Goal: Task Accomplishment & Management: Use online tool/utility

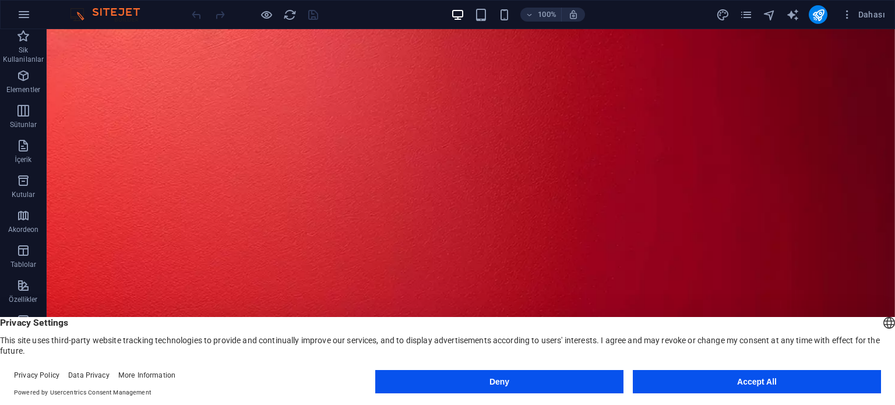
click at [747, 385] on button "Accept All" at bounding box center [757, 381] width 248 height 23
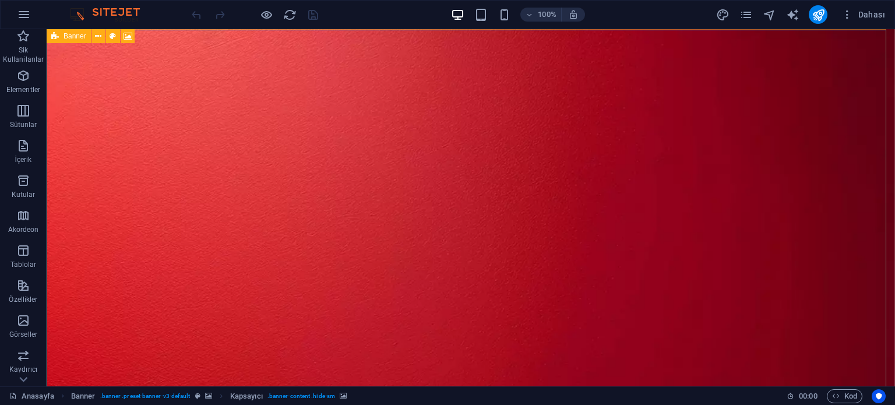
click at [59, 36] on div "Banner" at bounding box center [69, 36] width 44 height 14
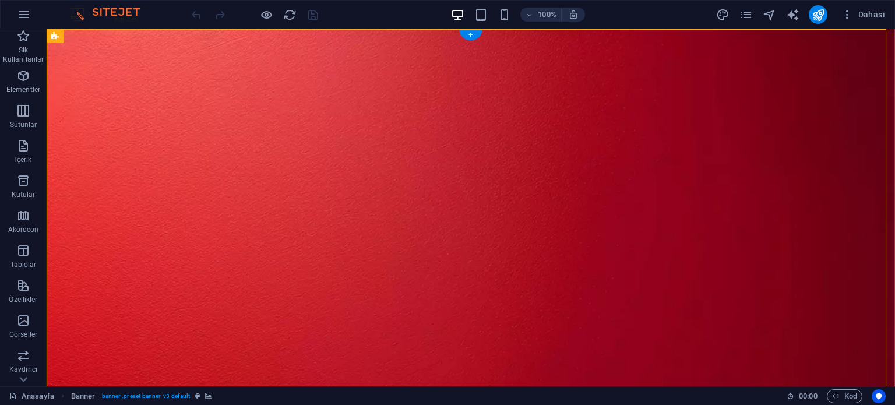
select select "px"
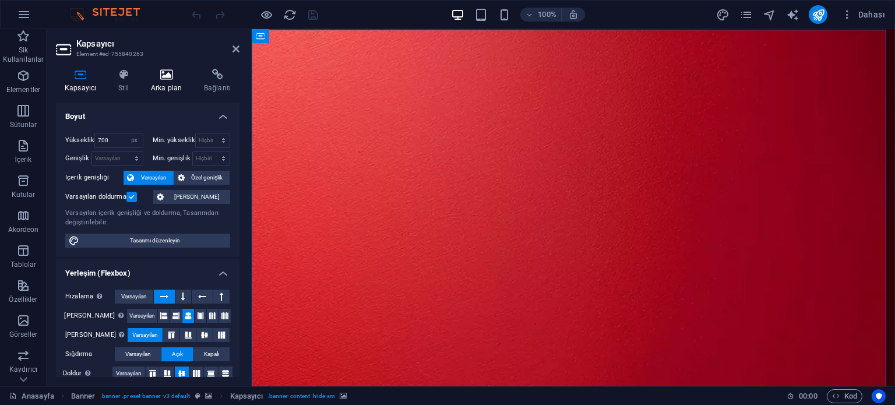
click at [157, 80] on icon at bounding box center [166, 75] width 48 height 12
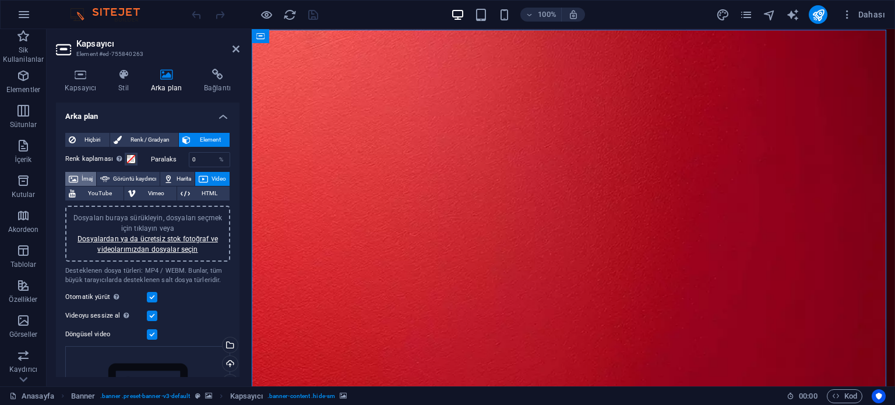
click at [93, 174] on span "İmaj" at bounding box center [87, 179] width 11 height 14
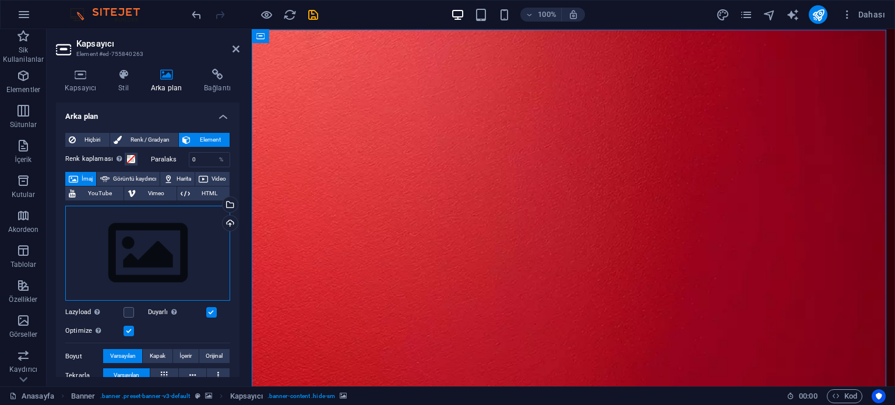
click at [174, 249] on div "Dosyaları buraya sürükleyin, dosyaları seçmek için tıklayın veya Dosyalardan ya…" at bounding box center [147, 254] width 165 height 96
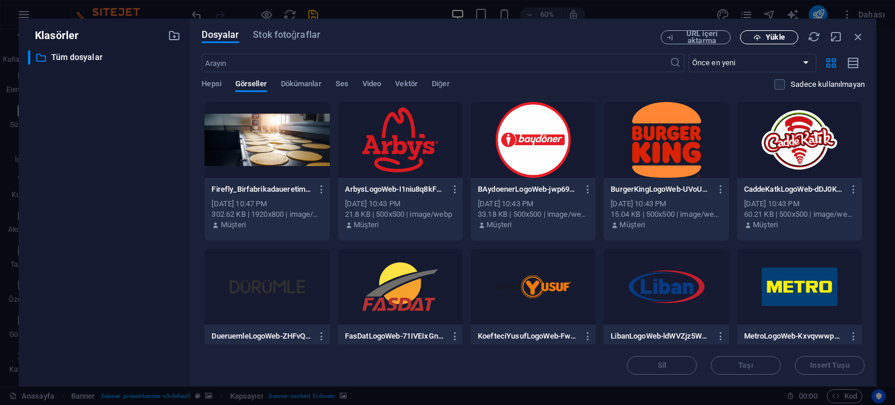
click at [782, 39] on span "Yükle" at bounding box center [775, 37] width 19 height 7
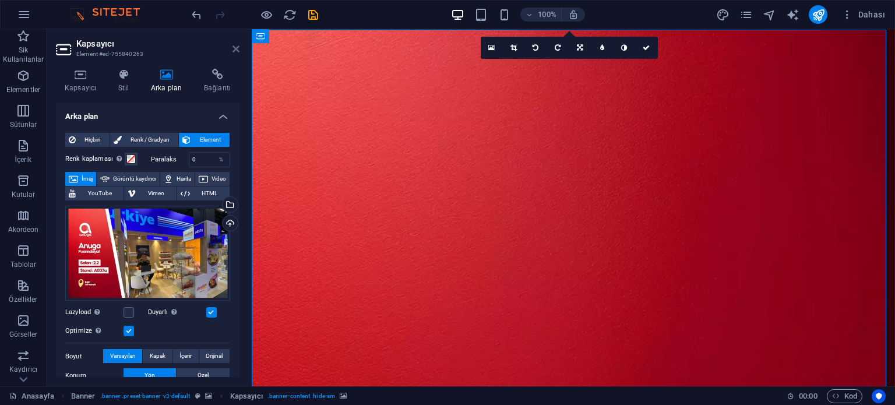
click at [238, 51] on icon at bounding box center [236, 48] width 7 height 9
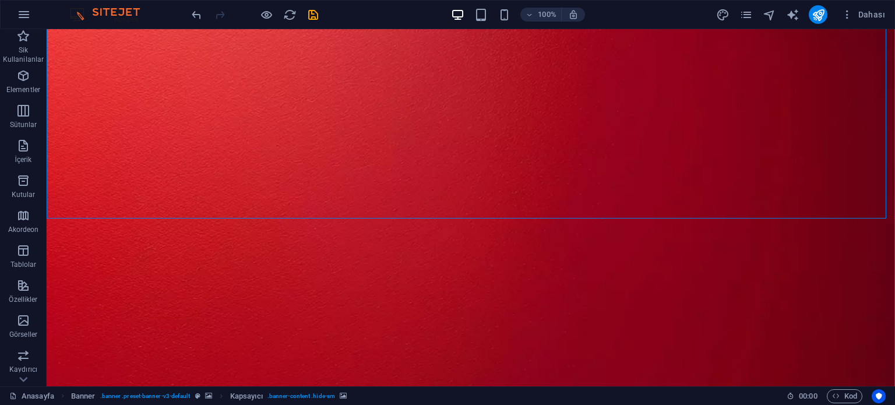
scroll to position [58, 0]
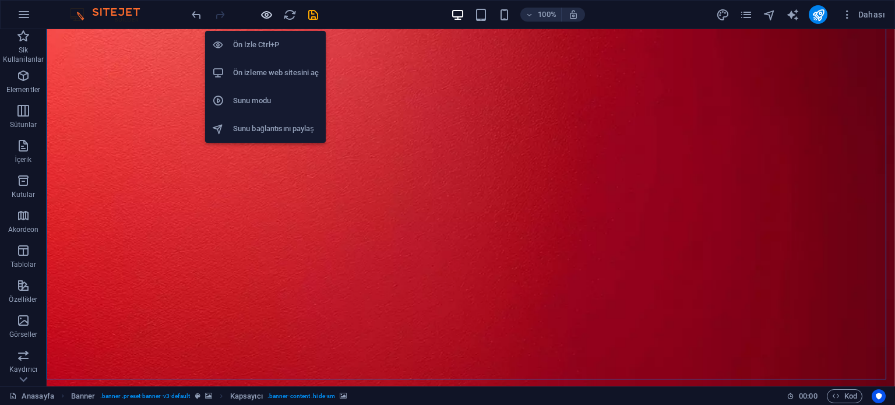
click at [270, 17] on icon "button" at bounding box center [266, 14] width 13 height 13
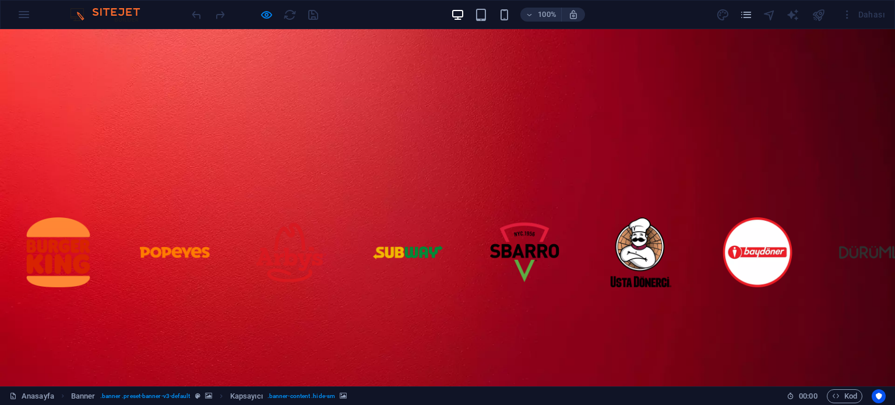
scroll to position [0, 0]
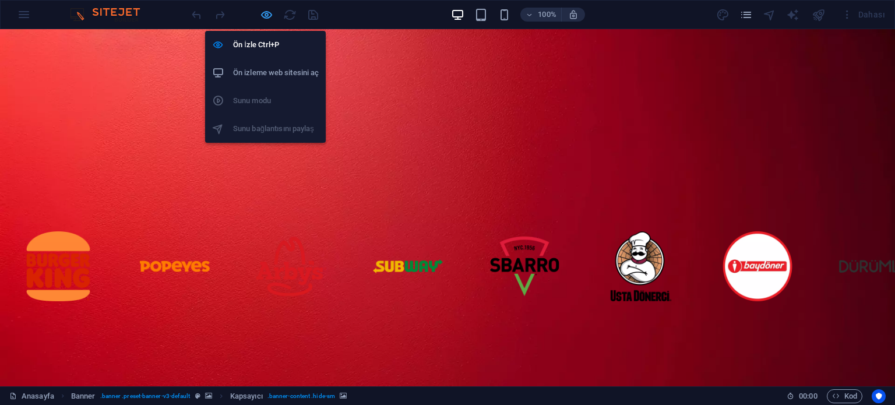
click at [263, 15] on icon "button" at bounding box center [266, 14] width 13 height 13
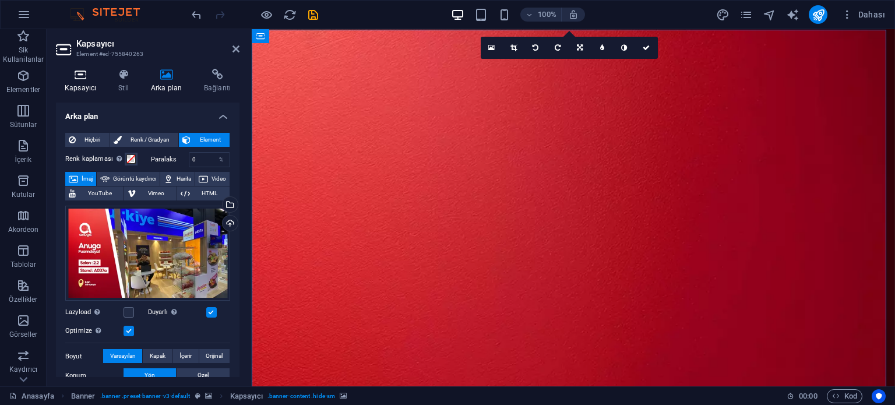
click at [82, 72] on icon at bounding box center [80, 75] width 49 height 12
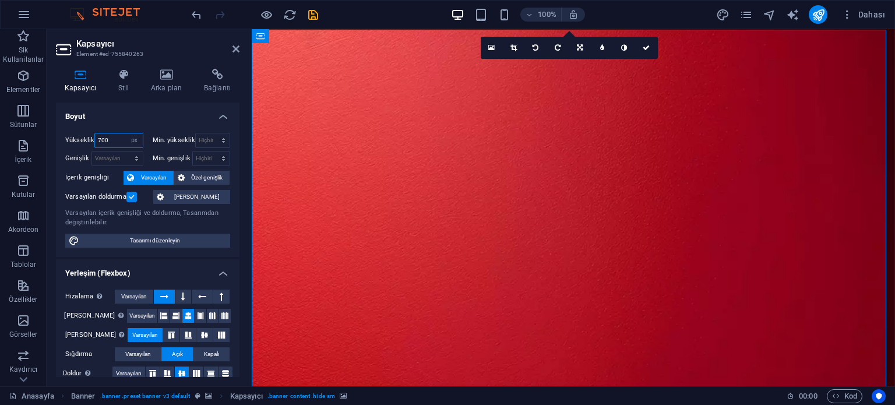
click at [117, 138] on input "700" at bounding box center [118, 140] width 47 height 14
type input "800"
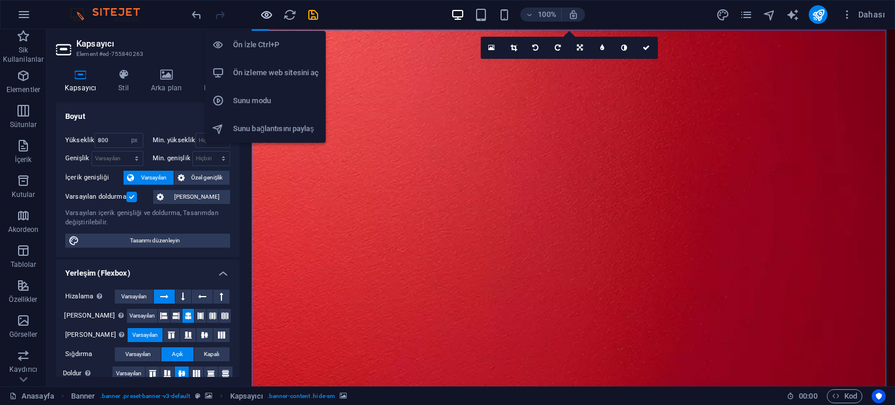
click at [266, 13] on icon "button" at bounding box center [266, 14] width 13 height 13
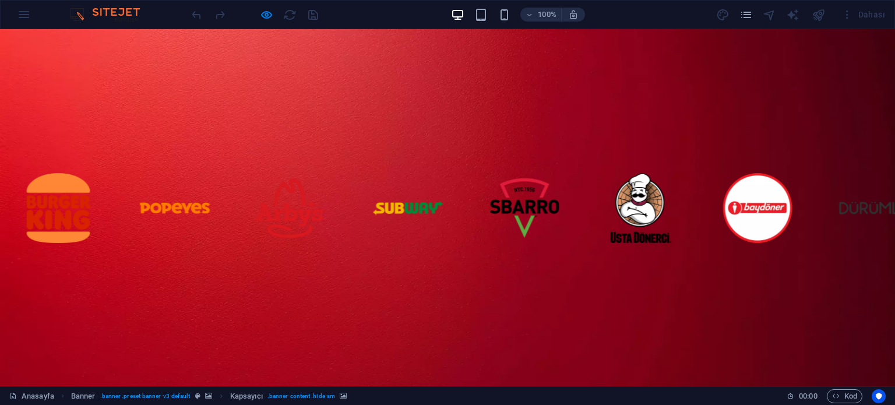
scroll to position [117, 0]
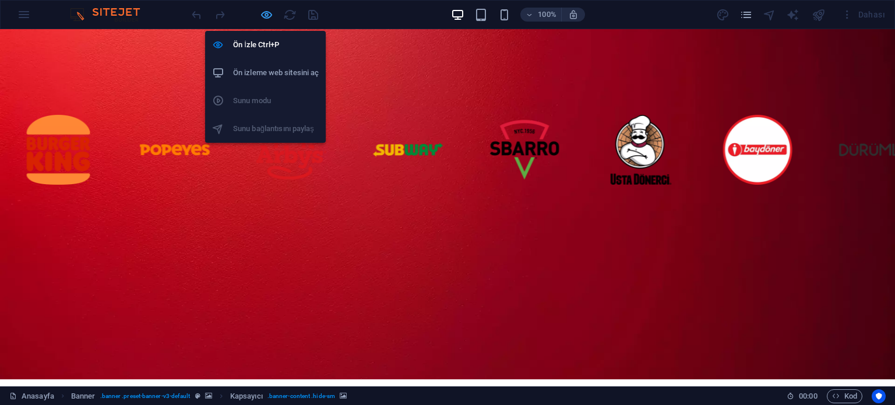
click at [263, 18] on icon "button" at bounding box center [266, 14] width 13 height 13
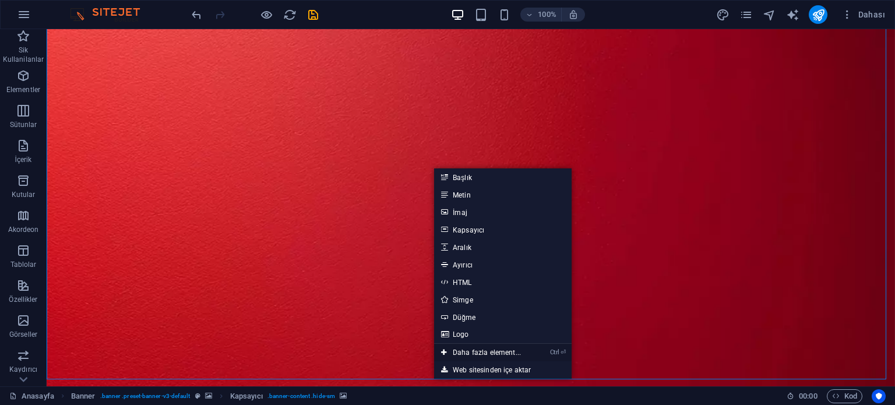
click at [490, 353] on link "Ctrl ⏎ Daha fazla element..." at bounding box center [481, 352] width 94 height 17
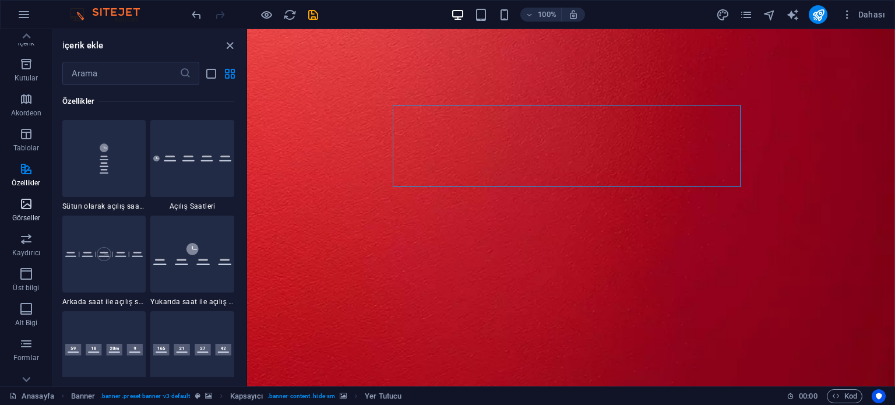
click at [36, 216] on p "Görseller" at bounding box center [26, 217] width 28 height 9
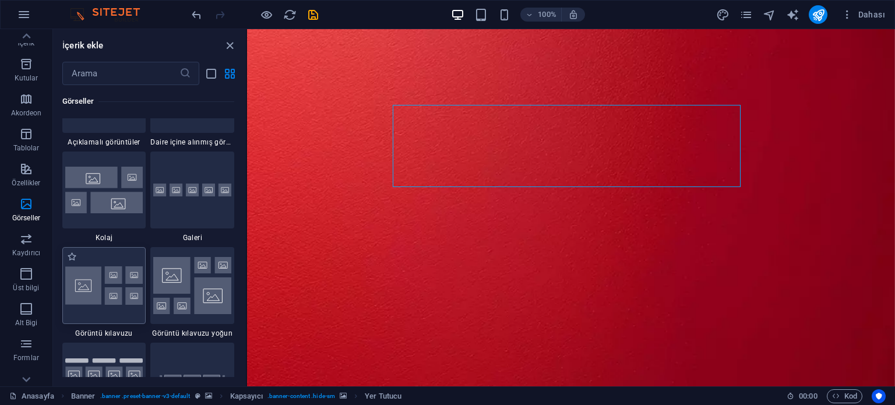
scroll to position [5967, 0]
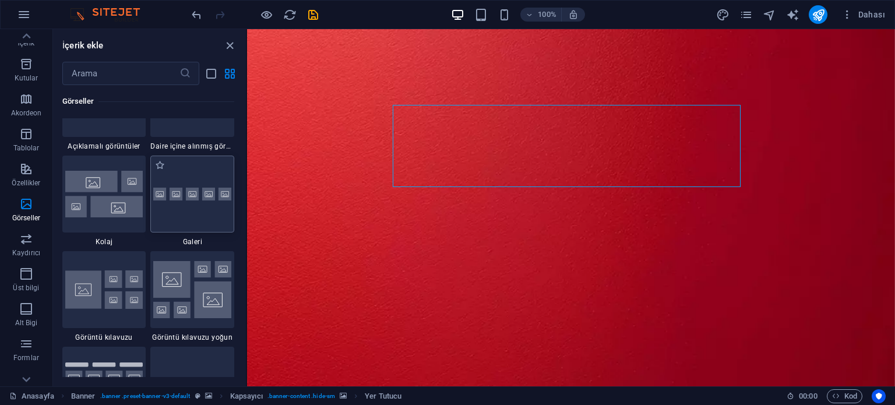
click at [186, 212] on div at bounding box center [192, 194] width 84 height 77
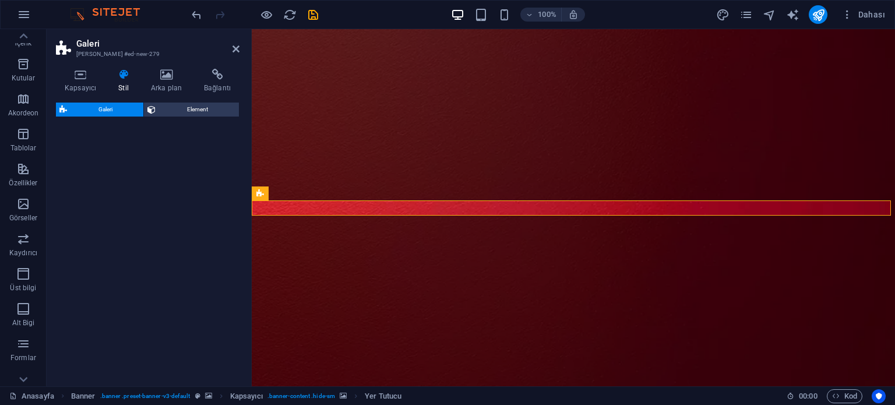
select select "rem"
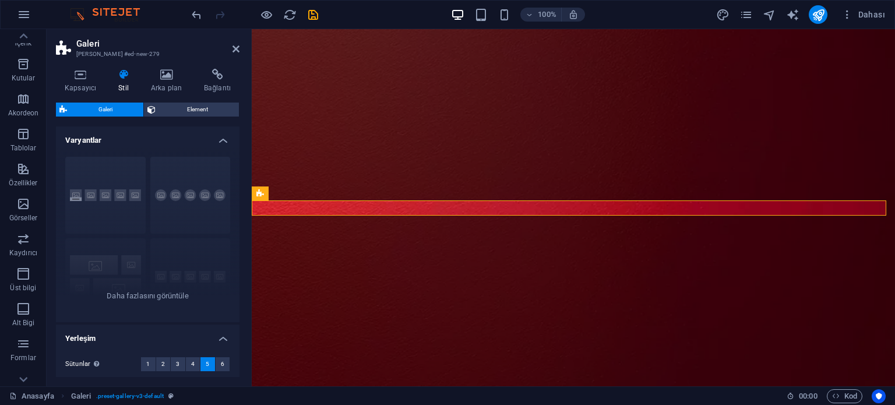
scroll to position [660, 0]
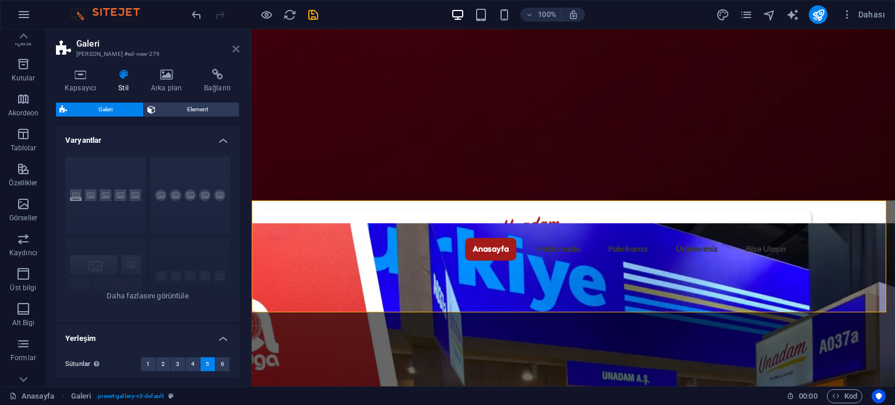
click at [233, 49] on icon at bounding box center [236, 48] width 7 height 9
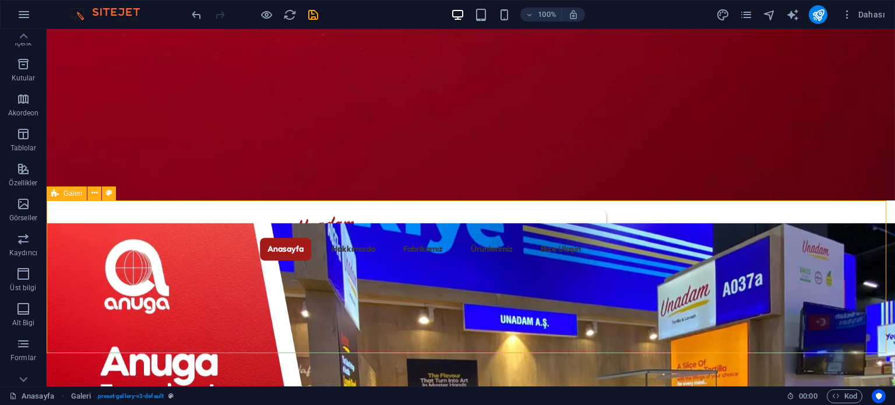
click at [62, 194] on div "Galeri" at bounding box center [67, 193] width 40 height 14
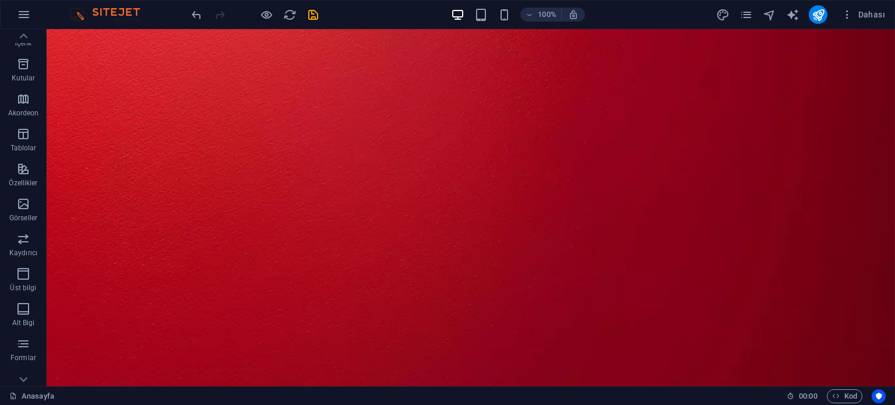
scroll to position [19, 0]
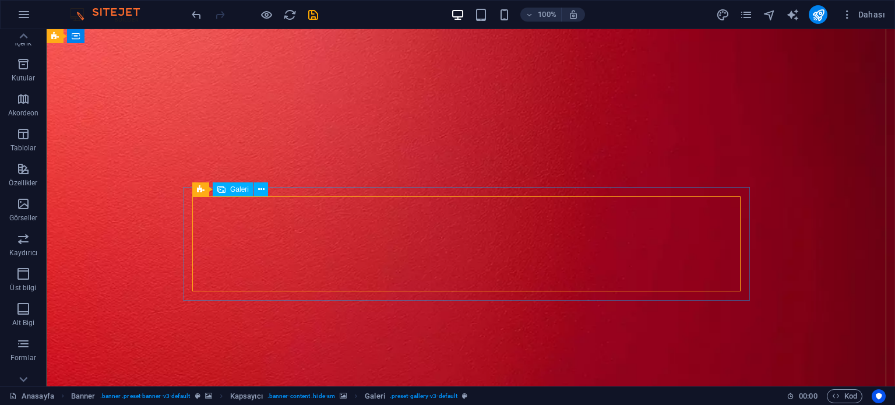
select select "4"
select select "px"
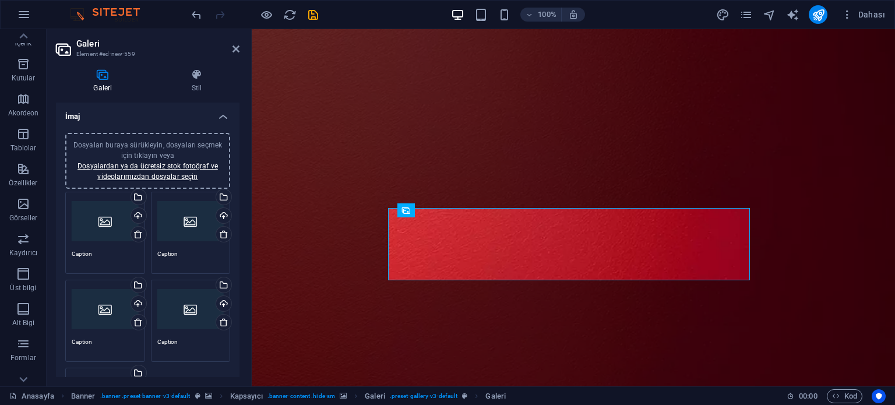
click at [96, 221] on div "Dosyaları buraya sürükleyin, dosyaları seçmek için tıklayın veya Dosyalardan ya…" at bounding box center [105, 221] width 67 height 47
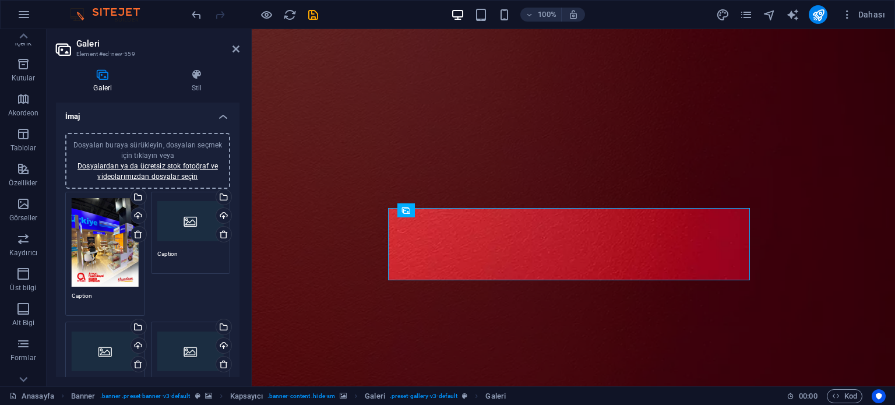
click at [121, 265] on div "Dosyaları buraya sürükleyin, dosyaları seçmek için tıklayın veya Dosyalardan ya…" at bounding box center [105, 242] width 67 height 89
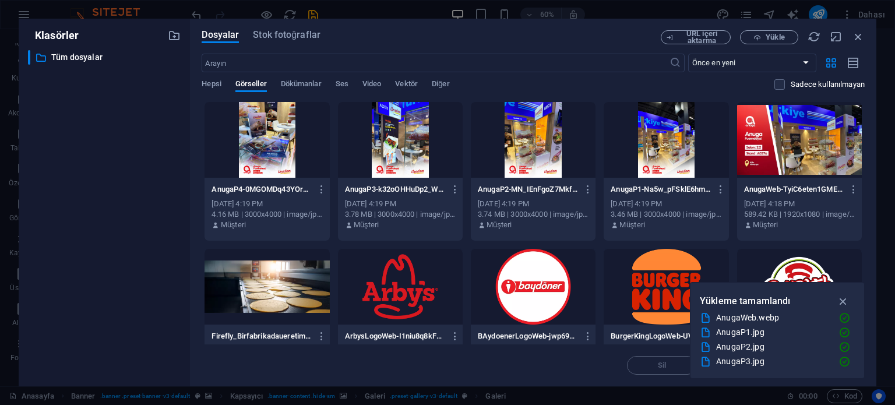
click at [667, 132] on div at bounding box center [666, 140] width 125 height 76
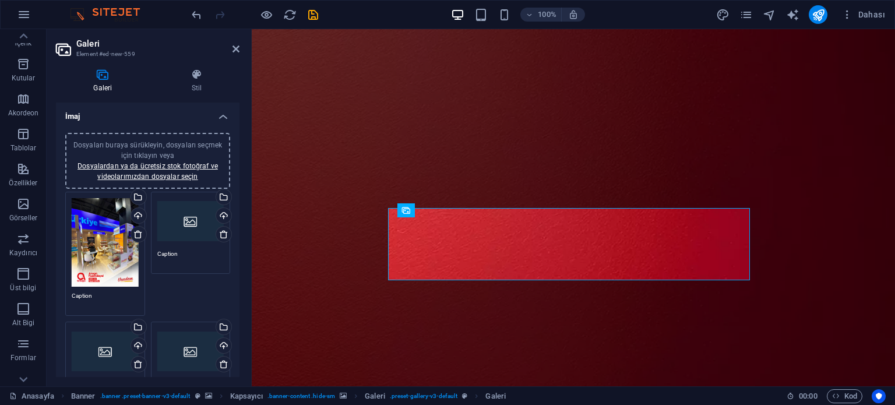
click at [182, 233] on div "Dosyaları buraya sürükleyin, dosyaları seçmek için tıklayın veya Dosyalardan ya…" at bounding box center [190, 221] width 67 height 47
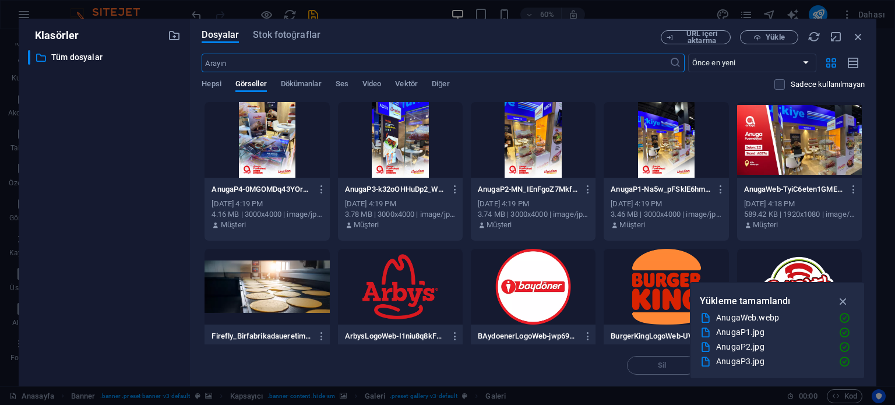
click at [538, 144] on div at bounding box center [533, 140] width 125 height 76
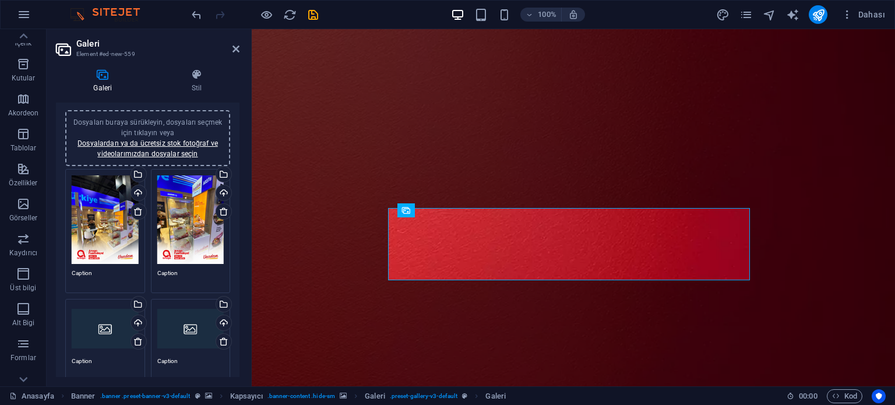
scroll to position [58, 0]
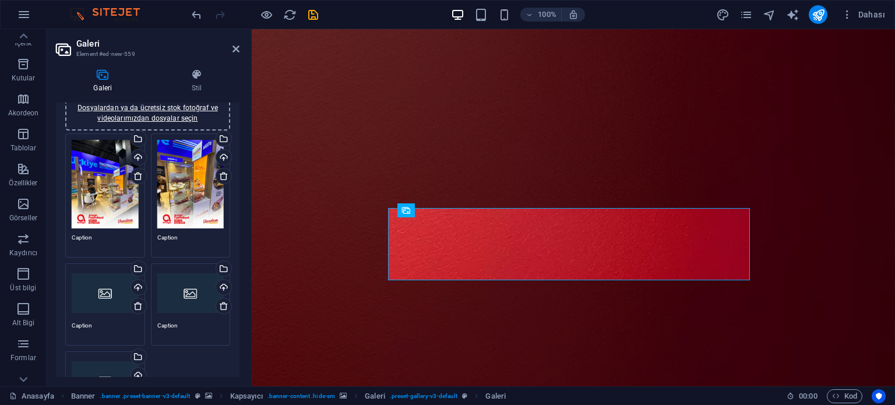
click at [96, 295] on div "Dosyaları buraya sürükleyin, dosyaları seçmek için tıklayın veya Dosyalardan ya…" at bounding box center [105, 293] width 67 height 47
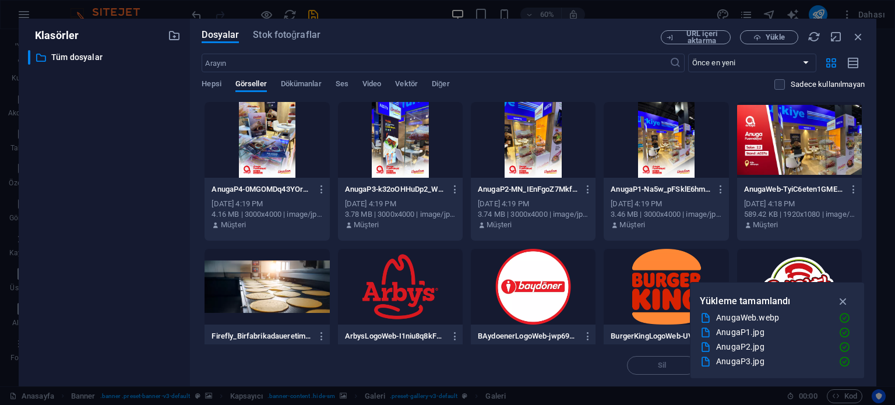
click at [392, 159] on div at bounding box center [400, 140] width 125 height 76
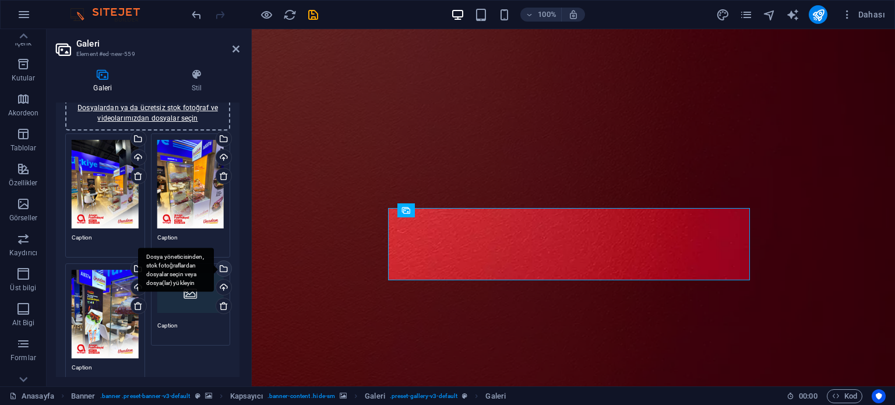
click at [170, 284] on div "Dosya yöneticisinden, stok fotoğraflardan dosyalar seçin veya dosya(lar) yükley…" at bounding box center [176, 270] width 76 height 44
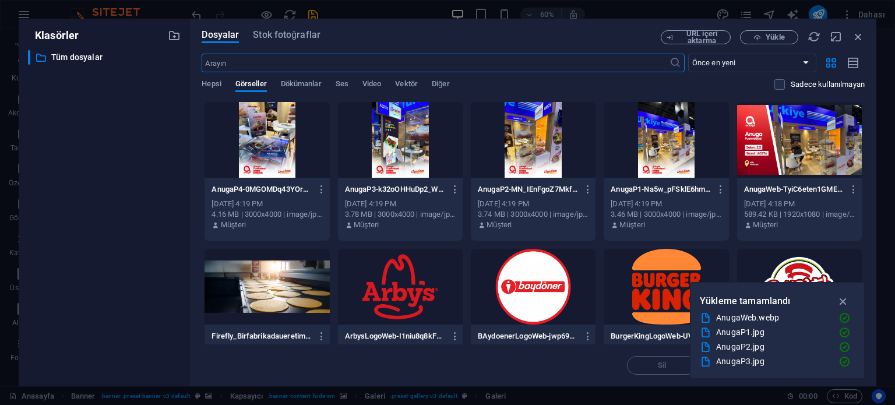
click at [284, 145] on div at bounding box center [267, 140] width 125 height 76
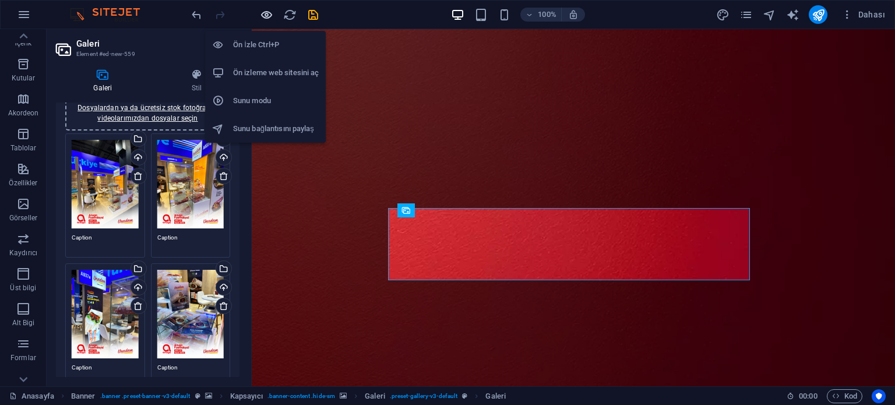
click at [264, 16] on icon "button" at bounding box center [266, 14] width 13 height 13
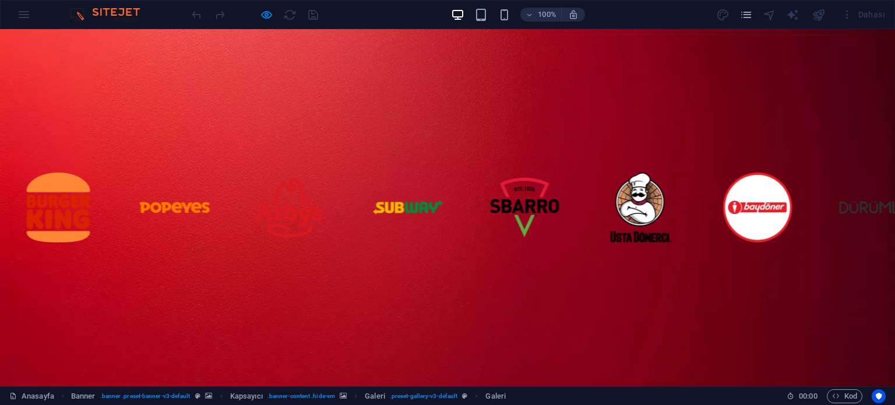
scroll to position [77, 0]
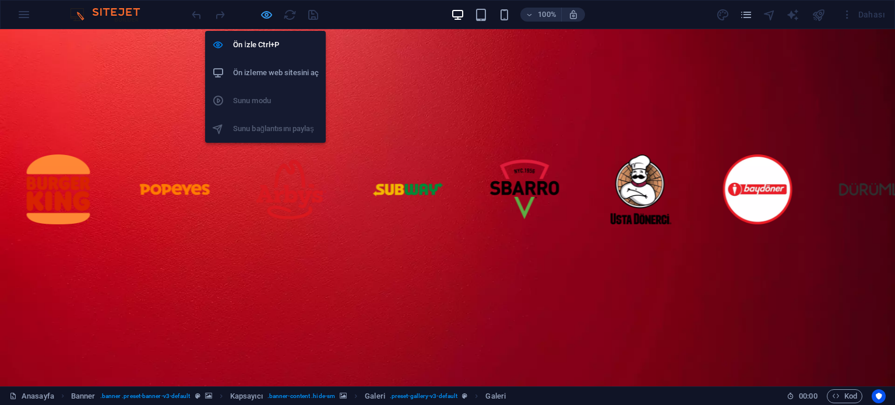
click at [268, 13] on icon "button" at bounding box center [266, 14] width 13 height 13
select select "4"
select select "px"
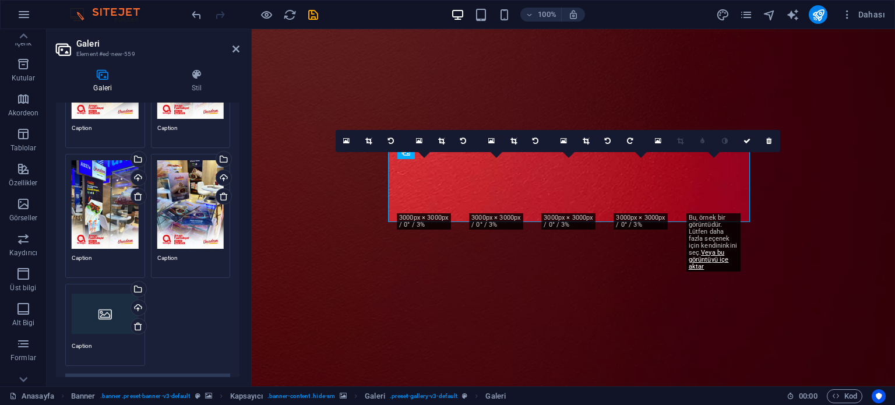
scroll to position [175, 0]
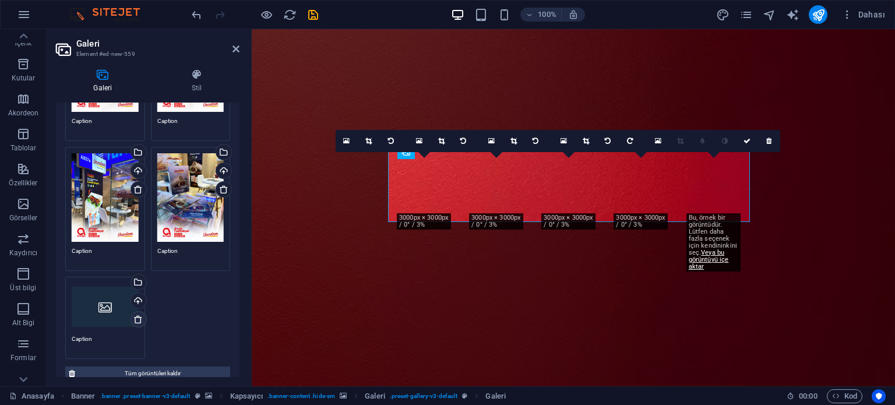
click at [135, 315] on icon at bounding box center [137, 319] width 9 height 9
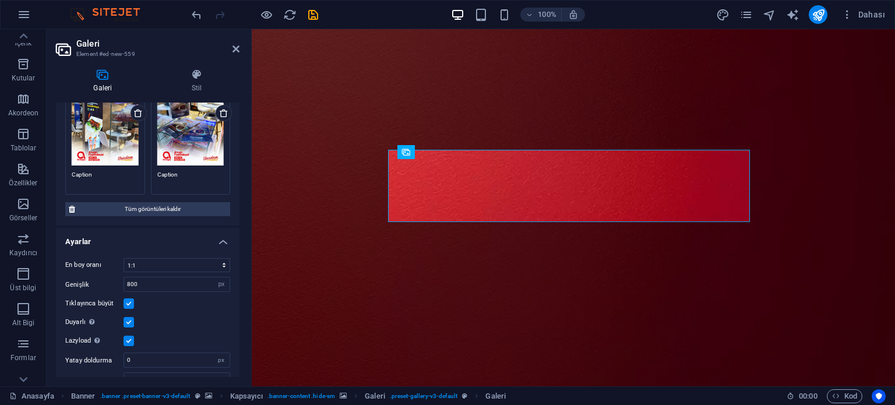
scroll to position [266, 0]
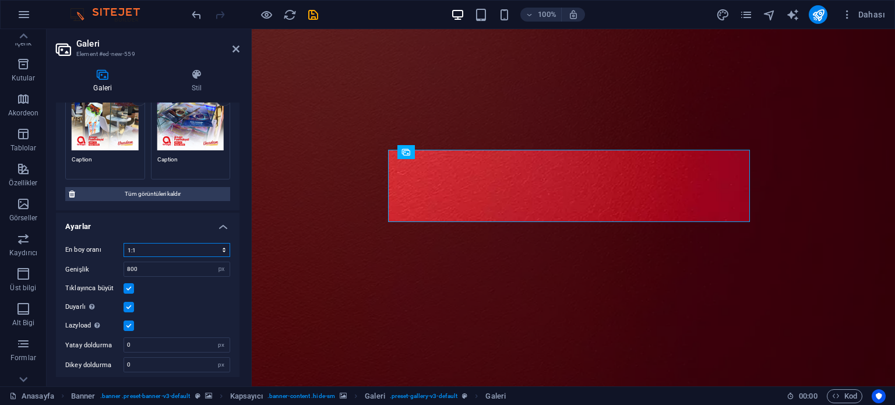
click at [159, 246] on select "Sabit en boy oranı yok 16:9 16:10 4:3 1:1 1:2 2:1" at bounding box center [177, 250] width 107 height 14
select select "0"
click at [124, 243] on select "Sabit en boy oranı yok 16:9 16:10 4:3 1:1 1:2 2:1" at bounding box center [177, 250] width 107 height 14
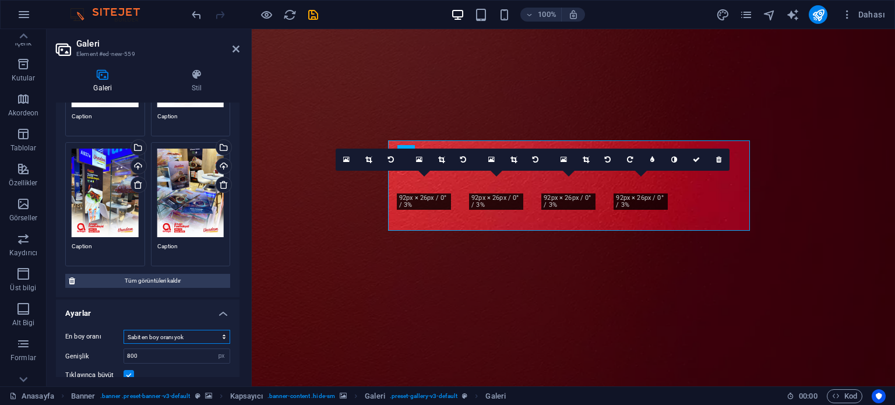
scroll to position [91, 0]
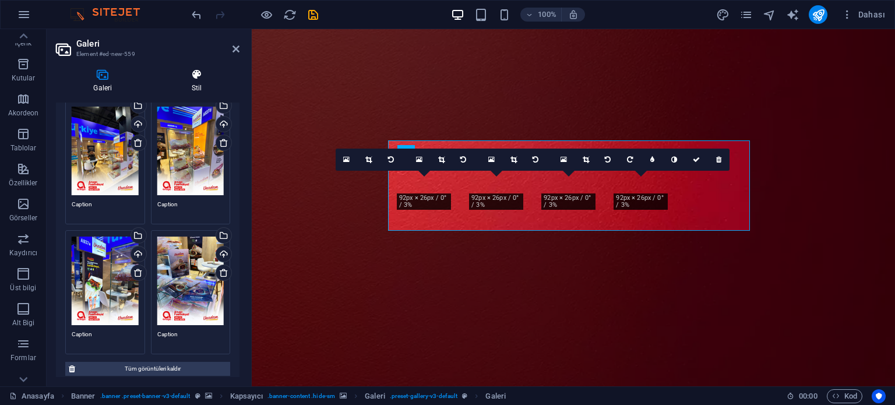
click at [201, 84] on h4 "Stil" at bounding box center [196, 81] width 85 height 24
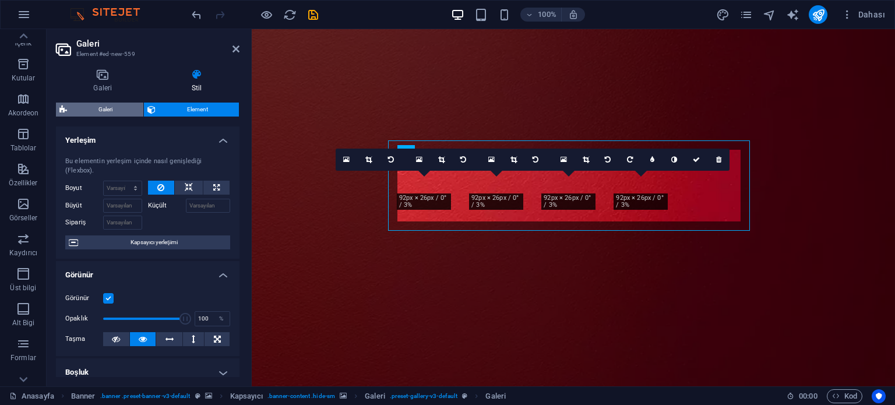
click at [123, 111] on span "Galeri" at bounding box center [105, 110] width 69 height 14
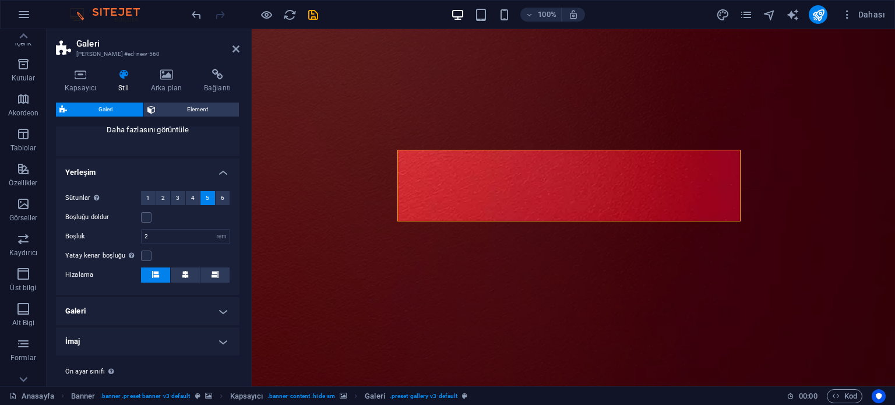
scroll to position [175, 0]
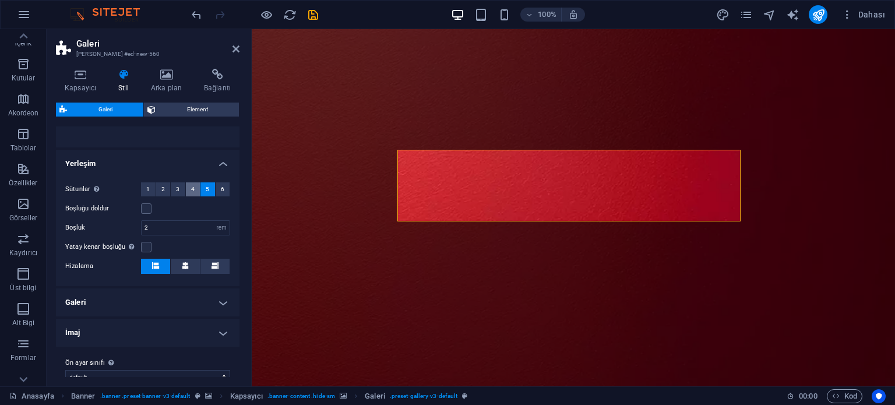
click at [191, 191] on span "4" at bounding box center [192, 189] width 3 height 14
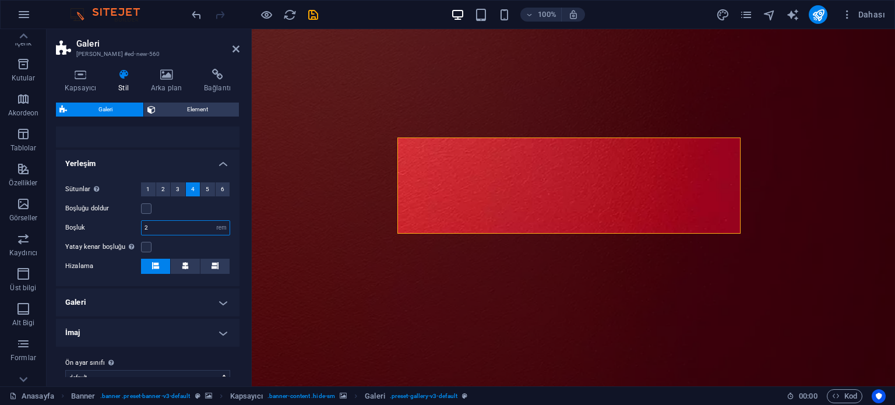
click at [175, 228] on input "2" at bounding box center [186, 228] width 88 height 14
click at [228, 228] on div "Sütunlar Sadece "Stil", "Varsayılan" olarak ayarlanmışsa. 1 2 3 4 5 6 Boşluğu d…" at bounding box center [148, 228] width 188 height 115
click at [217, 228] on select "px rem % vh vw" at bounding box center [221, 228] width 16 height 14
select select "px"
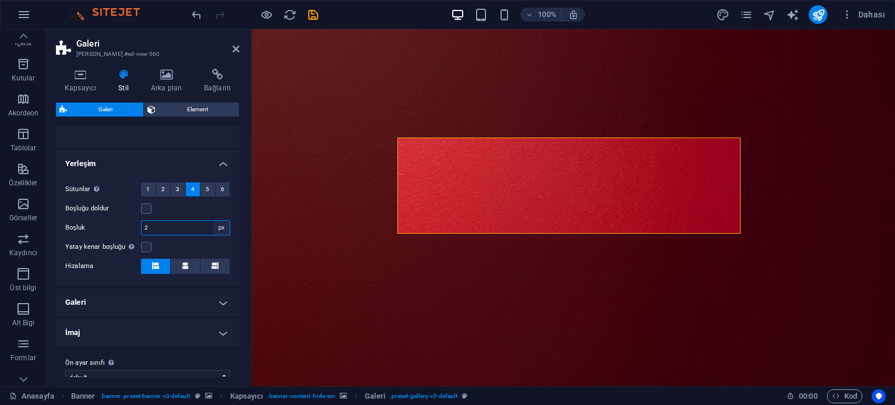
click at [213, 221] on select "px rem % vh vw" at bounding box center [221, 228] width 16 height 14
type input "10"
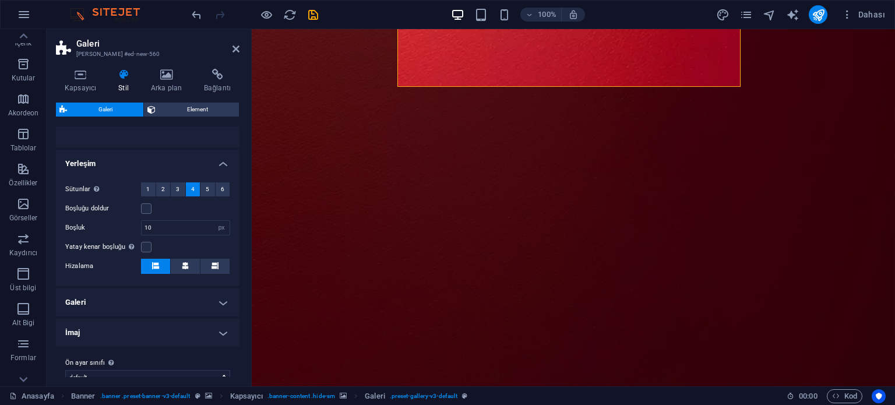
scroll to position [252, 0]
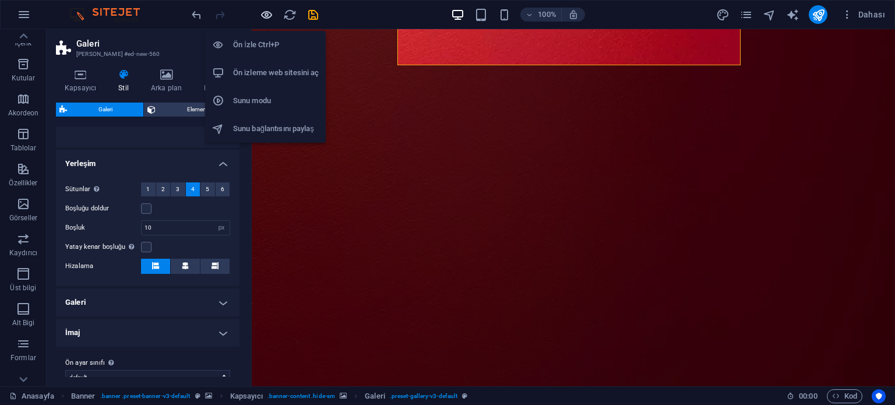
click at [268, 13] on icon "button" at bounding box center [266, 14] width 13 height 13
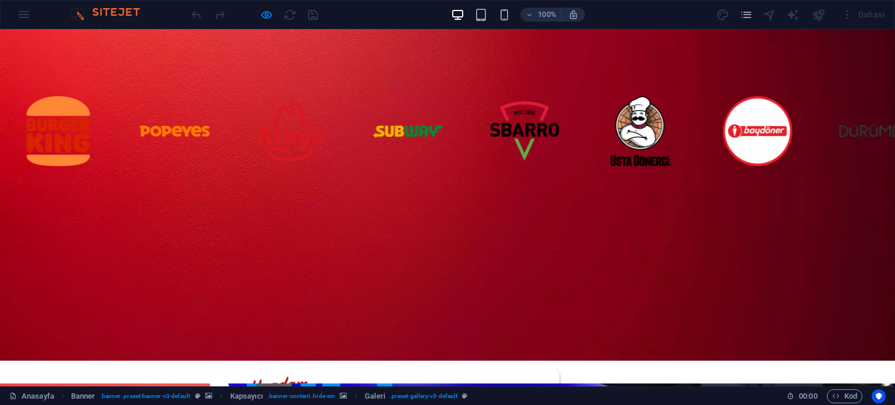
scroll to position [135, 0]
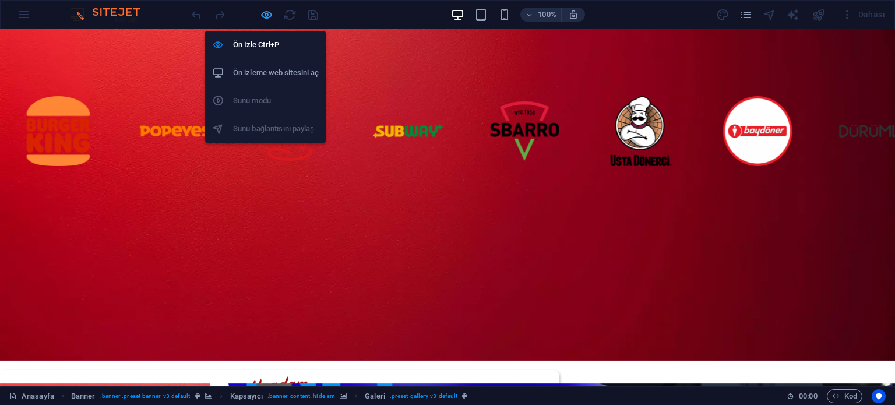
click at [267, 15] on icon "button" at bounding box center [266, 14] width 13 height 13
select select "px"
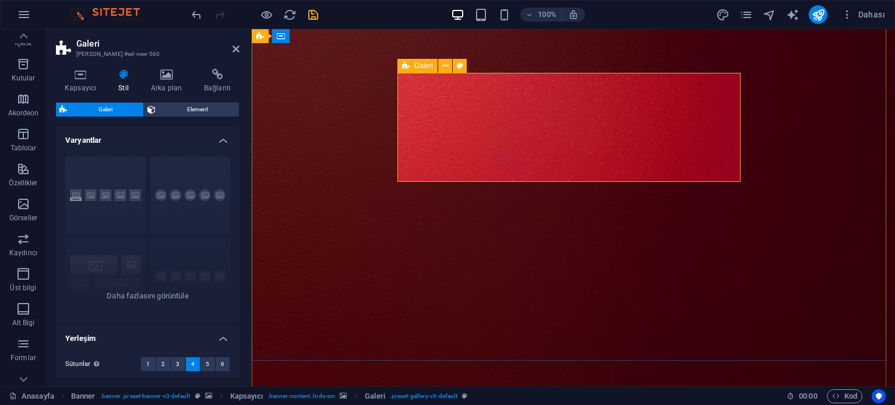
click at [404, 66] on icon at bounding box center [406, 66] width 8 height 14
click at [85, 81] on h4 "Kapsayıcı" at bounding box center [83, 81] width 54 height 24
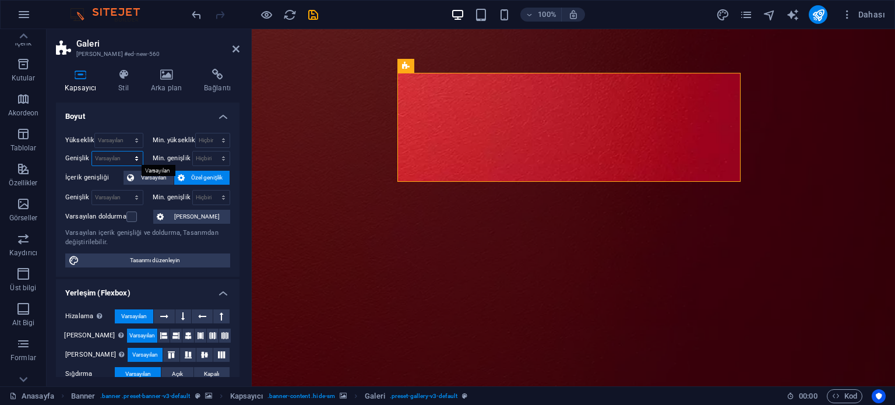
click at [122, 158] on select "Varsayılan px rem % em vh vw" at bounding box center [117, 159] width 51 height 14
click at [124, 82] on h4 "Stil" at bounding box center [126, 81] width 33 height 24
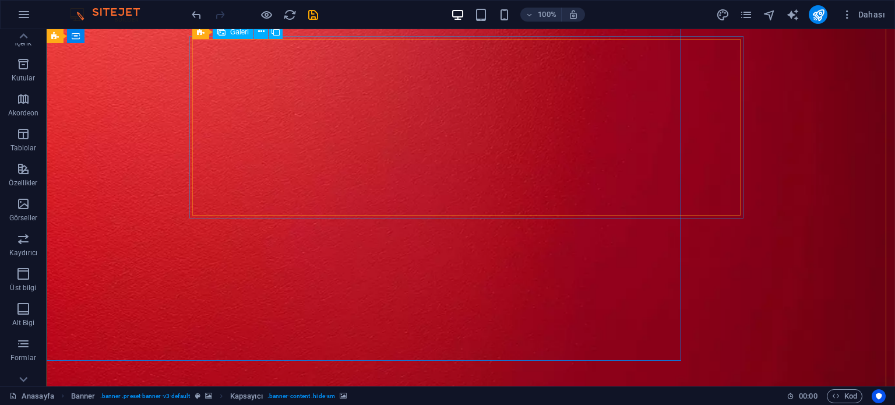
select select "px"
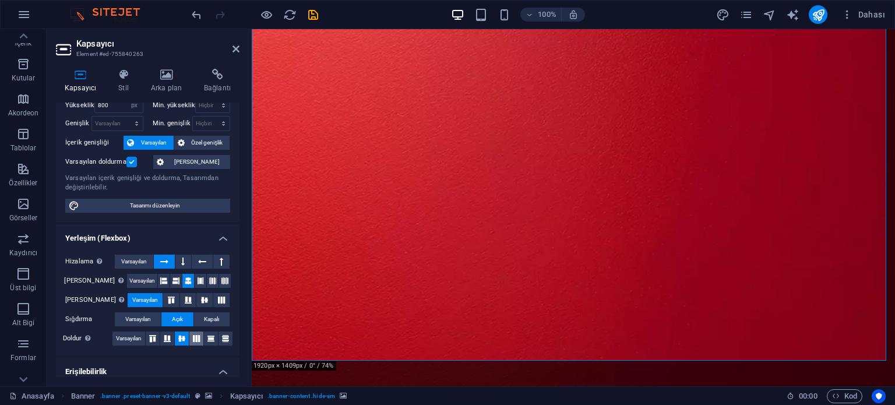
scroll to position [117, 0]
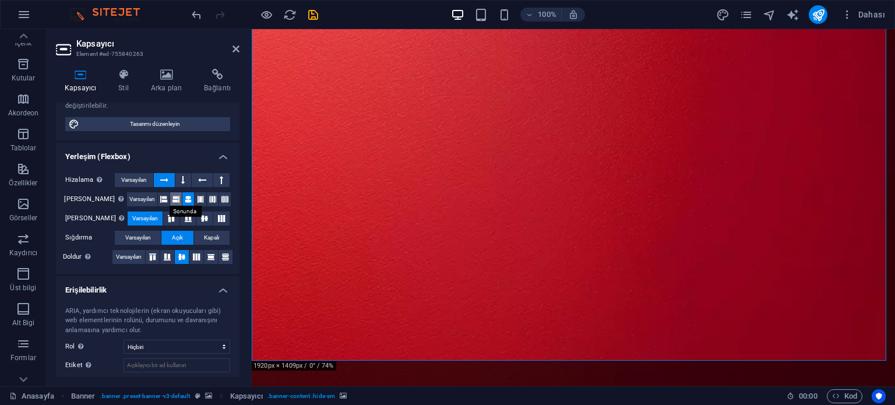
click at [172, 199] on icon at bounding box center [175, 199] width 7 height 14
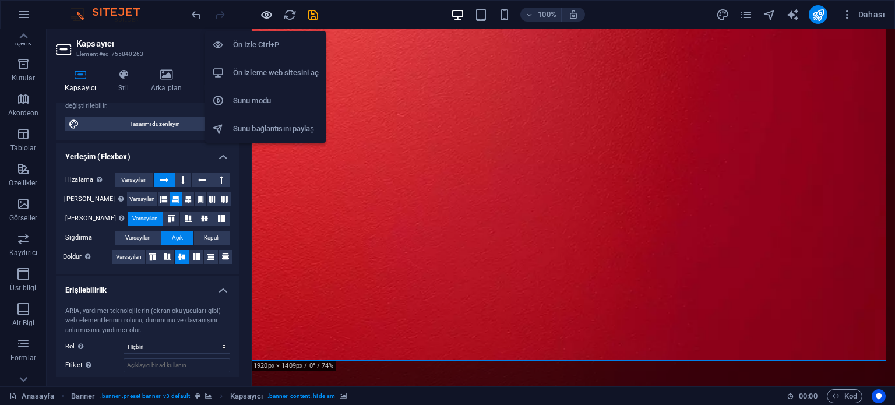
click at [263, 13] on icon "button" at bounding box center [266, 14] width 13 height 13
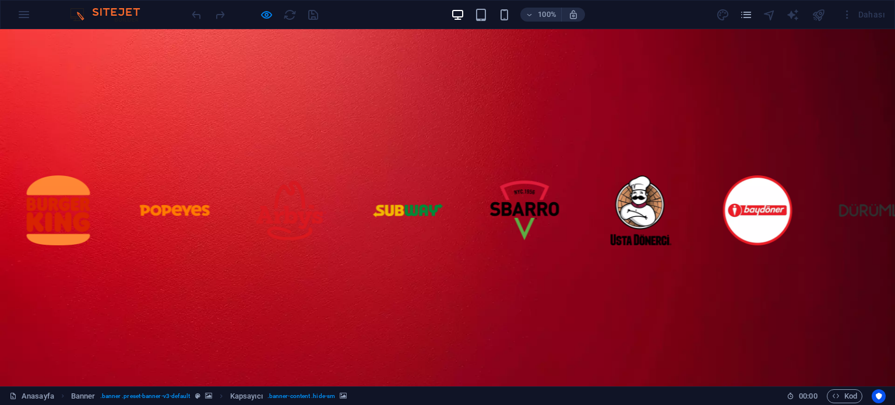
scroll to position [19, 0]
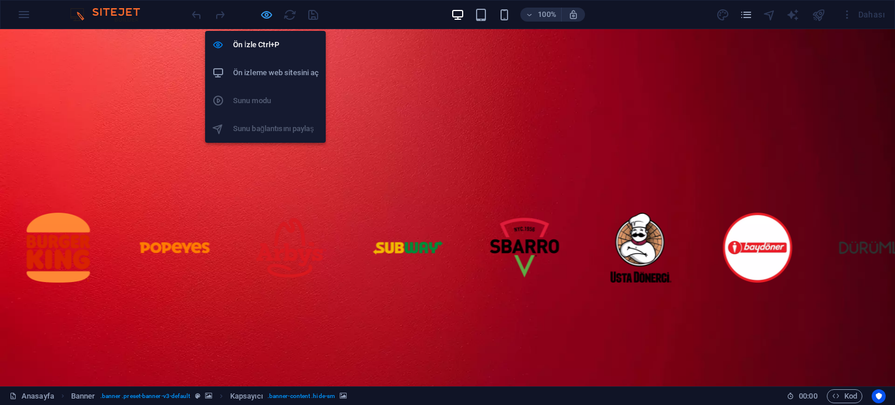
click at [261, 15] on icon "button" at bounding box center [266, 14] width 13 height 13
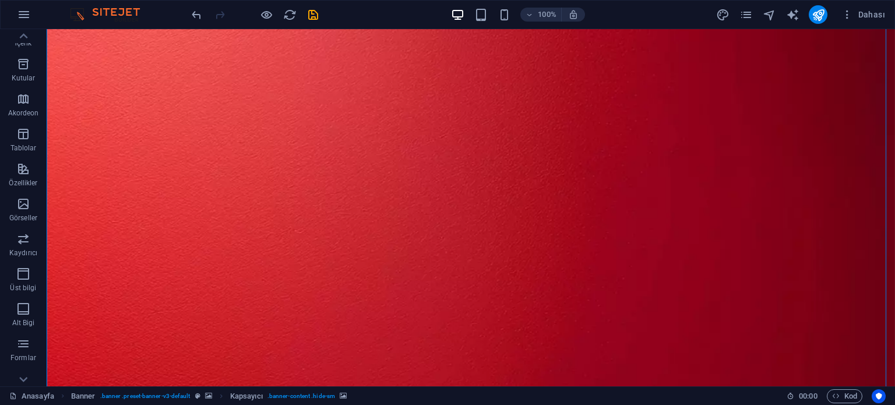
select select "px"
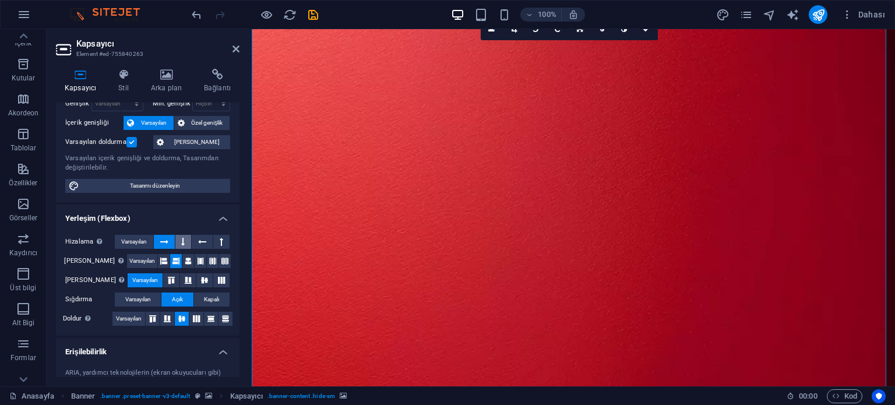
scroll to position [58, 0]
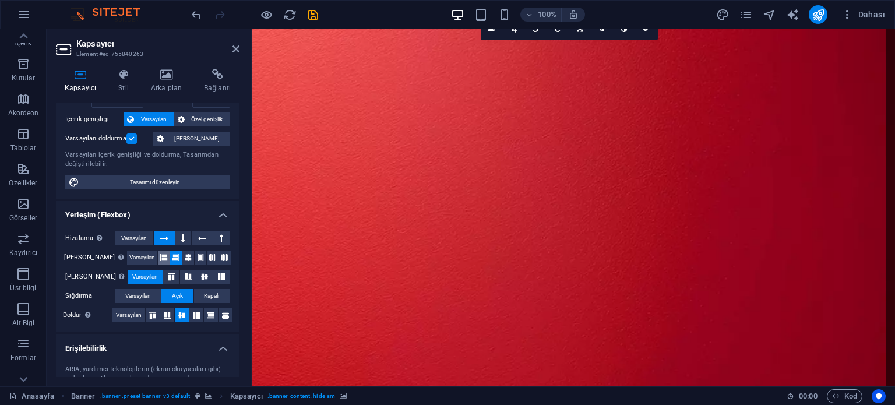
click at [160, 259] on icon at bounding box center [163, 258] width 7 height 14
click at [172, 256] on icon at bounding box center [175, 258] width 7 height 14
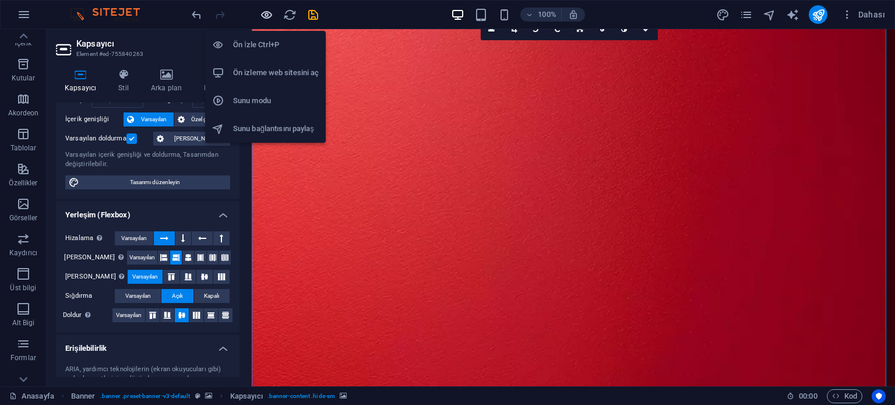
click at [266, 16] on icon "button" at bounding box center [266, 14] width 13 height 13
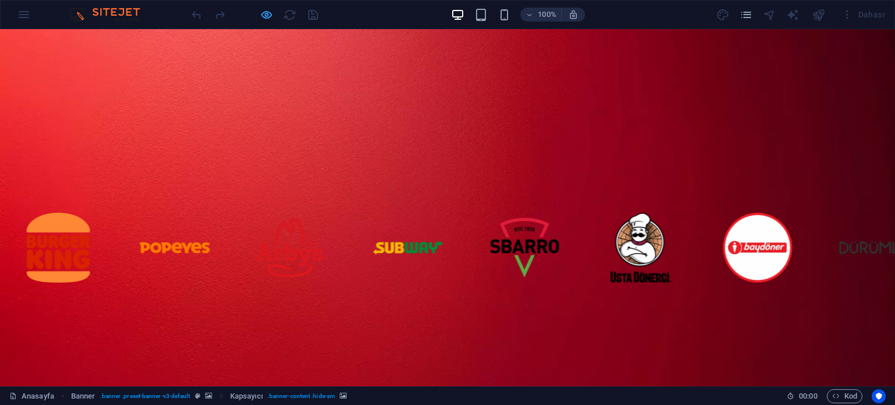
click at [262, 16] on icon "button" at bounding box center [266, 14] width 13 height 13
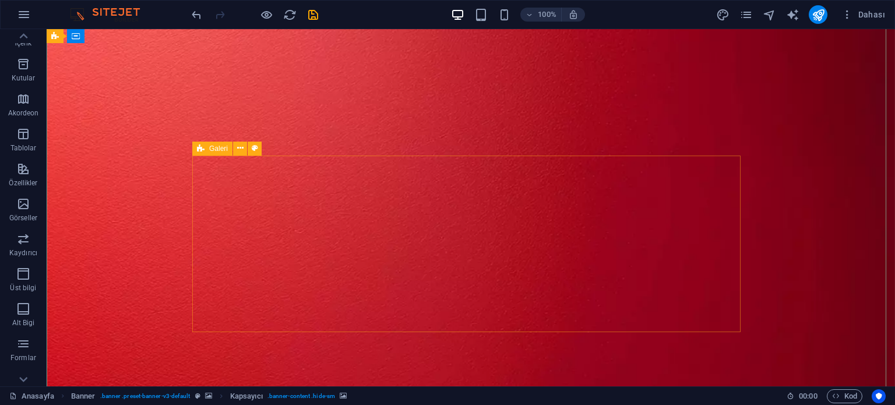
click at [202, 153] on icon at bounding box center [201, 149] width 8 height 14
click at [202, 149] on icon at bounding box center [201, 149] width 8 height 14
select select "px"
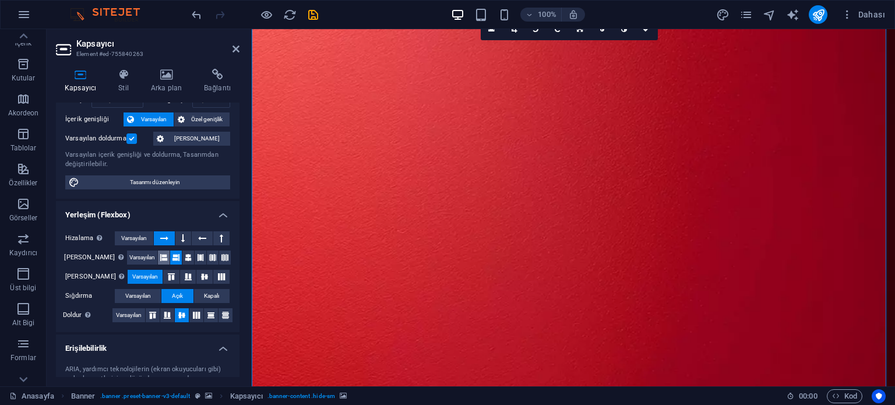
click at [160, 256] on icon at bounding box center [163, 258] width 7 height 14
click at [185, 258] on icon at bounding box center [188, 258] width 7 height 14
click at [172, 258] on icon at bounding box center [175, 258] width 7 height 14
click at [135, 237] on span "Varsayılan" at bounding box center [134, 238] width 26 height 14
click at [132, 253] on span "Varsayılan" at bounding box center [142, 258] width 26 height 14
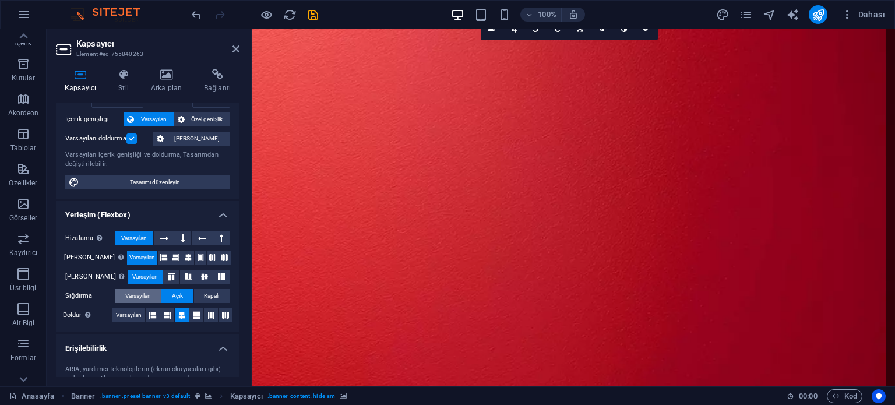
click at [129, 294] on span "Varsayılan" at bounding box center [138, 296] width 26 height 14
click at [125, 315] on span "Varsayılan" at bounding box center [129, 315] width 26 height 14
click at [167, 317] on icon at bounding box center [167, 315] width 7 height 14
click at [154, 317] on icon at bounding box center [152, 315] width 7 height 14
click at [168, 318] on icon at bounding box center [167, 315] width 7 height 14
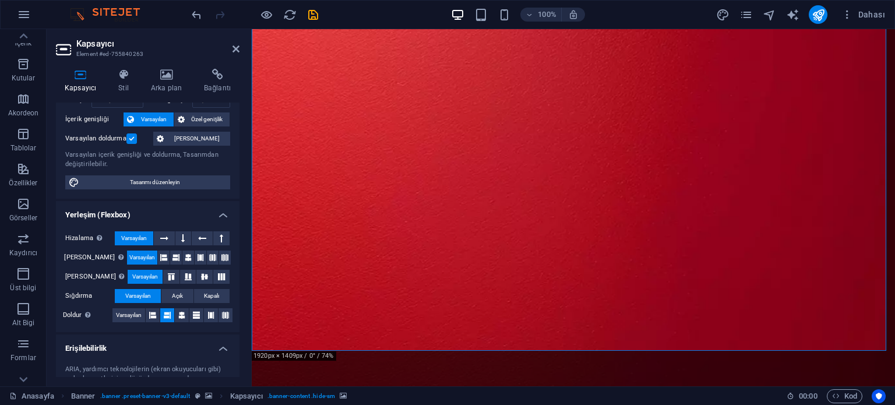
scroll to position [252, 0]
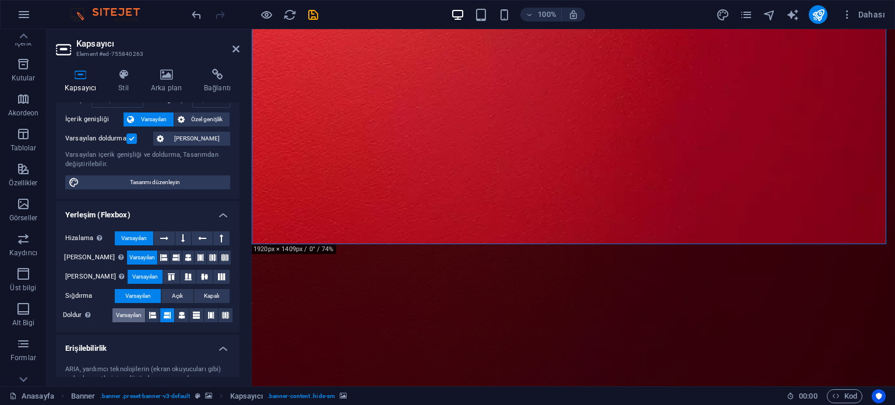
click at [132, 316] on span "Varsayılan" at bounding box center [129, 315] width 26 height 14
click at [184, 315] on icon at bounding box center [181, 315] width 7 height 14
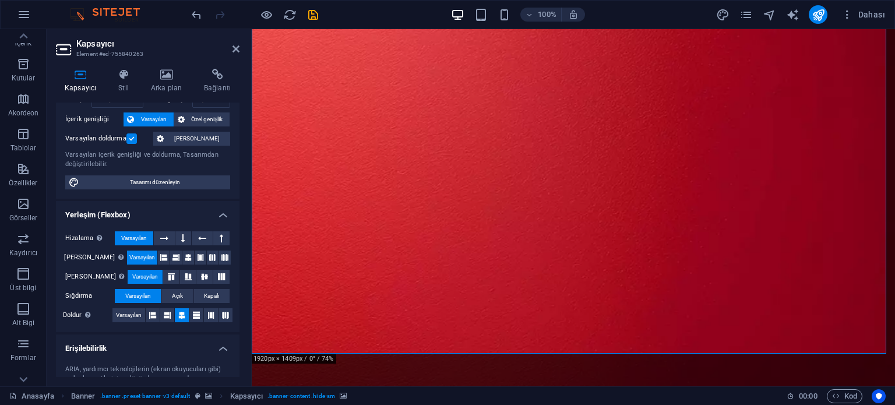
scroll to position [77, 0]
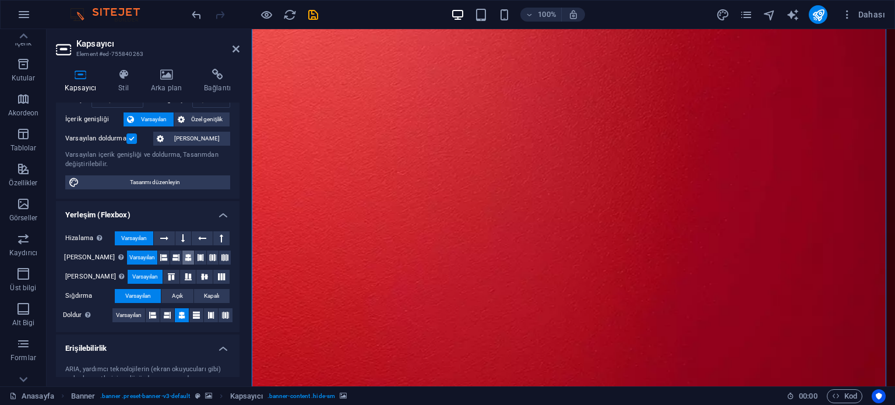
click at [184, 258] on button at bounding box center [188, 258] width 12 height 14
click at [182, 270] on button at bounding box center [188, 277] width 16 height 14
click at [198, 276] on icon at bounding box center [205, 276] width 14 height 7
click at [167, 277] on icon at bounding box center [171, 276] width 14 height 7
click at [182, 277] on icon at bounding box center [188, 276] width 14 height 7
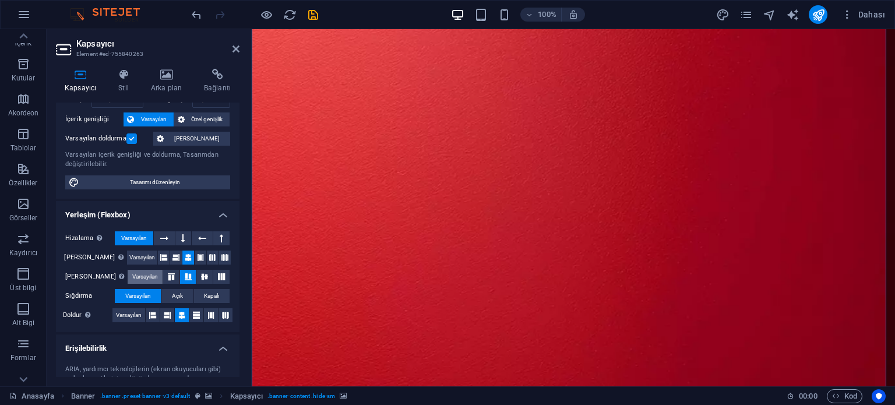
click at [145, 277] on span "Varsayılan" at bounding box center [145, 277] width 26 height 14
click at [138, 258] on span "Varsayılan" at bounding box center [142, 258] width 26 height 14
click at [172, 259] on icon at bounding box center [175, 258] width 7 height 14
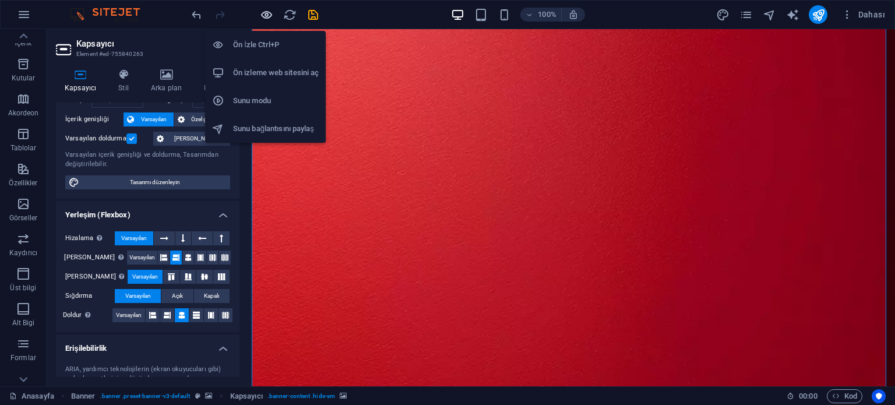
click at [270, 15] on icon "button" at bounding box center [266, 14] width 13 height 13
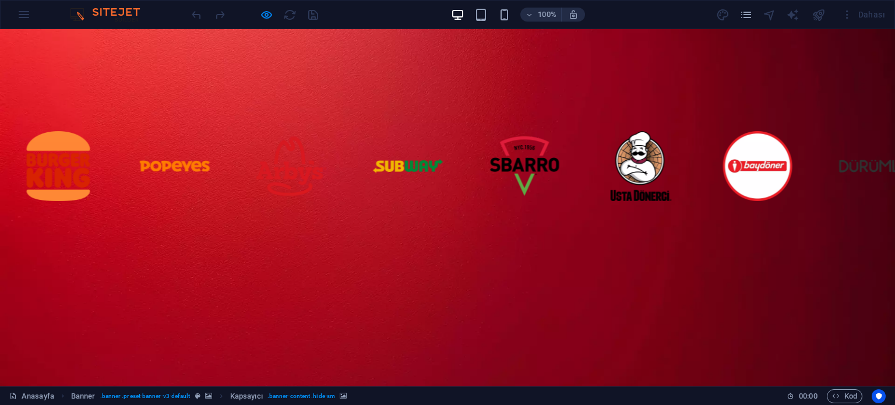
scroll to position [58, 0]
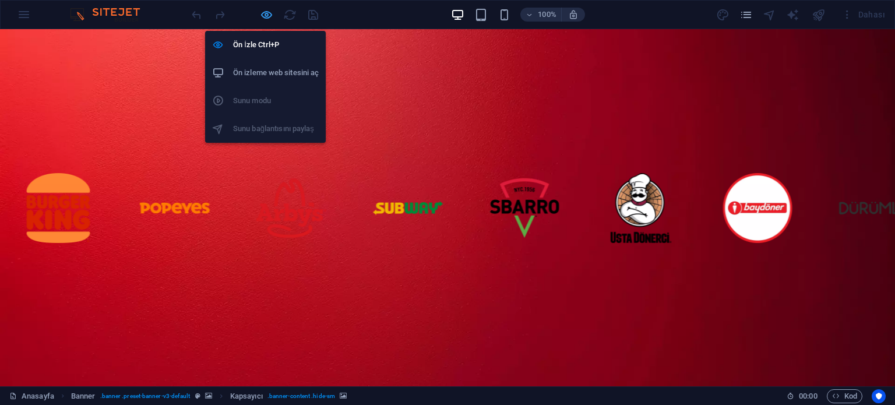
click at [265, 11] on icon "button" at bounding box center [266, 14] width 13 height 13
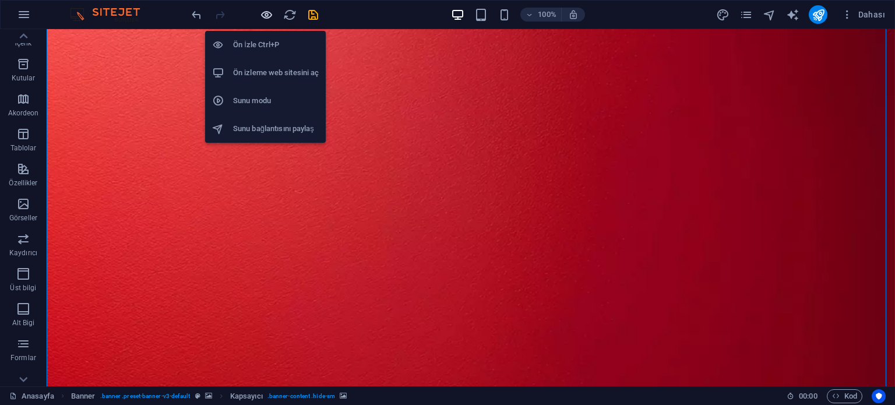
click at [265, 11] on icon "button" at bounding box center [266, 14] width 13 height 13
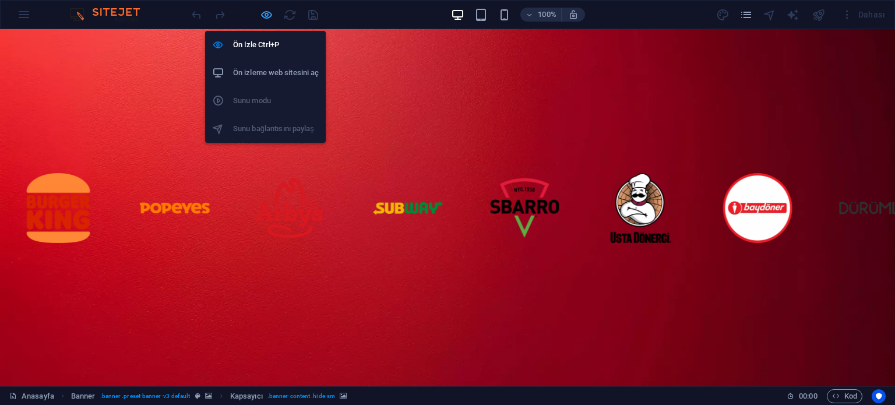
click at [265, 11] on icon "button" at bounding box center [266, 14] width 13 height 13
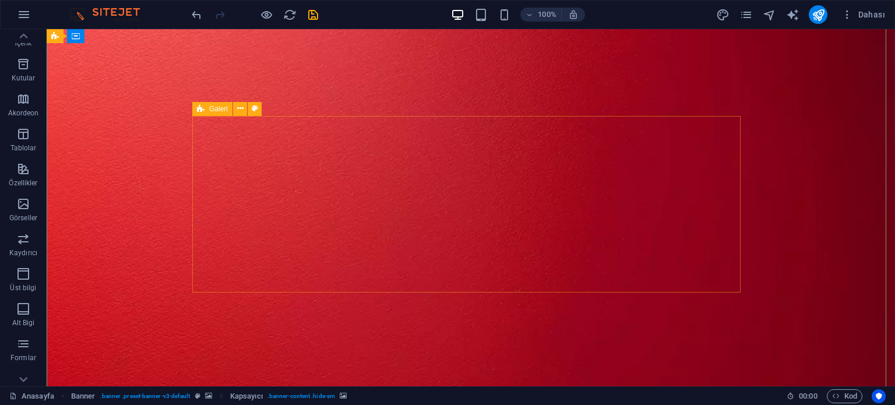
click at [204, 112] on icon at bounding box center [201, 109] width 8 height 14
select select "px"
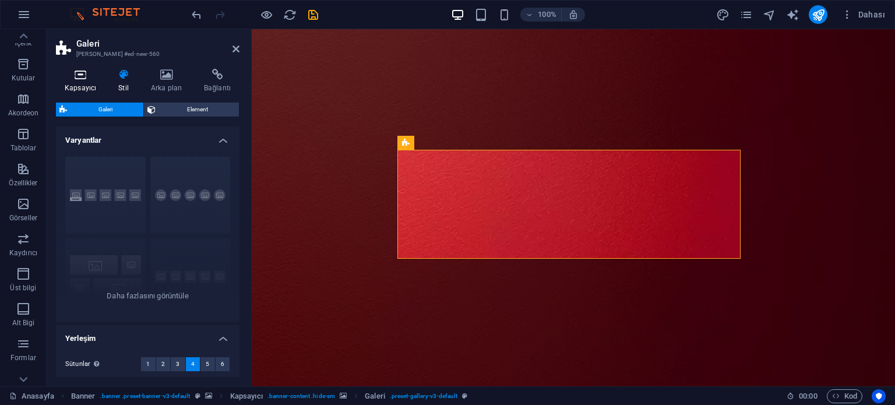
click at [82, 81] on h4 "Kapsayıcı" at bounding box center [83, 81] width 54 height 24
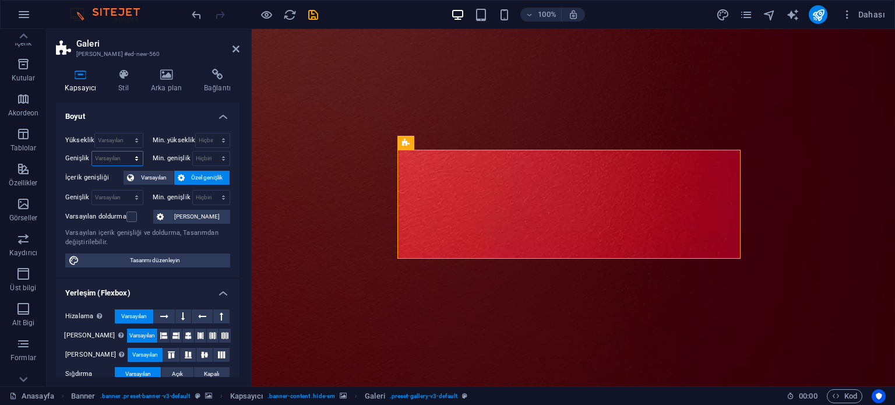
click at [112, 156] on select "Varsayılan px rem % em vh vw" at bounding box center [117, 159] width 51 height 14
select select "px"
click at [125, 152] on select "Varsayılan px rem % em vh vw" at bounding box center [117, 159] width 51 height 14
type input "3"
type input "400"
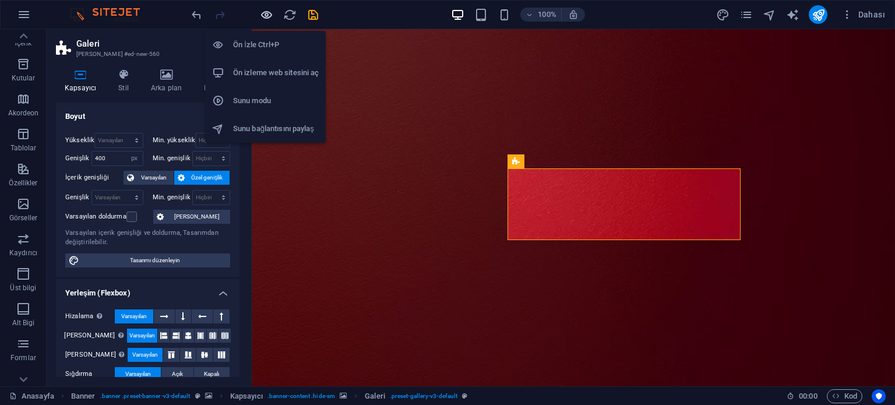
click at [268, 12] on icon "button" at bounding box center [266, 14] width 13 height 13
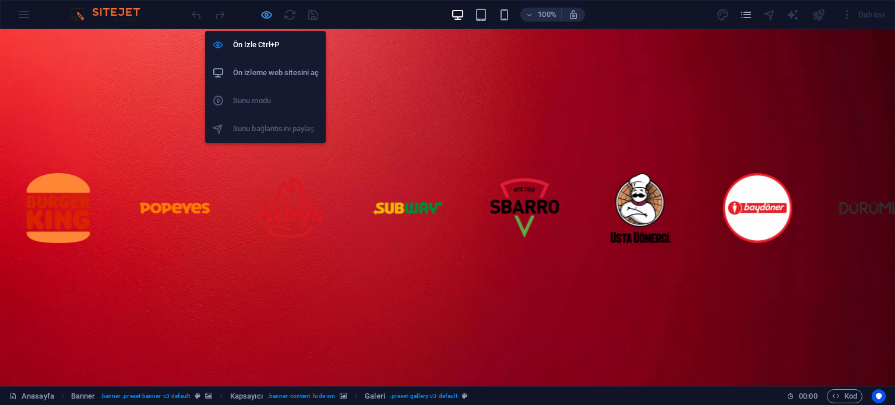
click at [266, 10] on icon "button" at bounding box center [266, 14] width 13 height 13
select select "px"
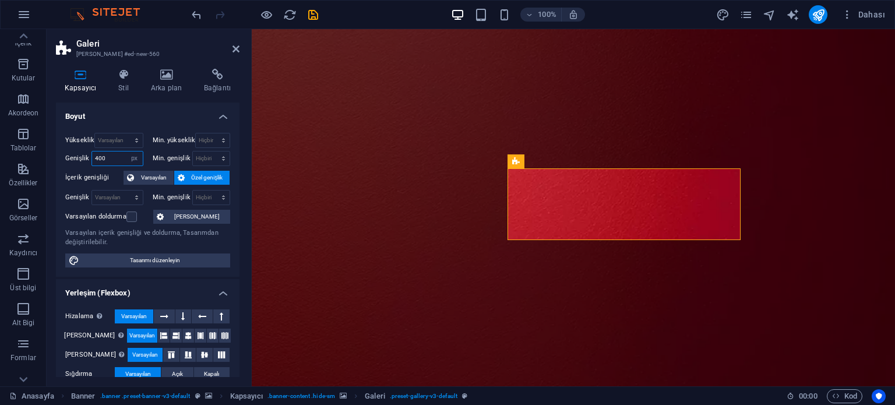
click at [114, 153] on input "400" at bounding box center [117, 159] width 51 height 14
type input "600"
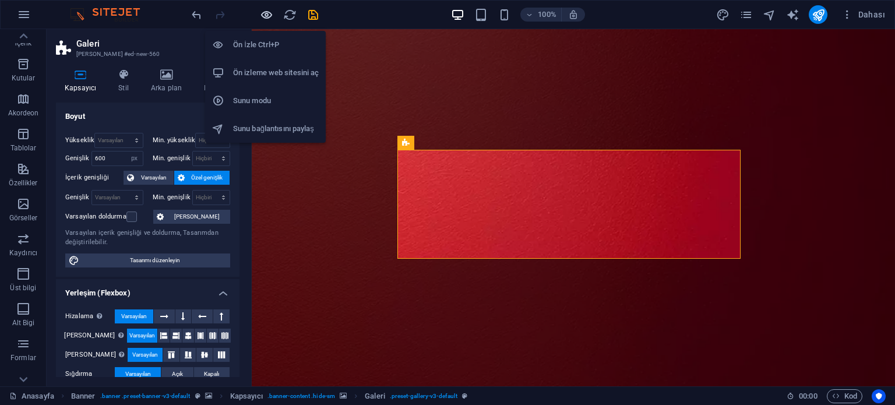
click at [268, 14] on icon "button" at bounding box center [266, 14] width 13 height 13
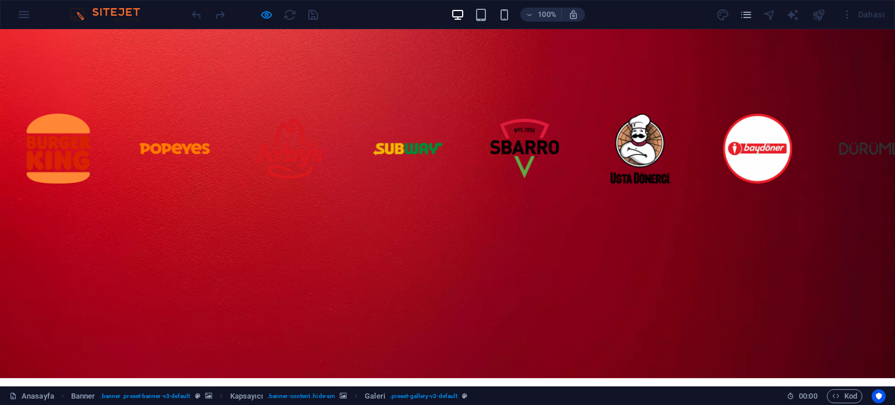
scroll to position [117, 0]
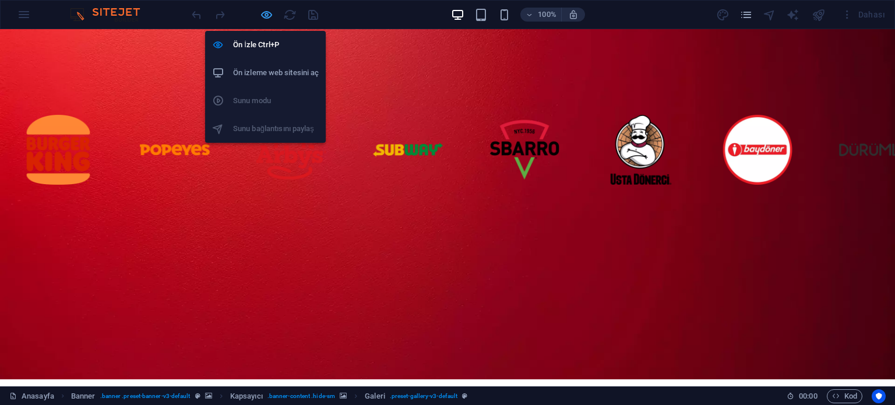
click at [269, 13] on icon "button" at bounding box center [266, 14] width 13 height 13
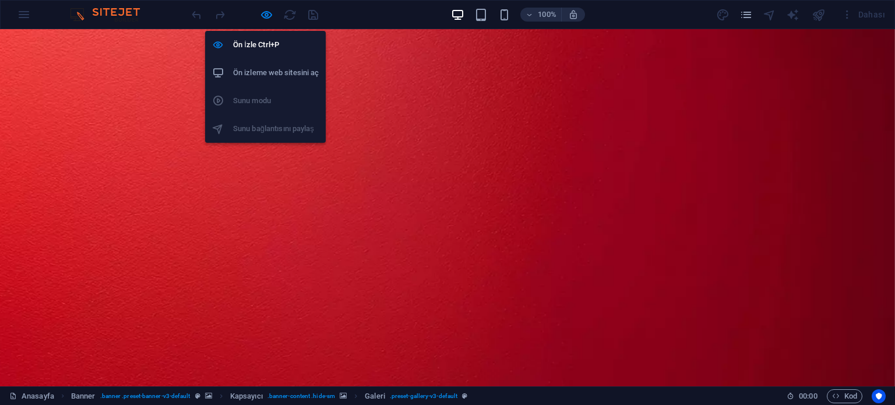
select select "px"
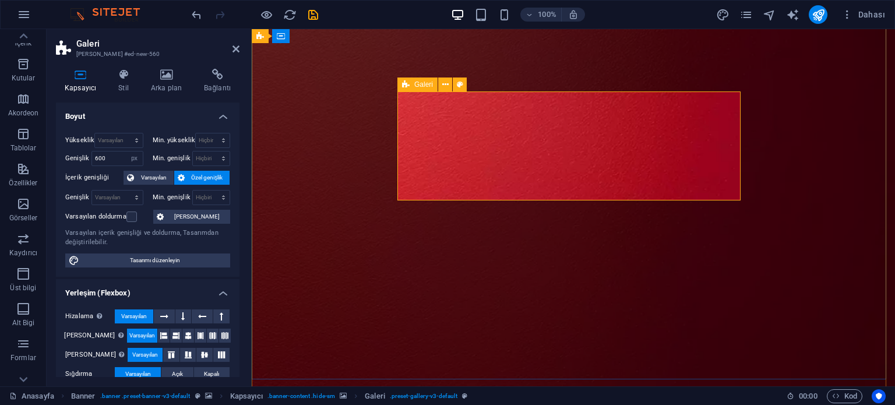
click at [408, 86] on icon at bounding box center [406, 85] width 8 height 14
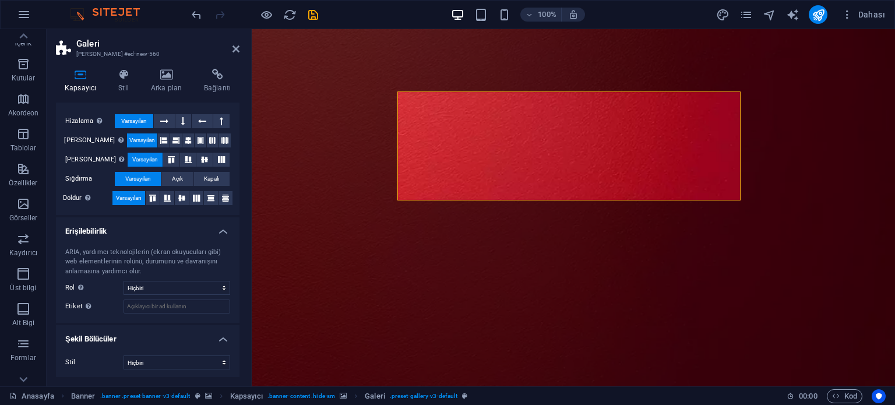
scroll to position [196, 0]
click at [129, 93] on h4 "Stil" at bounding box center [126, 81] width 33 height 24
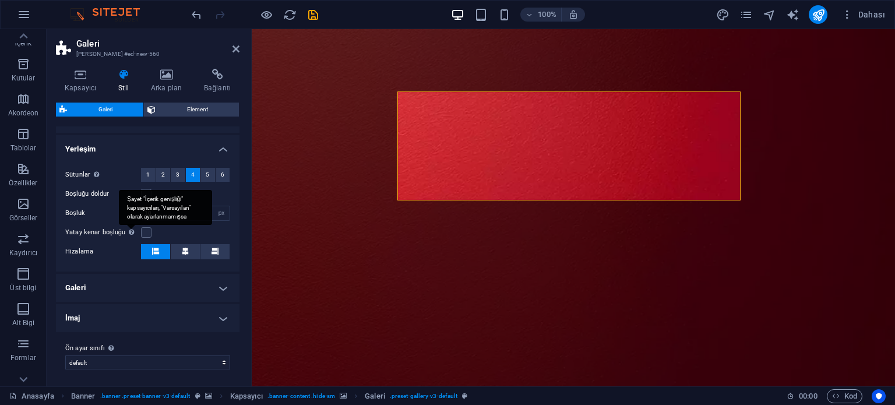
scroll to position [190, 0]
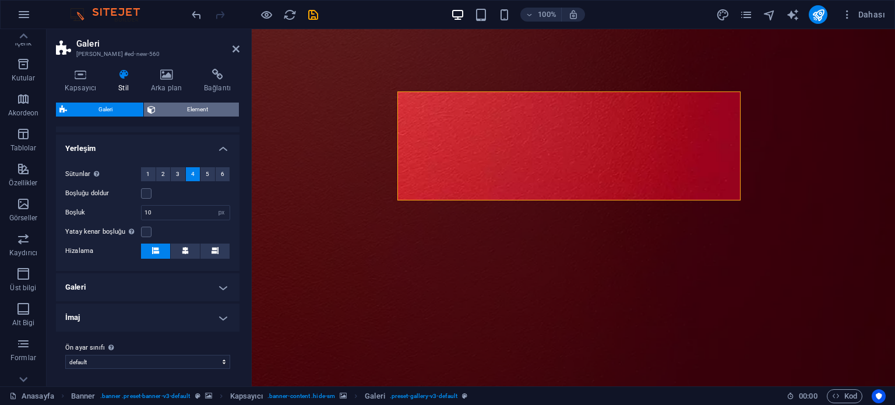
click at [189, 107] on span "Element" at bounding box center [197, 110] width 76 height 14
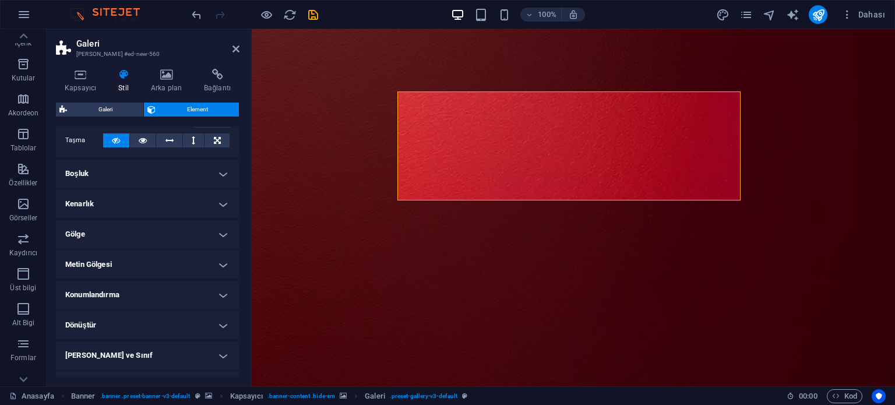
scroll to position [251, 0]
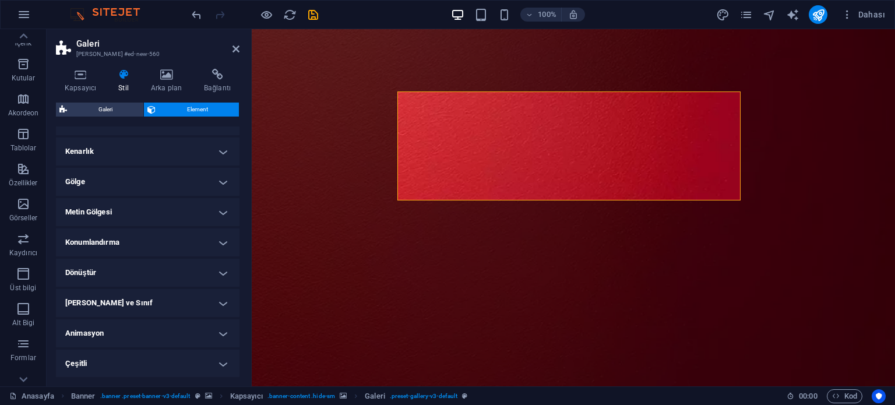
click at [134, 277] on h4 "Dönüştür" at bounding box center [148, 273] width 184 height 28
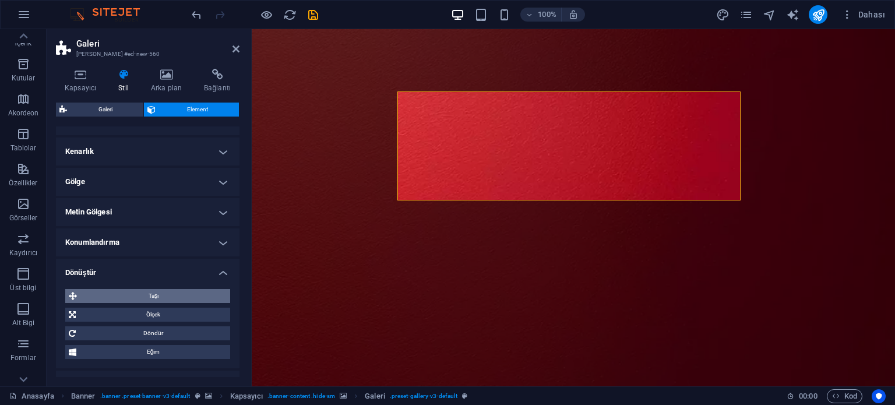
click at [174, 295] on span "Taşı" at bounding box center [153, 296] width 146 height 14
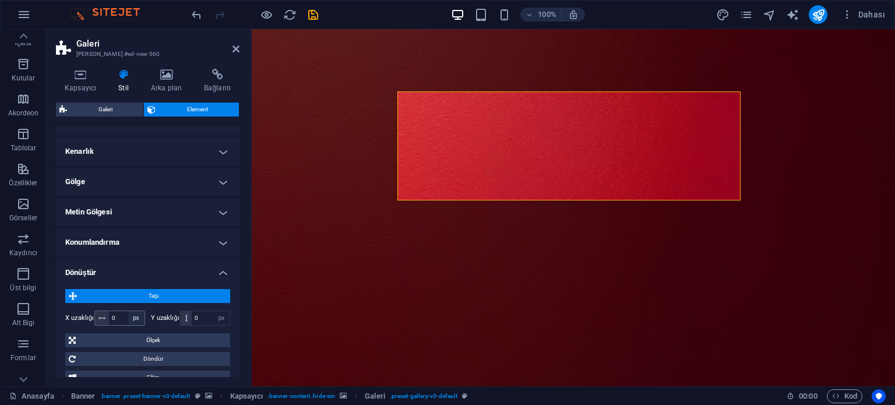
drag, startPoint x: 100, startPoint y: 316, endPoint x: 132, endPoint y: 316, distance: 32.1
click at [132, 316] on div "0 px rem % em vh vw" at bounding box center [119, 318] width 51 height 15
drag, startPoint x: 104, startPoint y: 315, endPoint x: 181, endPoint y: 319, distance: 77.0
click at [181, 319] on div "X uzaklığı 0 px rem % em vh vw Y uzaklığı 0 px rem % em vh vw" at bounding box center [147, 318] width 165 height 15
drag, startPoint x: 104, startPoint y: 321, endPoint x: 139, endPoint y: 321, distance: 35.0
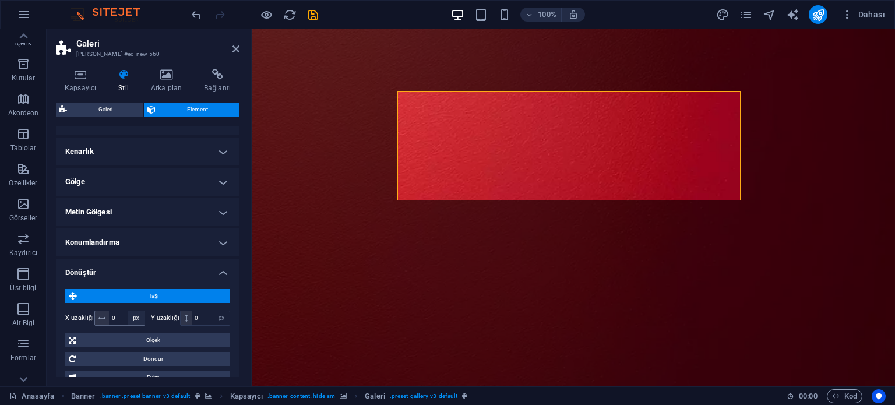
click at [139, 321] on div "0 px rem % em vh vw" at bounding box center [119, 318] width 51 height 15
click at [121, 318] on input "0" at bounding box center [127, 318] width 36 height 14
type input "200"
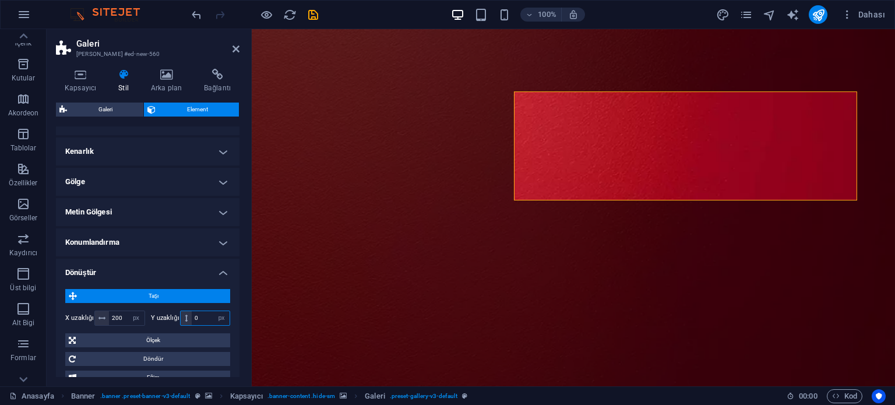
click at [206, 314] on input "0" at bounding box center [211, 318] width 38 height 14
type input "200"
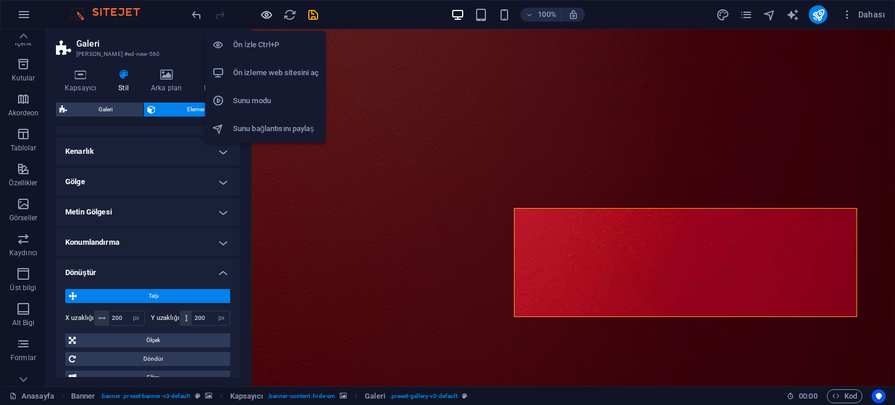
click at [265, 15] on icon "button" at bounding box center [266, 14] width 13 height 13
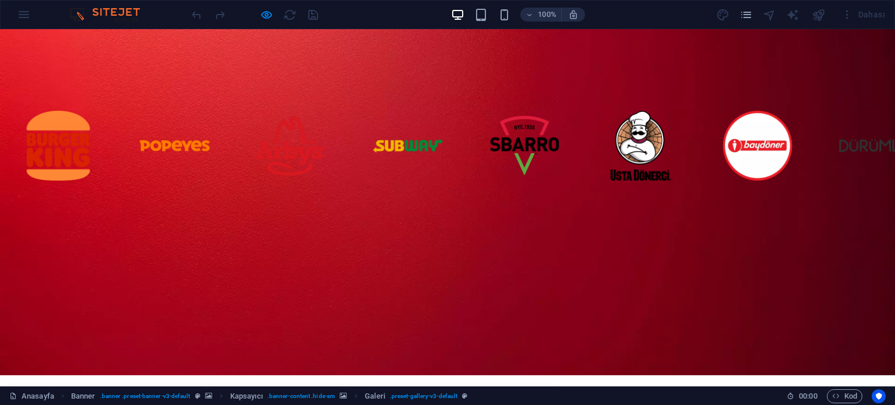
scroll to position [117, 0]
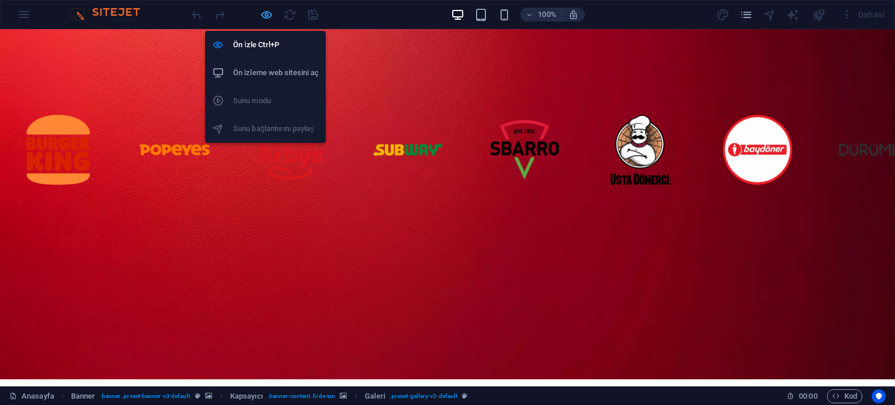
click at [267, 16] on icon "button" at bounding box center [266, 14] width 13 height 13
select select "px"
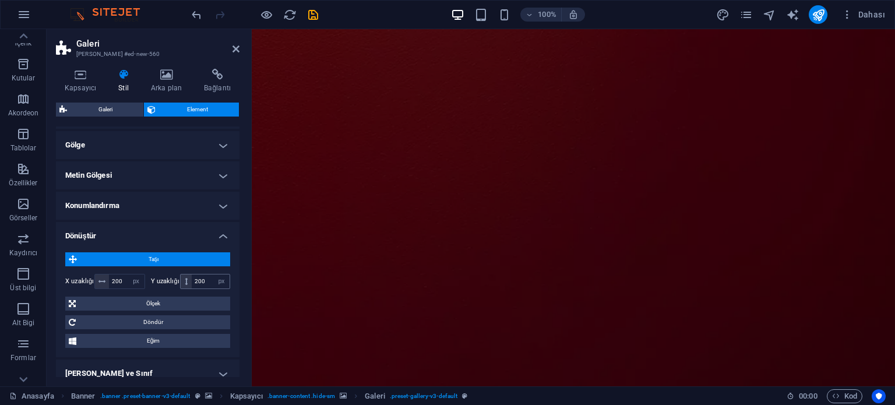
scroll to position [358, 0]
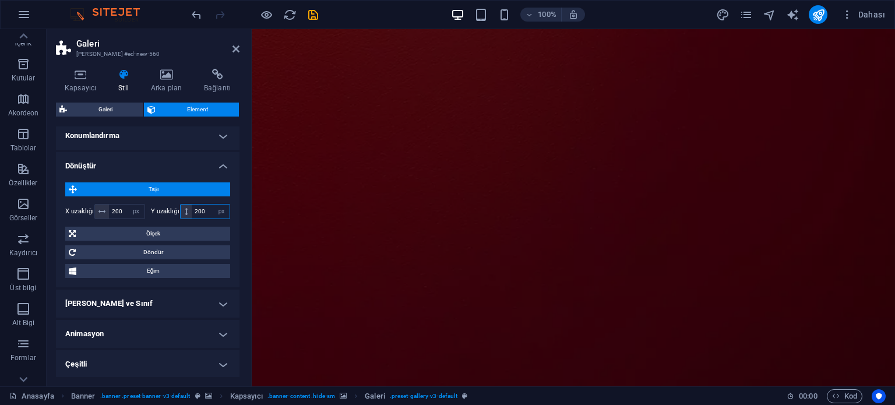
click at [210, 214] on input "200" at bounding box center [211, 212] width 38 height 14
type input "250"
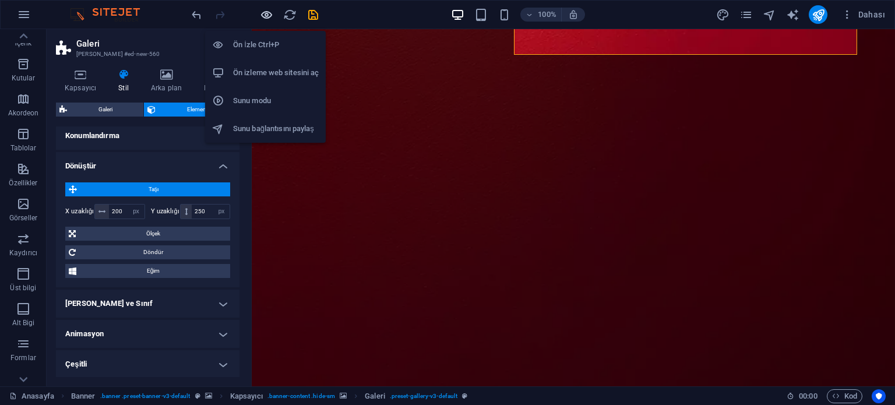
click at [263, 15] on icon "button" at bounding box center [266, 14] width 13 height 13
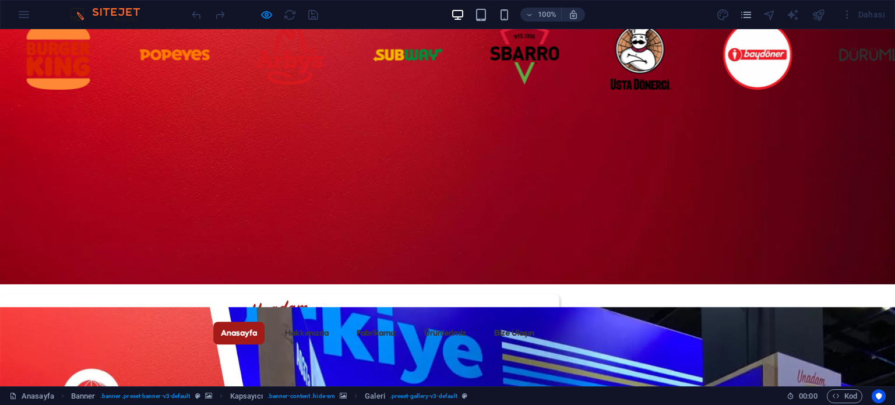
scroll to position [175, 0]
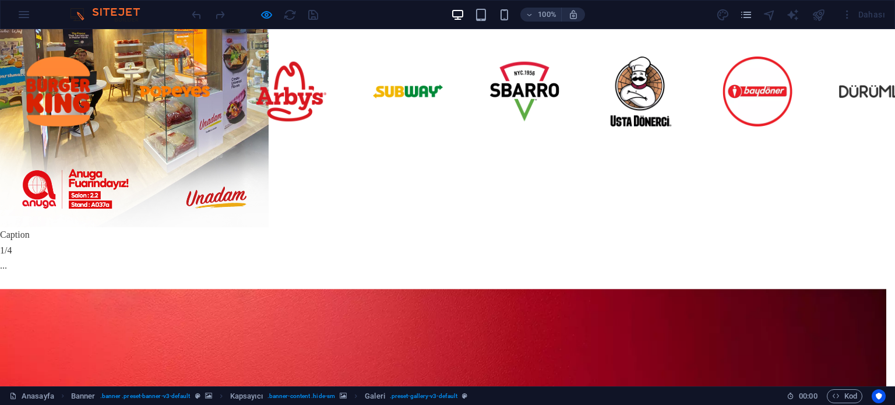
click at [0, 284] on button "button" at bounding box center [0, 284] width 0 height 0
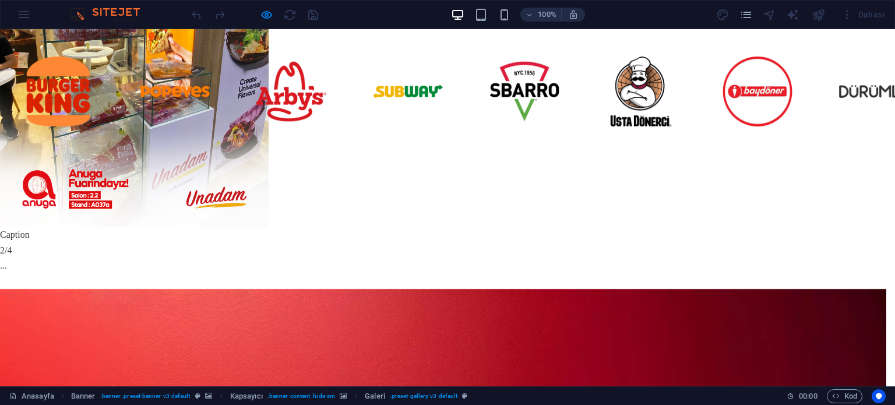
click at [0, 284] on button "button" at bounding box center [0, 284] width 0 height 0
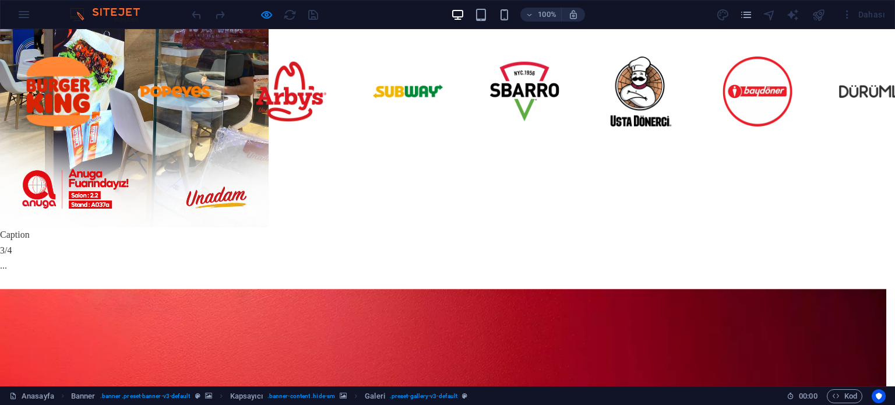
click at [0, 284] on button "button" at bounding box center [0, 284] width 0 height 0
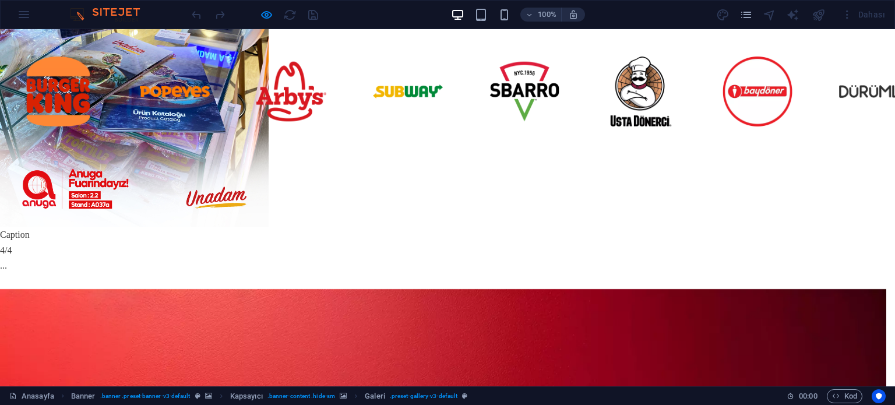
click at [742, 172] on div "× Caption 4/4 ..." at bounding box center [443, 71] width 886 height 435
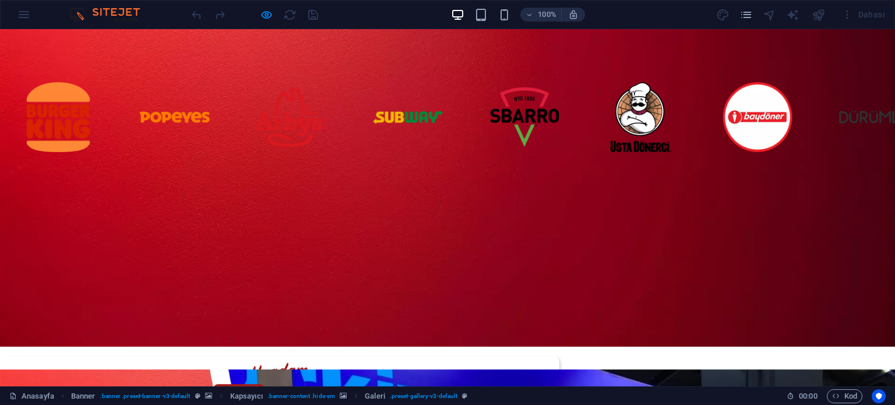
scroll to position [117, 0]
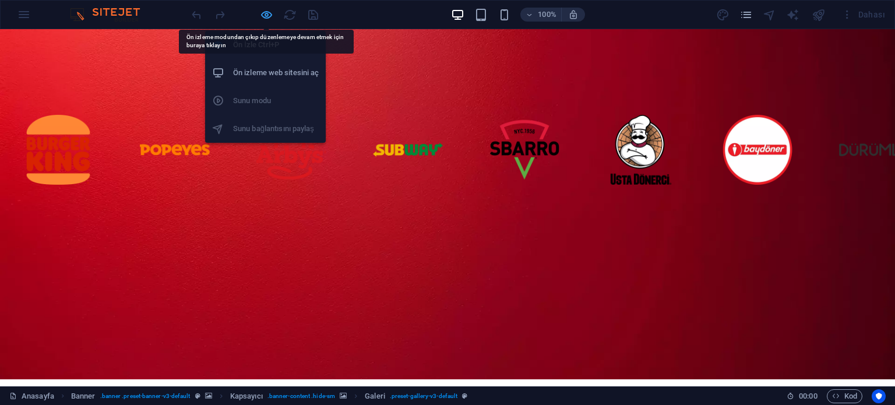
click at [267, 9] on icon "button" at bounding box center [266, 14] width 13 height 13
select select "px"
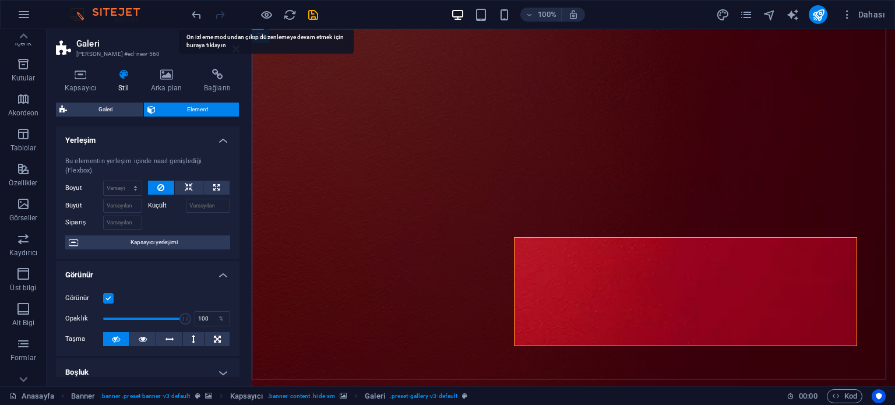
select select "px"
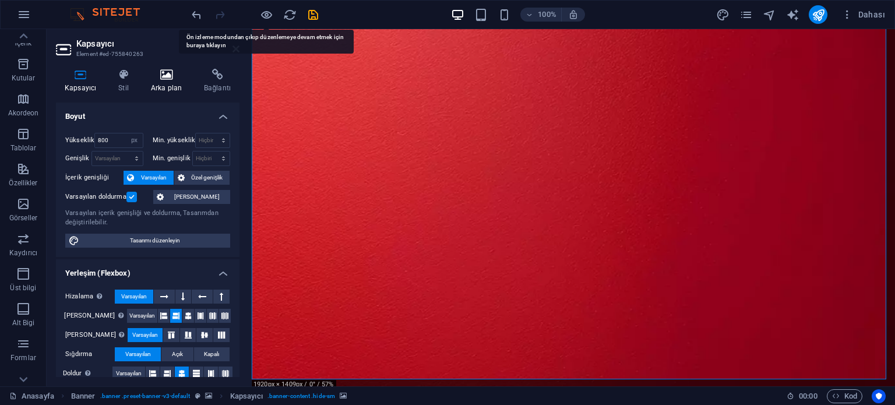
click at [157, 77] on icon at bounding box center [166, 75] width 48 height 12
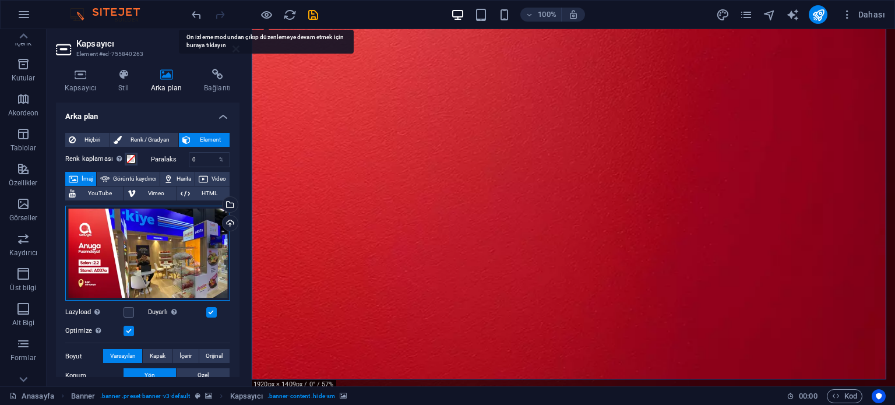
click at [126, 223] on div "Dosyaları buraya sürükleyin, dosyaları seçmek için tıklayın veya Dosyalardan ya…" at bounding box center [147, 254] width 165 height 96
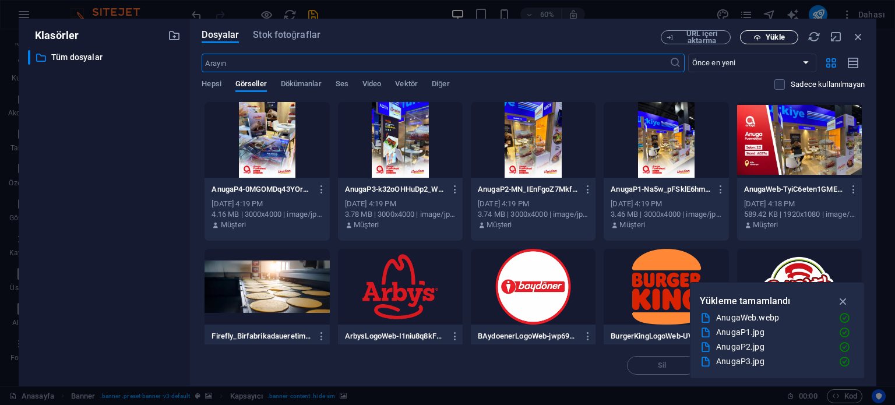
click at [753, 37] on span "Yükle" at bounding box center [769, 38] width 48 height 8
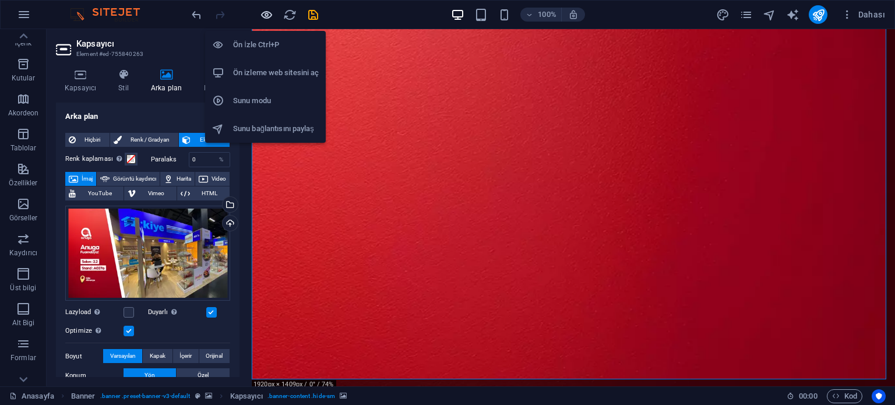
click at [262, 15] on icon "button" at bounding box center [266, 14] width 13 height 13
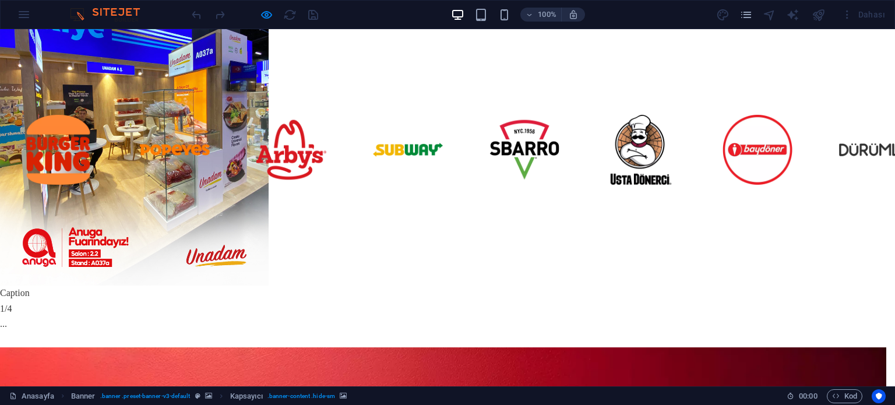
click at [600, 248] on div "× Caption 1/4 ..." at bounding box center [443, 130] width 886 height 435
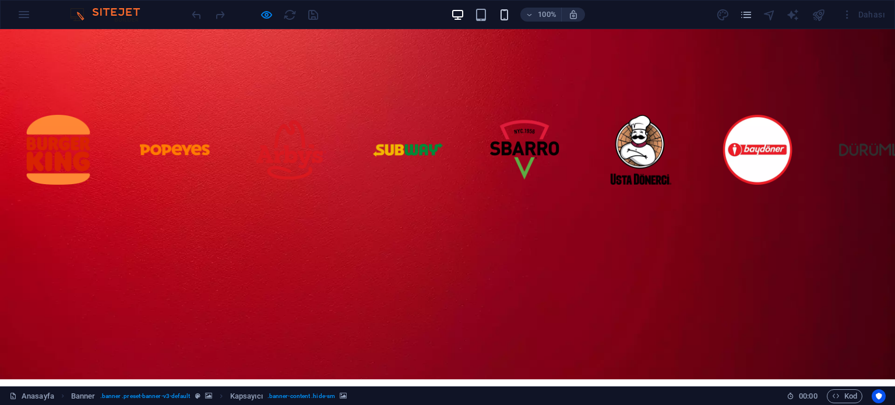
drag, startPoint x: 509, startPoint y: 23, endPoint x: 506, endPoint y: 17, distance: 6.3
click at [508, 22] on div "100%" at bounding box center [517, 14] width 135 height 19
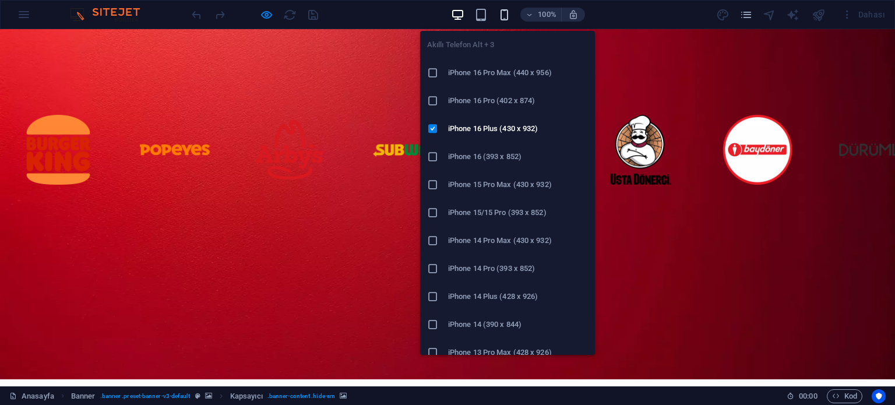
click at [506, 17] on icon "button" at bounding box center [504, 14] width 13 height 13
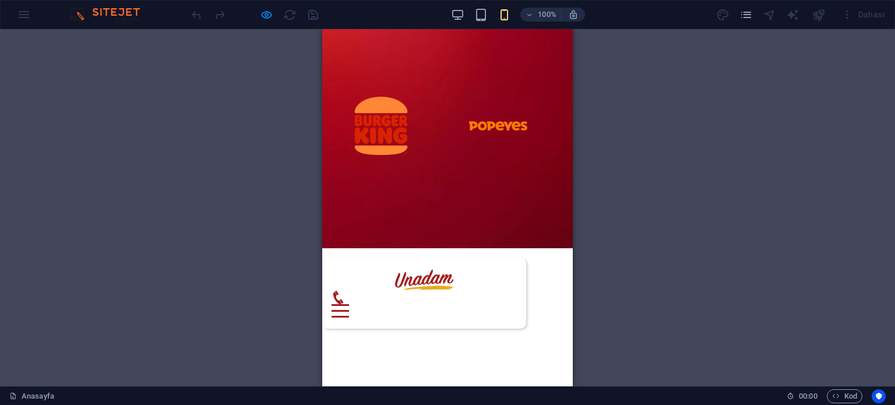
scroll to position [0, 0]
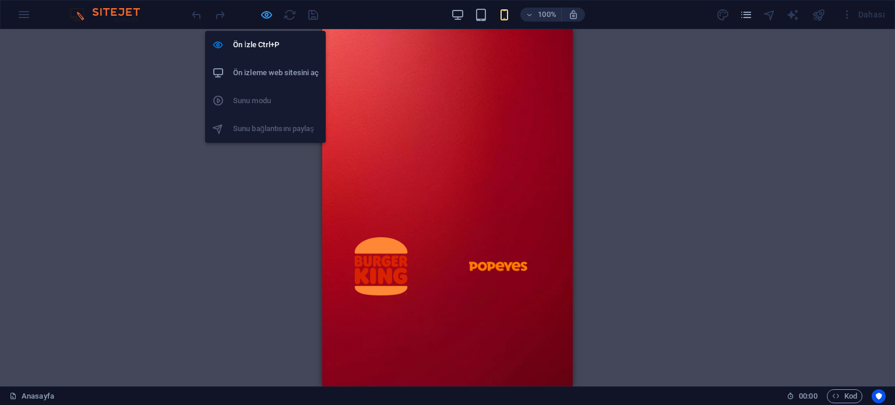
click at [266, 15] on icon "button" at bounding box center [266, 14] width 13 height 13
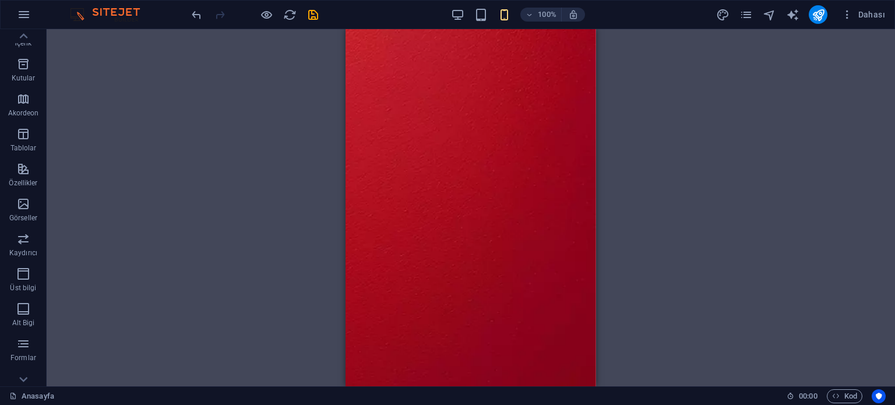
scroll to position [466, 0]
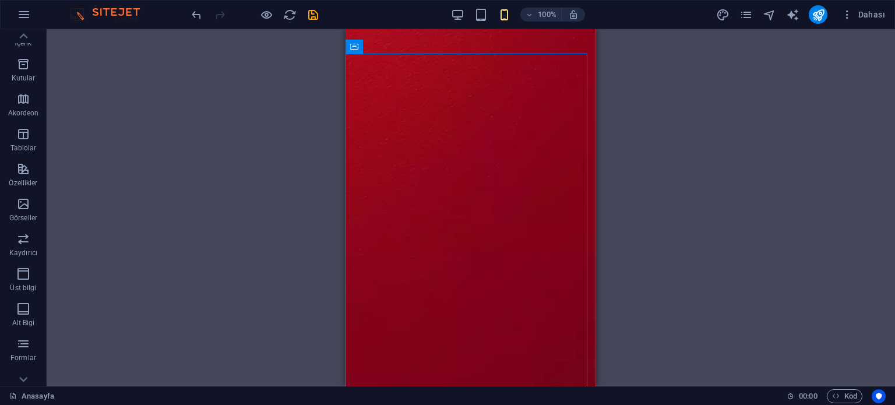
select select "px"
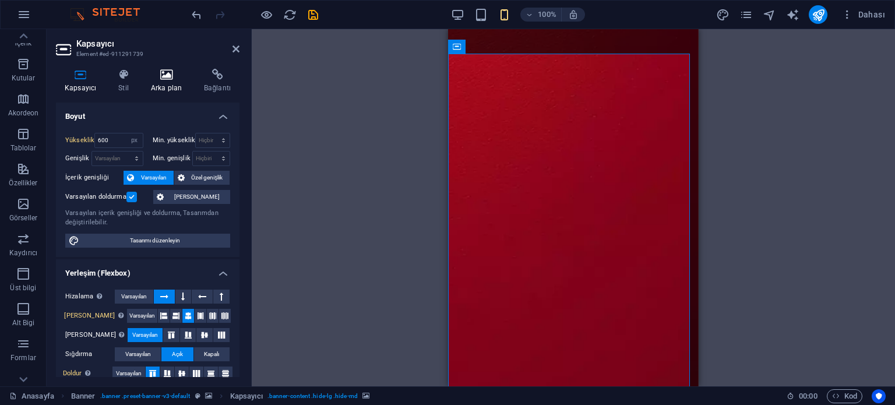
click at [163, 76] on icon at bounding box center [166, 75] width 48 height 12
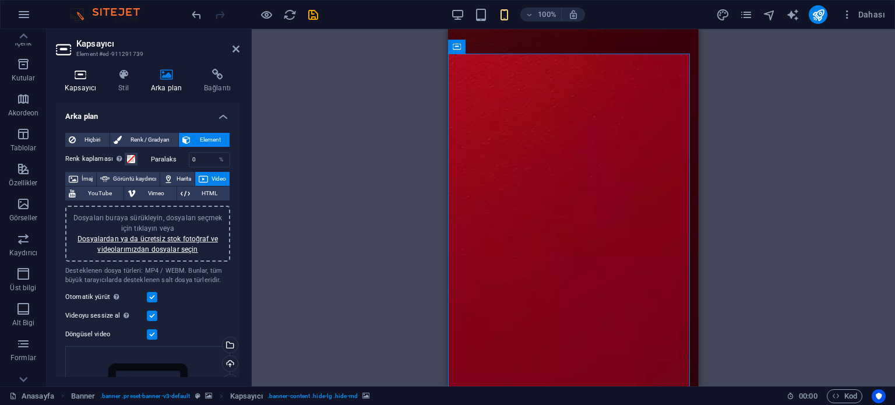
click at [97, 86] on h4 "Kapsayıcı" at bounding box center [83, 81] width 54 height 24
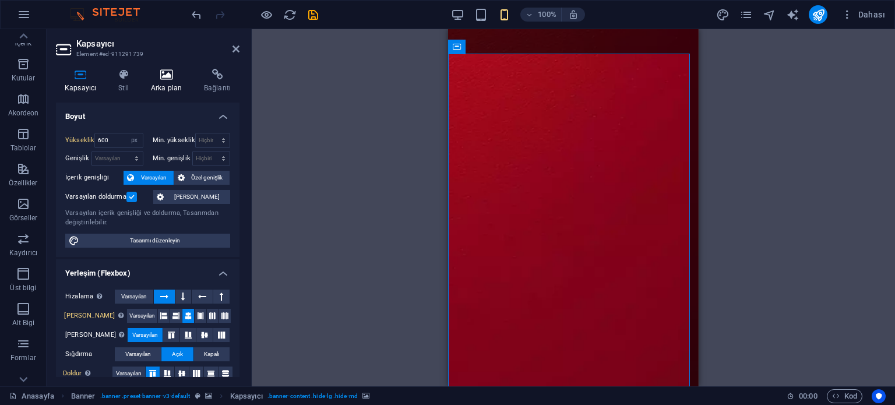
click at [168, 74] on icon at bounding box center [166, 75] width 48 height 12
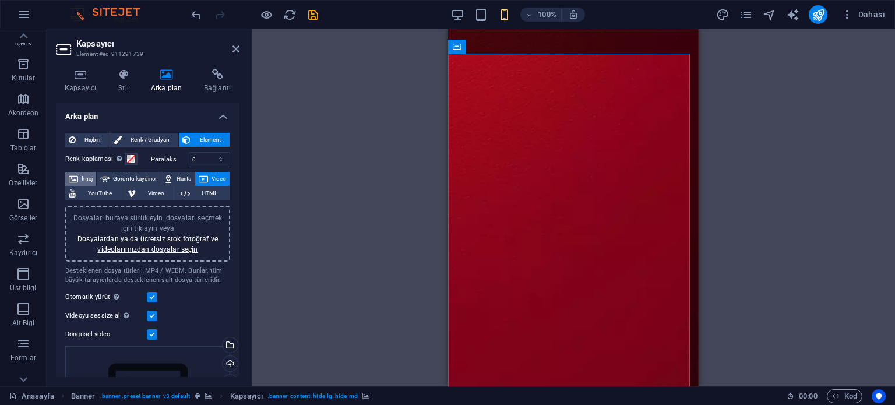
click at [93, 178] on span "İmaj" at bounding box center [87, 179] width 11 height 14
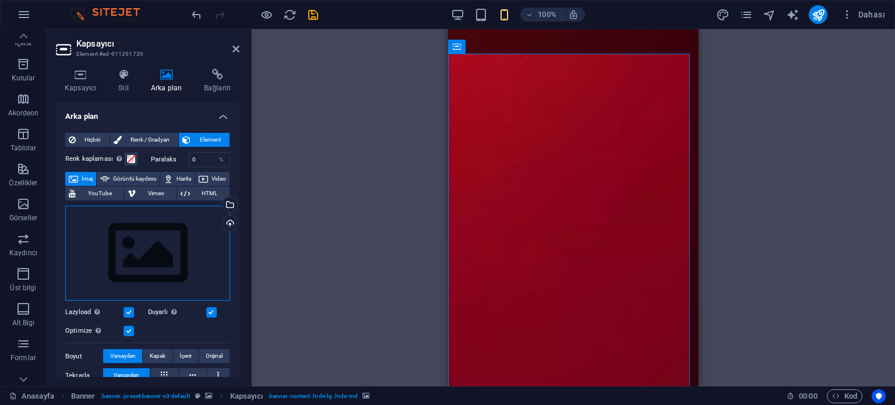
click at [171, 255] on div "Dosyaları buraya sürükleyin, dosyaları seçmek için tıklayın veya Dosyalardan ya…" at bounding box center [147, 254] width 165 height 96
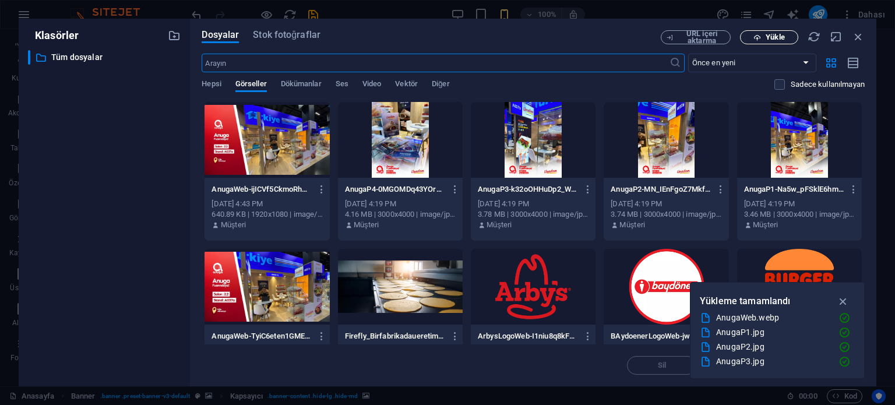
click at [762, 35] on span "Yükle" at bounding box center [769, 38] width 48 height 8
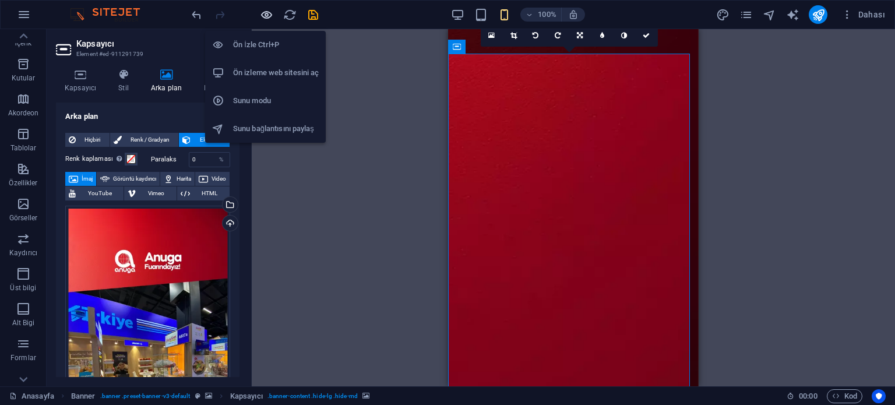
click at [263, 14] on icon "button" at bounding box center [266, 14] width 13 height 13
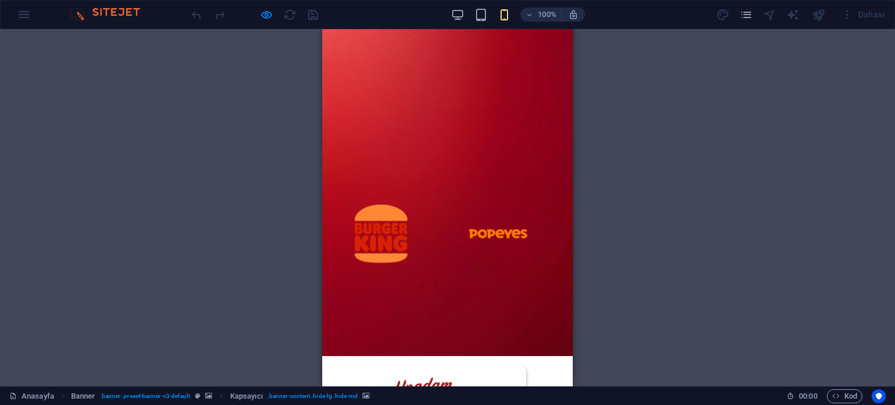
scroll to position [0, 0]
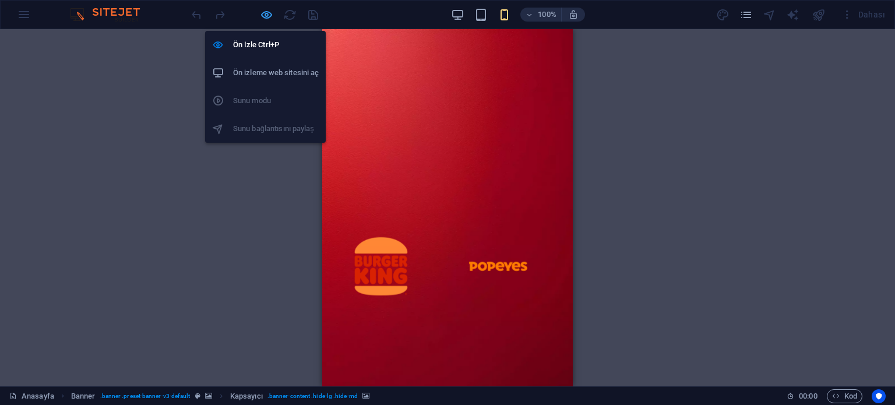
click at [263, 11] on icon "button" at bounding box center [266, 14] width 13 height 13
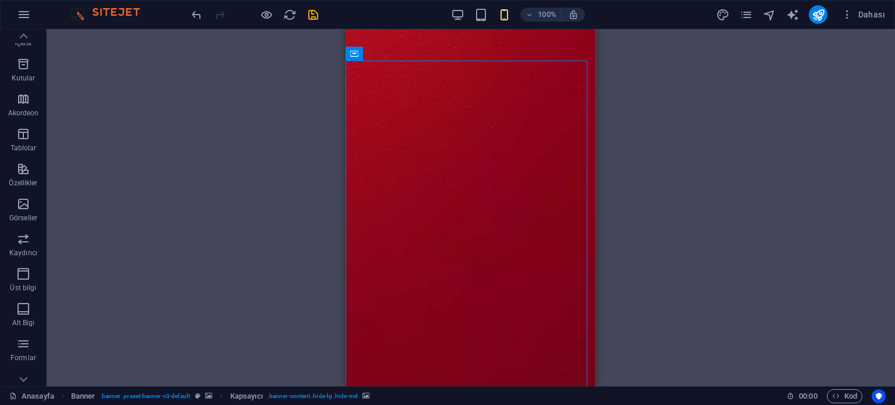
scroll to position [466, 0]
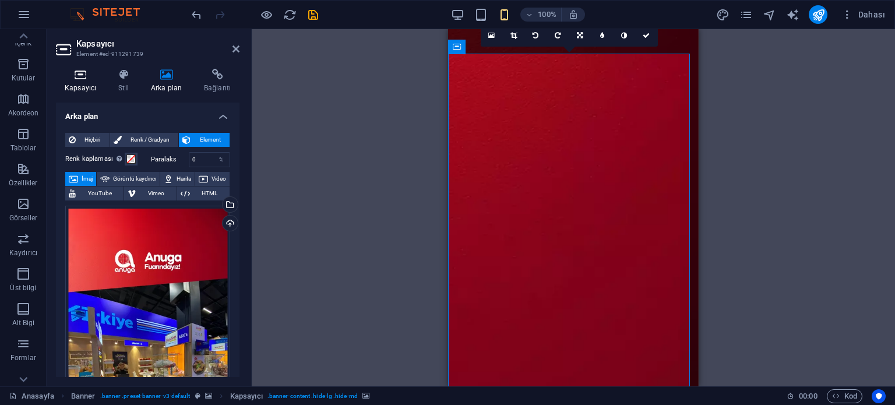
drag, startPoint x: 93, startPoint y: 80, endPoint x: 93, endPoint y: 87, distance: 7.0
click at [93, 80] on icon at bounding box center [80, 75] width 49 height 12
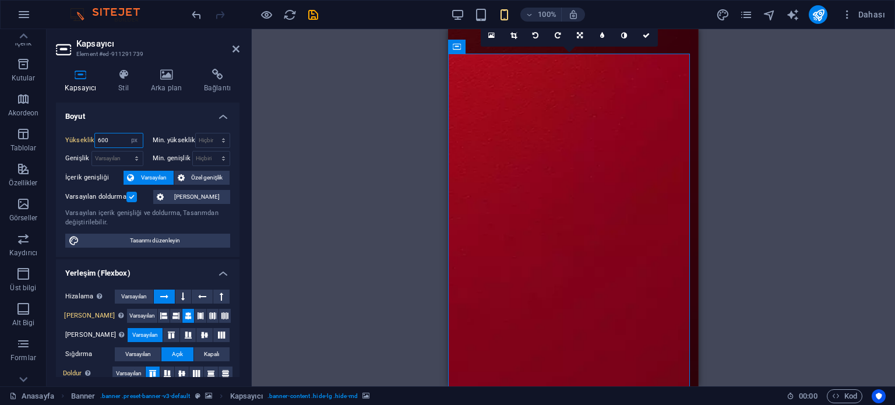
click at [112, 138] on input "600" at bounding box center [118, 140] width 47 height 14
type input "800"
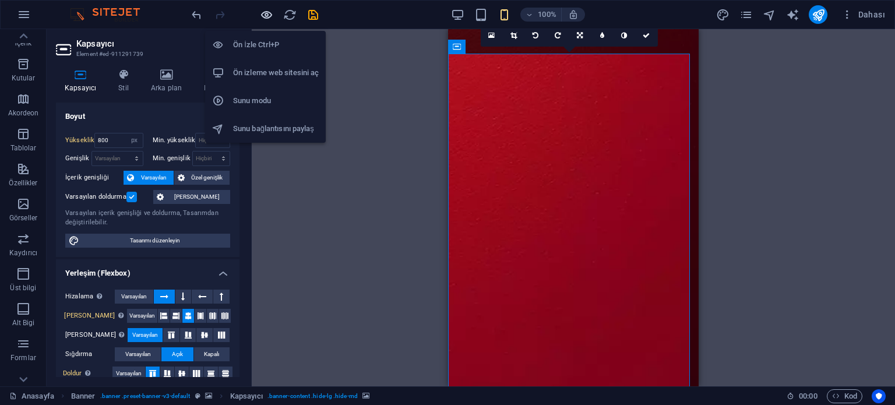
click at [265, 13] on icon "button" at bounding box center [266, 14] width 13 height 13
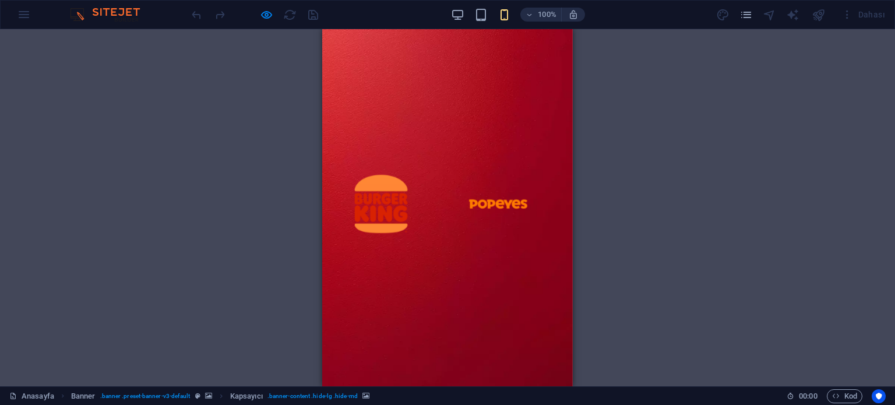
scroll to position [58, 0]
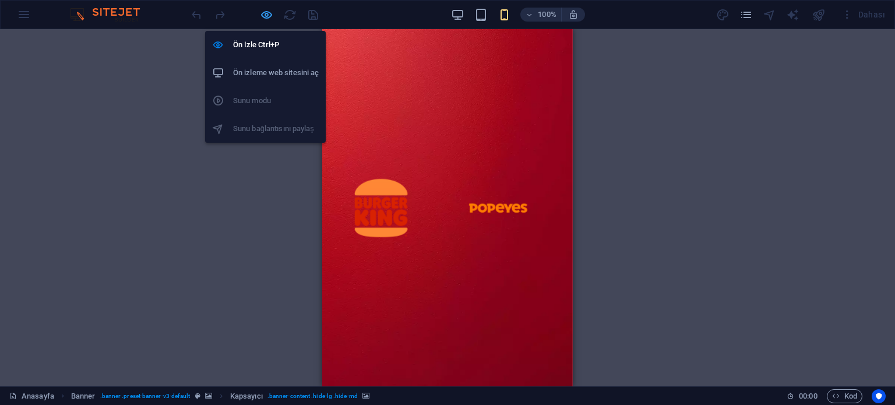
click at [266, 11] on icon "button" at bounding box center [266, 14] width 13 height 13
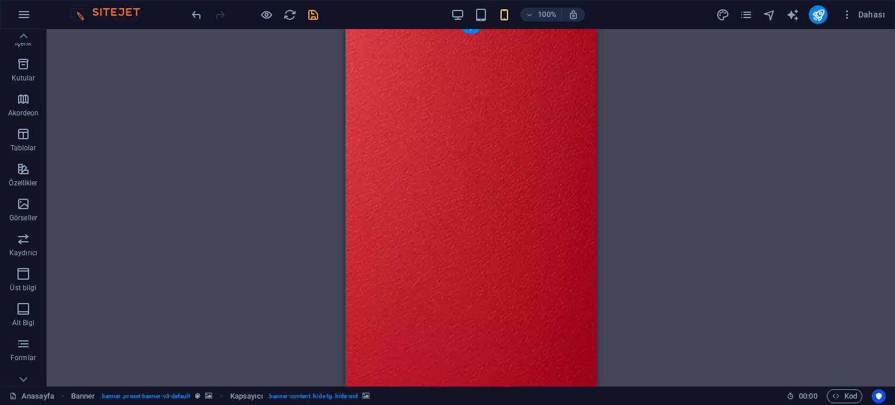
scroll to position [0, 0]
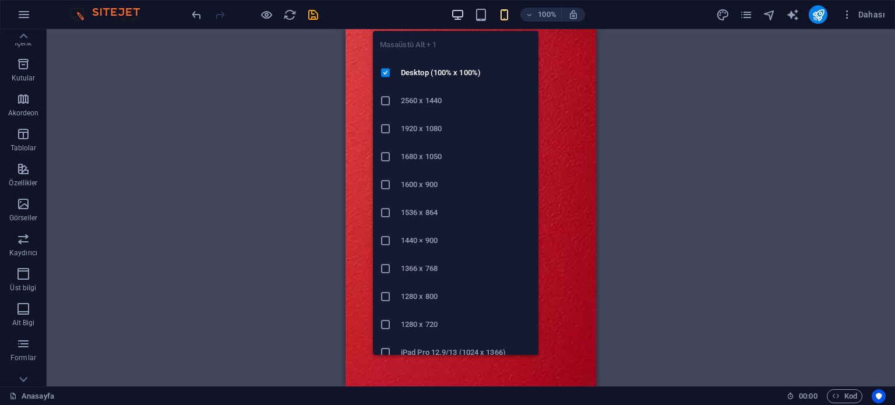
click at [463, 16] on icon "button" at bounding box center [457, 14] width 13 height 13
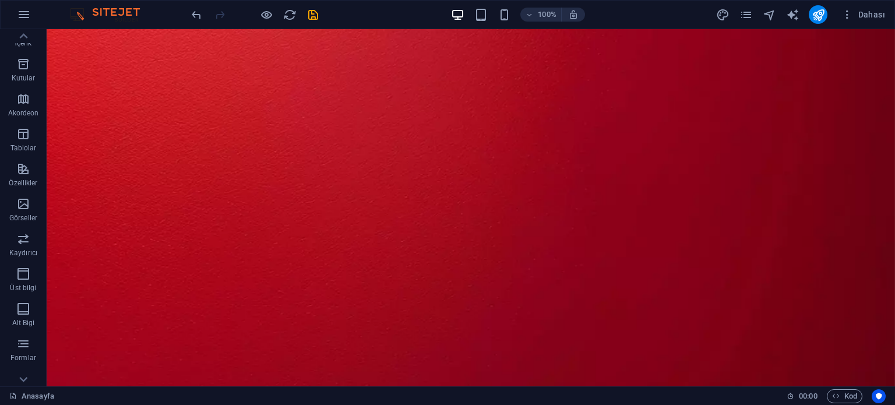
scroll to position [291, 0]
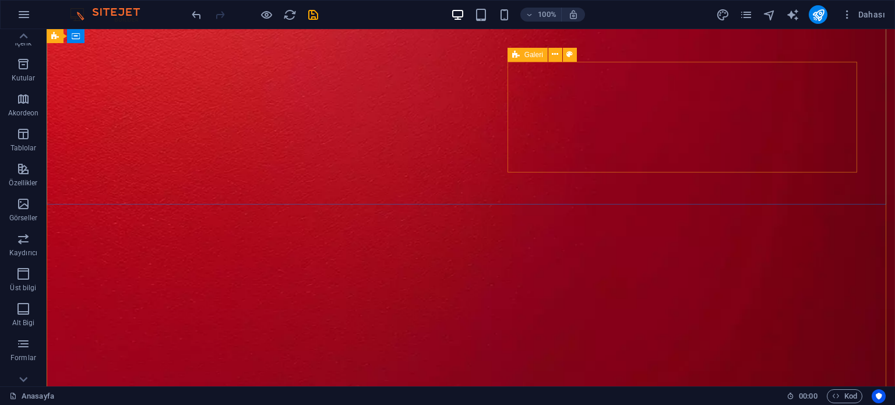
click at [519, 55] on icon at bounding box center [516, 55] width 8 height 14
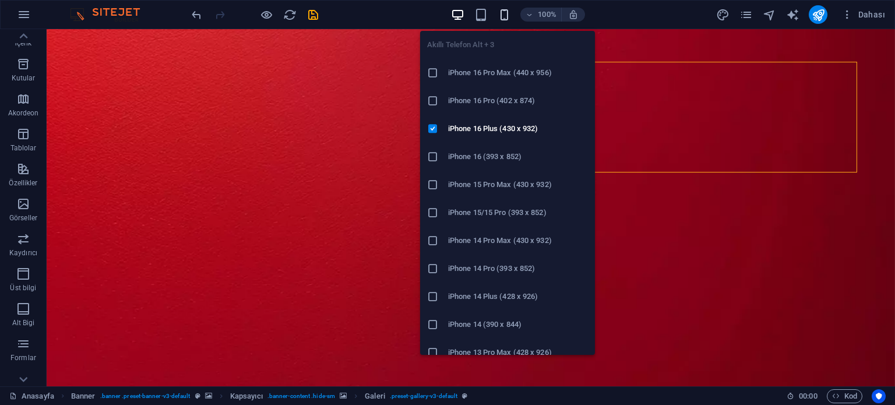
click at [506, 18] on icon "button" at bounding box center [504, 14] width 13 height 13
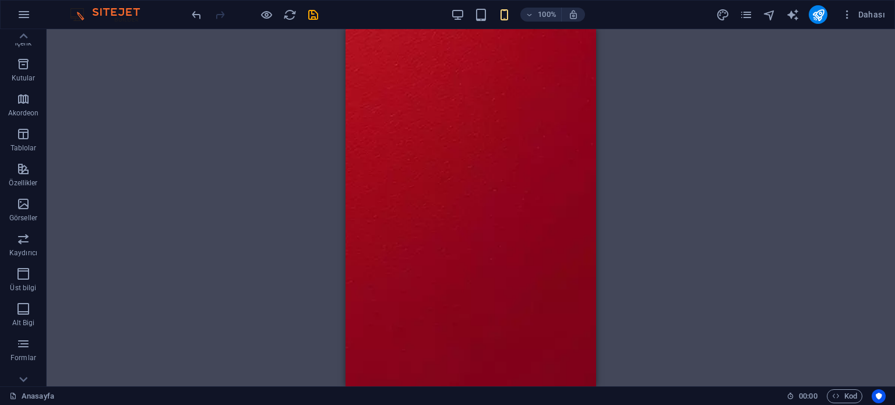
scroll to position [466, 0]
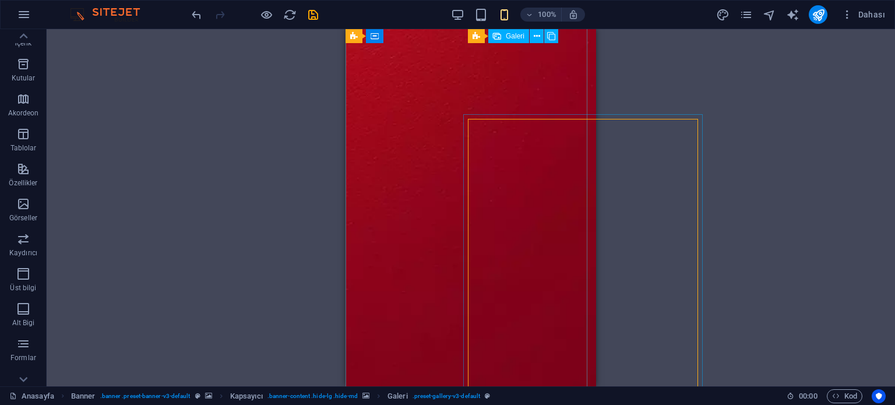
scroll to position [524, 0]
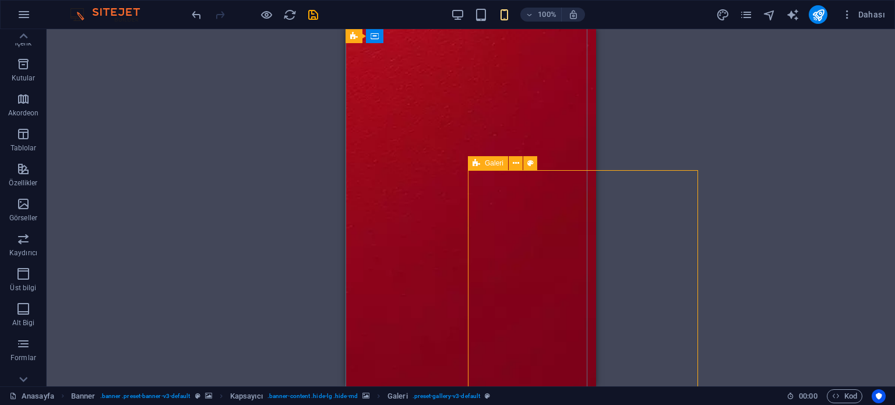
click at [477, 164] on icon at bounding box center [477, 163] width 8 height 14
select select "px"
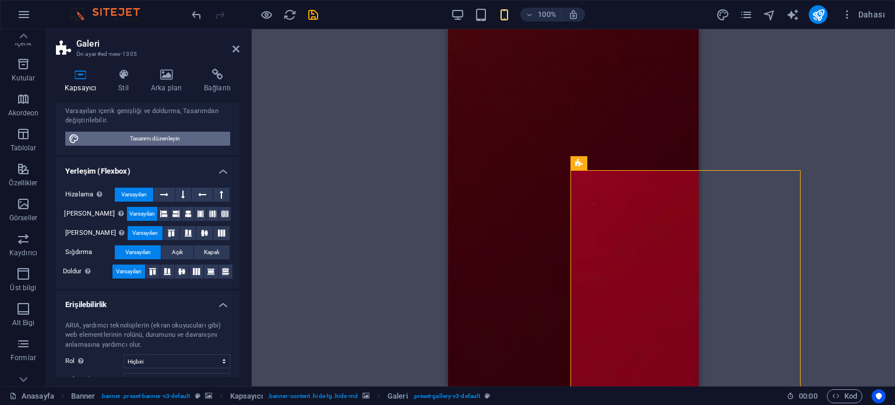
scroll to position [196, 0]
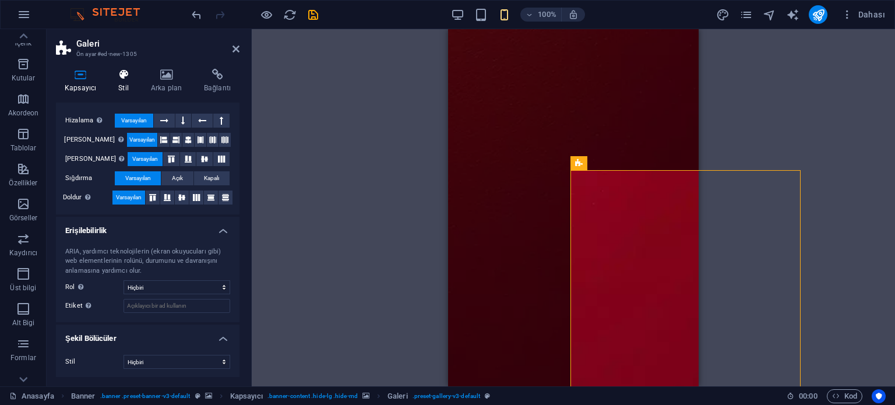
click at [126, 76] on icon at bounding box center [124, 75] width 28 height 12
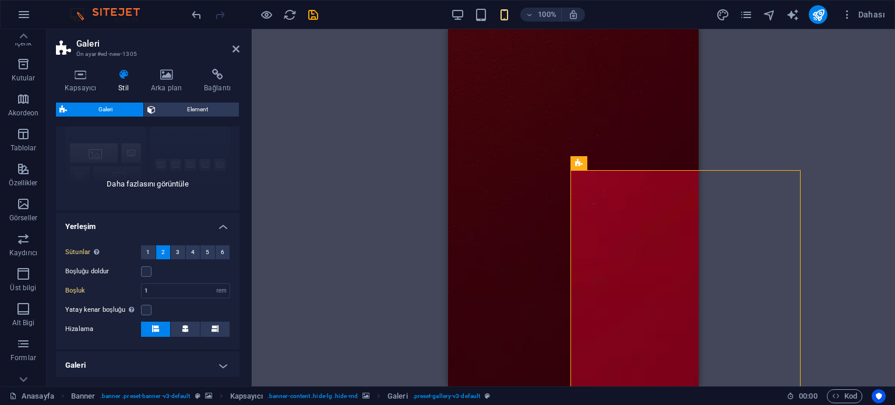
scroll to position [117, 0]
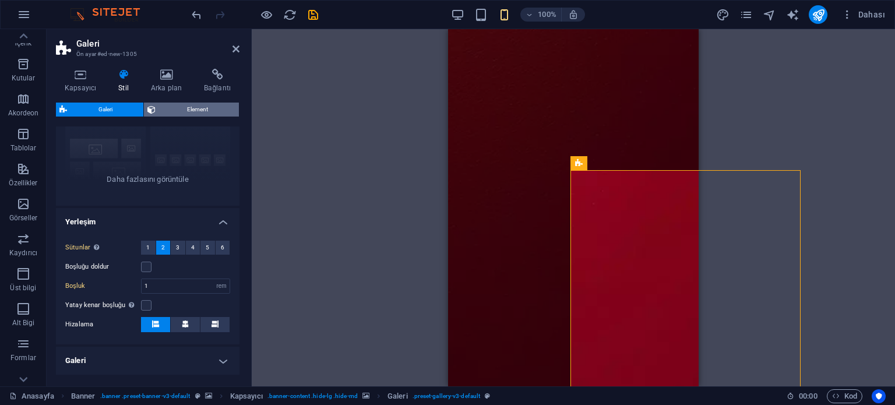
click at [174, 114] on span "Element" at bounding box center [197, 110] width 76 height 14
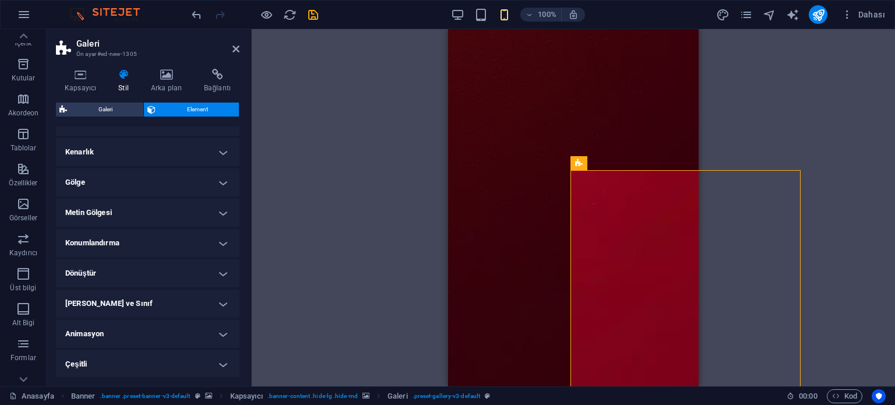
scroll to position [251, 0]
click at [142, 277] on h4 "Dönüştür" at bounding box center [148, 273] width 184 height 28
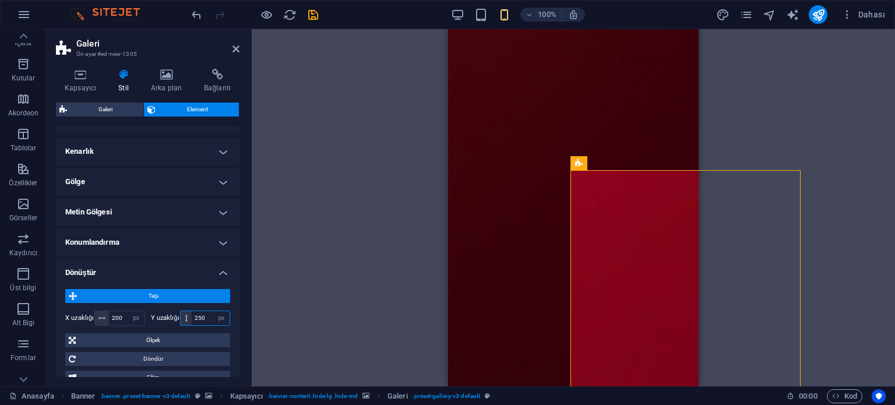
click at [207, 319] on input "250" at bounding box center [211, 318] width 38 height 14
click at [121, 315] on input "200" at bounding box center [127, 318] width 36 height 14
type input "0"
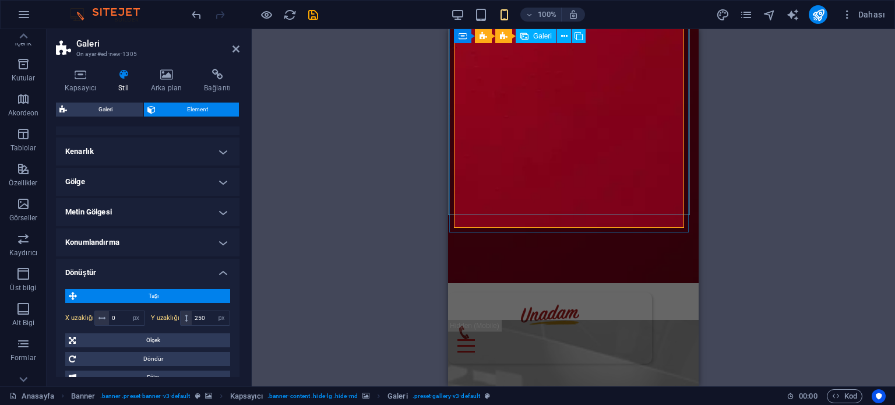
scroll to position [699, 0]
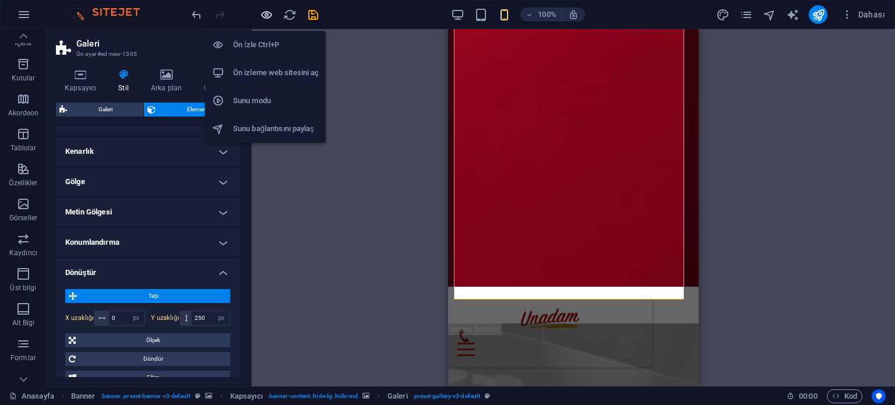
click at [264, 16] on icon "button" at bounding box center [266, 14] width 13 height 13
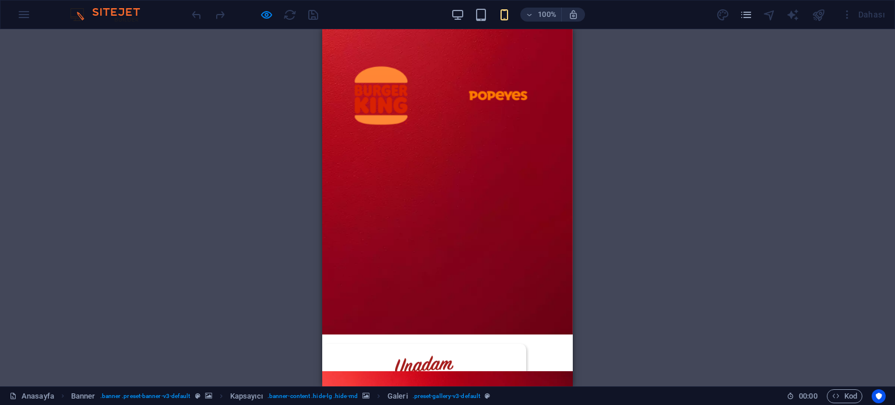
scroll to position [175, 0]
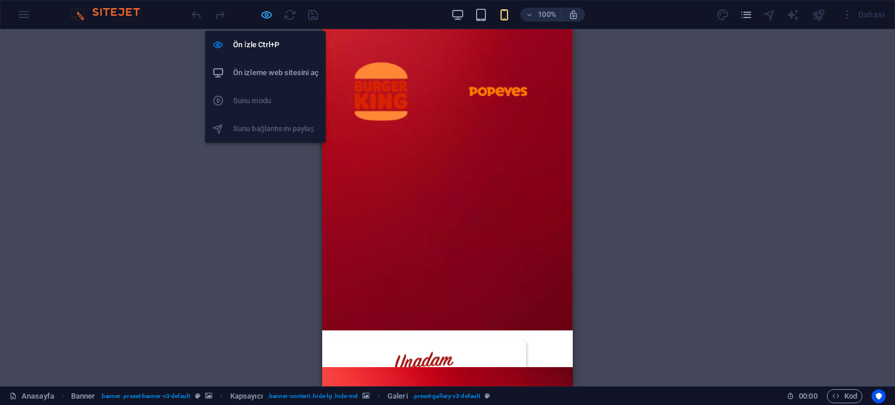
click at [264, 13] on icon "button" at bounding box center [266, 14] width 13 height 13
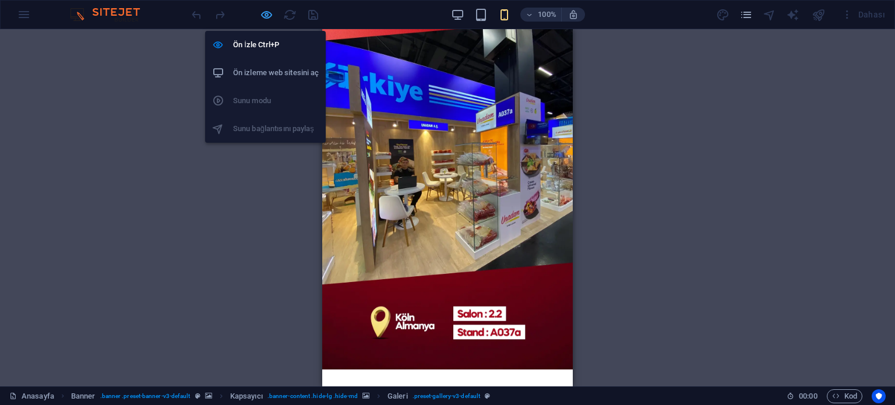
select select "px"
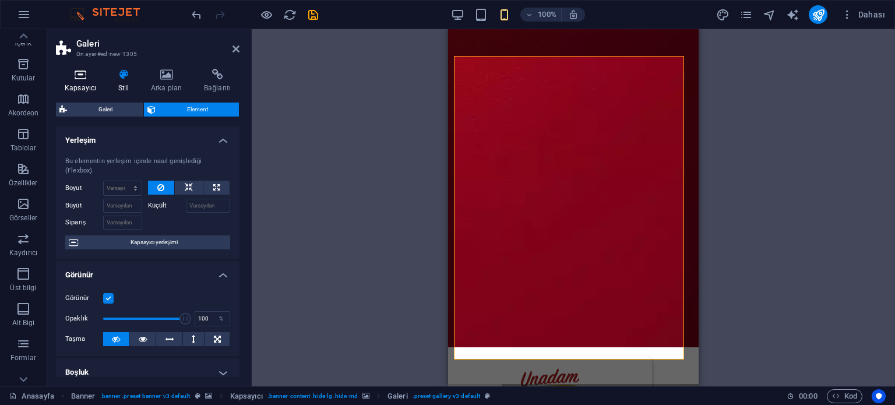
click at [89, 86] on h4 "Kapsayıcı" at bounding box center [83, 81] width 54 height 24
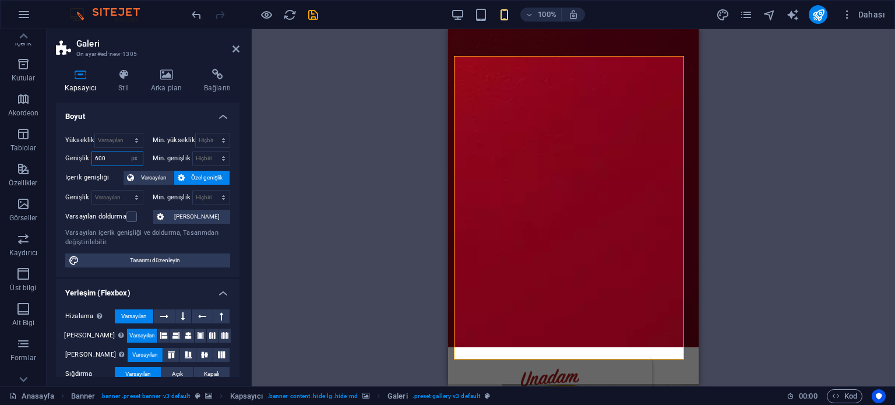
click at [117, 157] on input "600" at bounding box center [117, 159] width 51 height 14
type input "300"
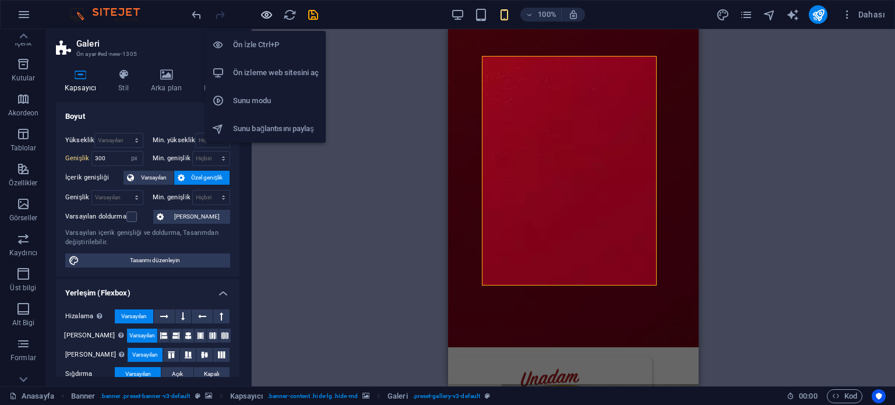
click at [269, 14] on icon "button" at bounding box center [266, 14] width 13 height 13
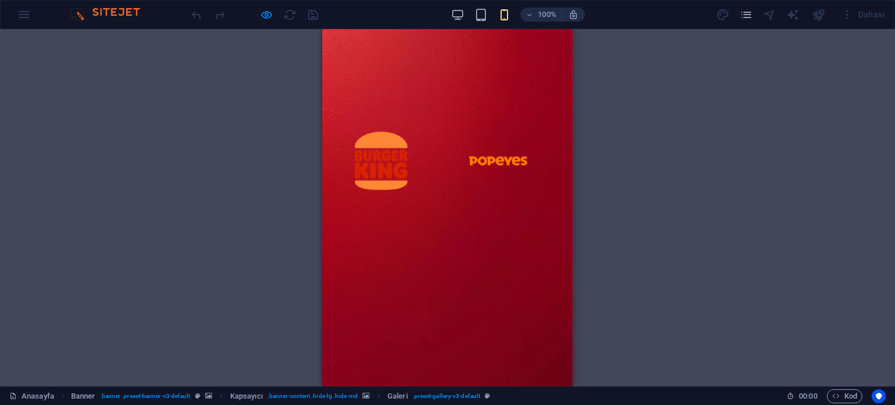
scroll to position [0, 0]
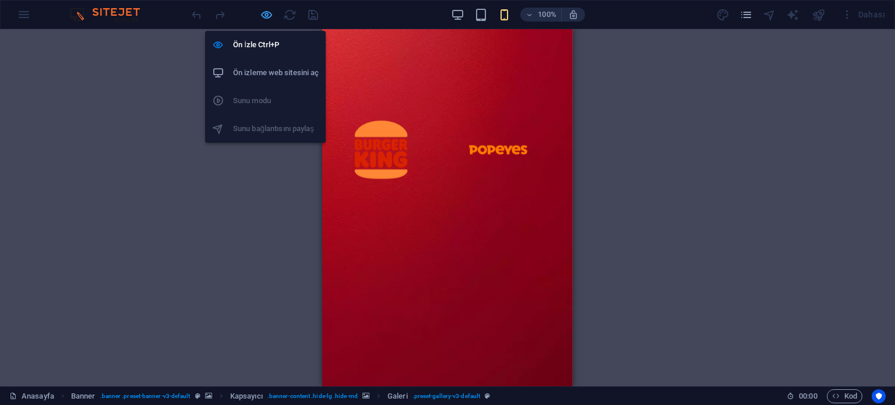
click at [268, 13] on icon "button" at bounding box center [266, 14] width 13 height 13
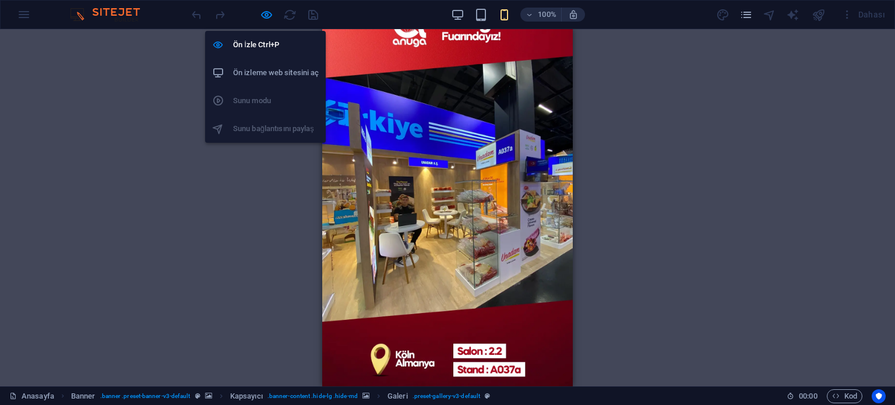
select select "px"
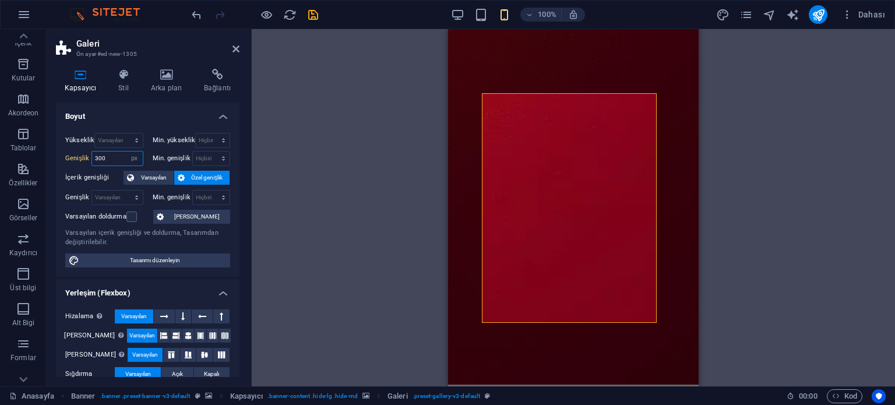
click at [100, 156] on input "300" at bounding box center [117, 159] width 51 height 14
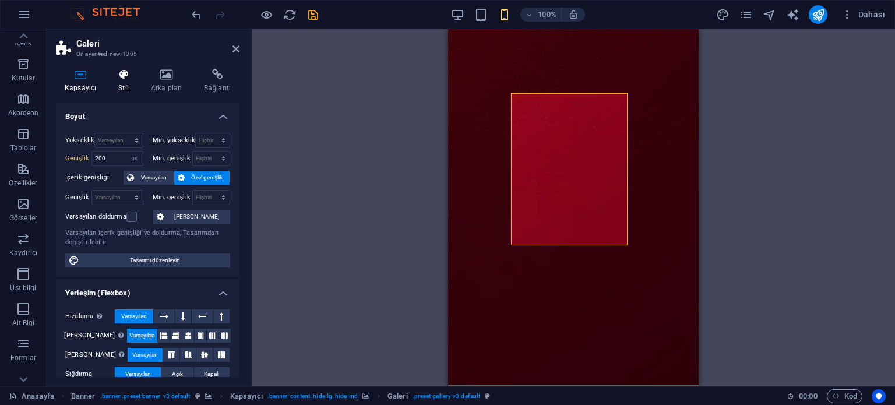
click at [127, 86] on h4 "Stil" at bounding box center [126, 81] width 33 height 24
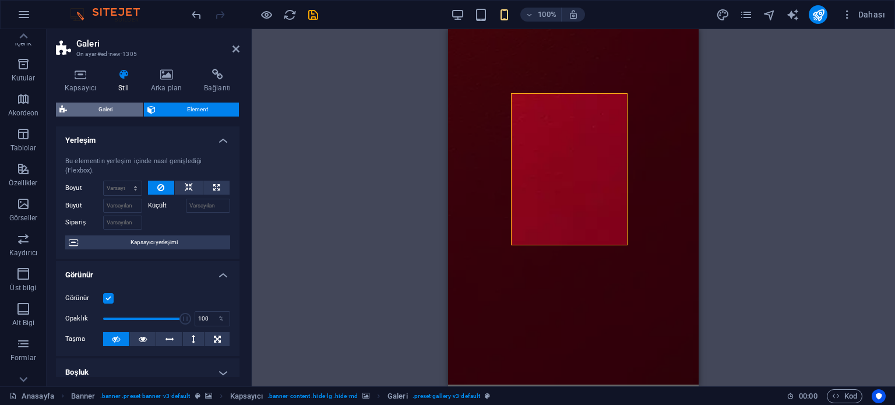
click at [120, 112] on span "Galeri" at bounding box center [105, 110] width 69 height 14
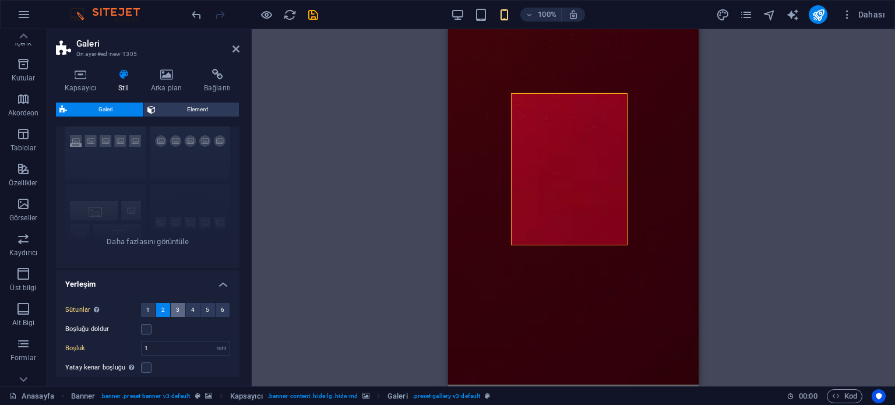
scroll to position [58, 0]
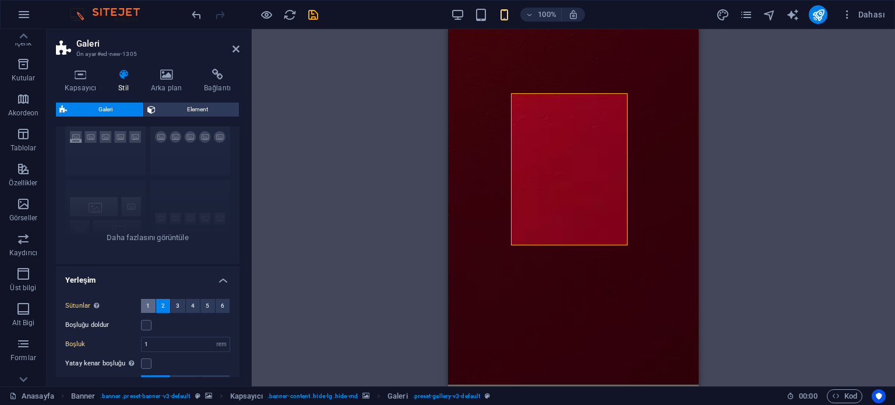
click at [147, 305] on span "1" at bounding box center [147, 306] width 3 height 14
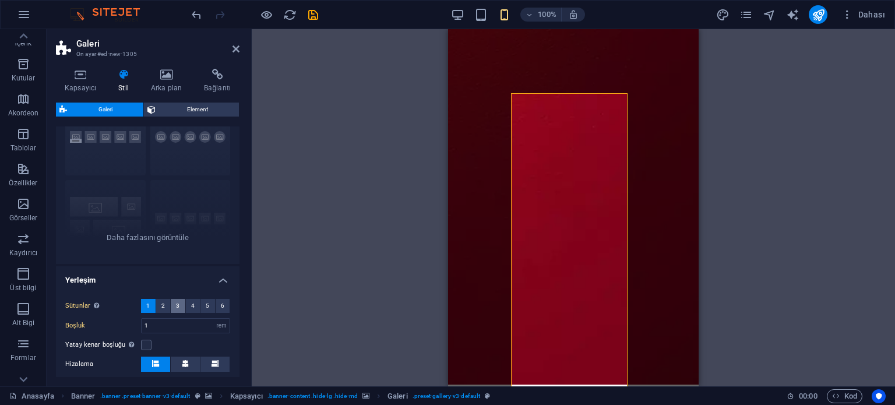
click at [179, 305] on button "3" at bounding box center [178, 306] width 15 height 14
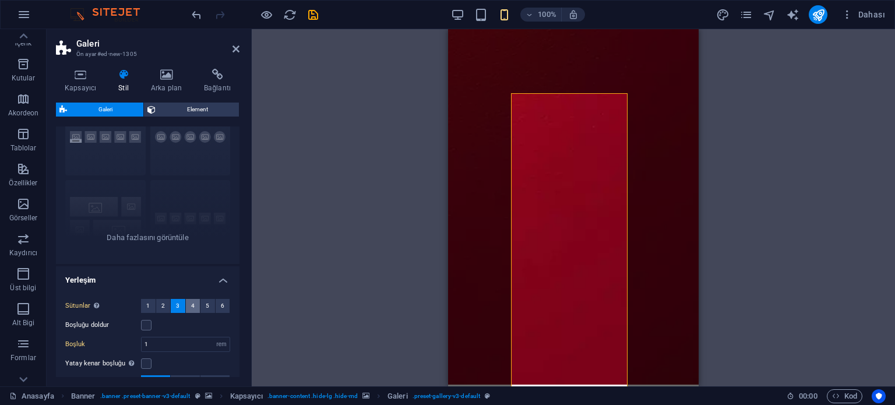
click at [188, 306] on button "4" at bounding box center [193, 306] width 15 height 14
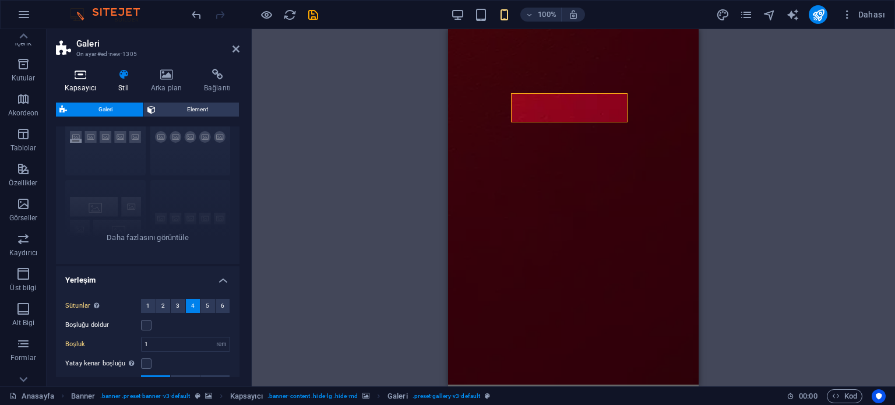
click at [86, 83] on h4 "Kapsayıcı" at bounding box center [83, 81] width 54 height 24
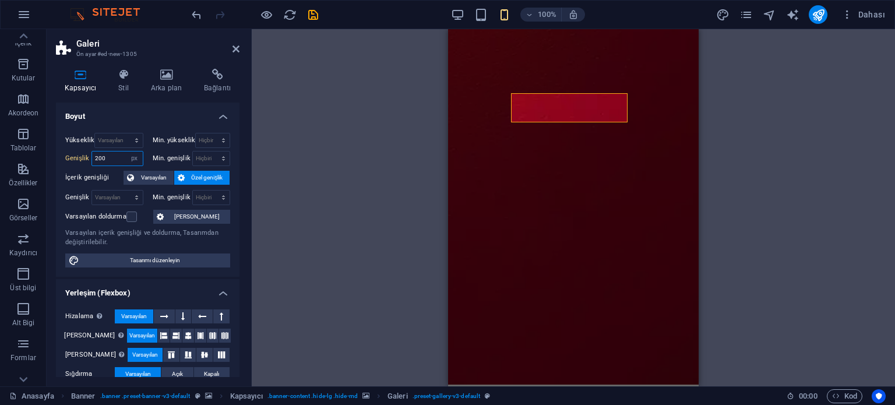
click at [109, 157] on input "200" at bounding box center [117, 159] width 51 height 14
type input "400"
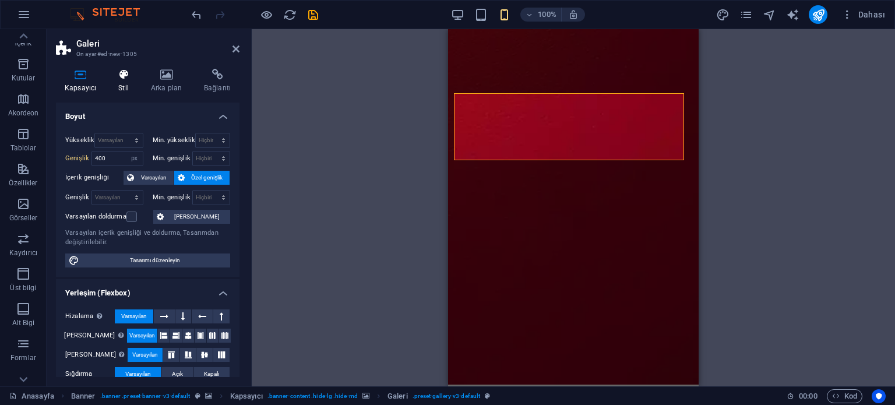
click at [118, 74] on icon at bounding box center [124, 75] width 28 height 12
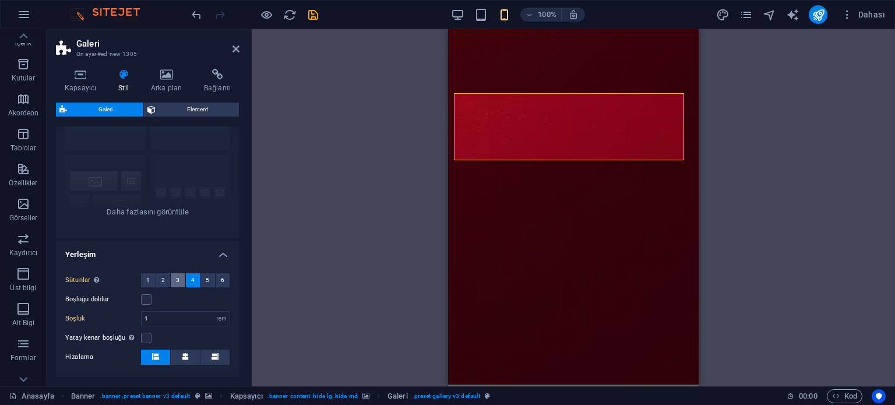
scroll to position [117, 0]
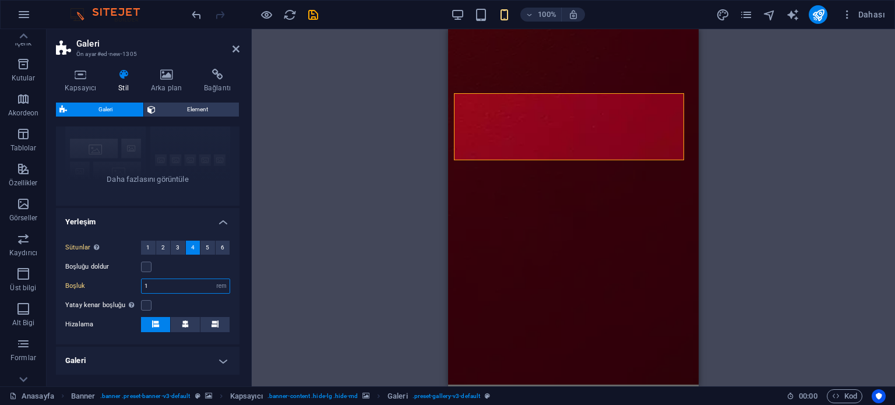
click at [189, 287] on input "1" at bounding box center [186, 286] width 88 height 14
click at [213, 288] on select "px rem % vh vw" at bounding box center [221, 286] width 16 height 14
select select "px"
click at [213, 279] on select "px rem % vh vw" at bounding box center [221, 286] width 16 height 14
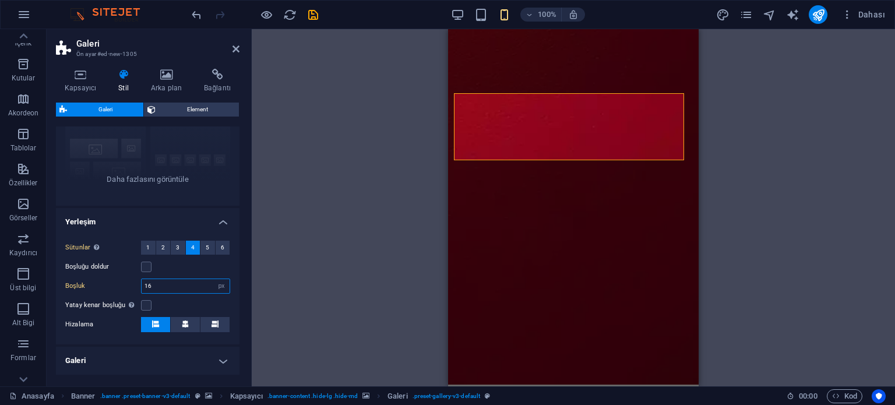
click at [184, 284] on input "16" at bounding box center [186, 286] width 88 height 14
type input "5"
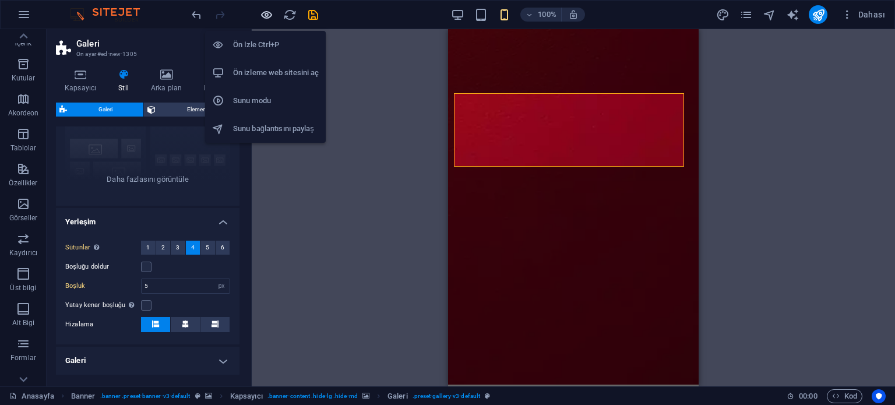
click at [262, 15] on icon "button" at bounding box center [266, 14] width 13 height 13
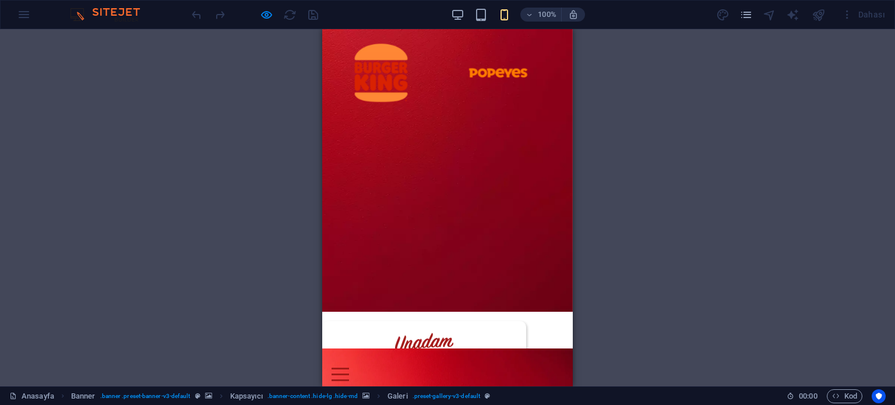
scroll to position [193, 0]
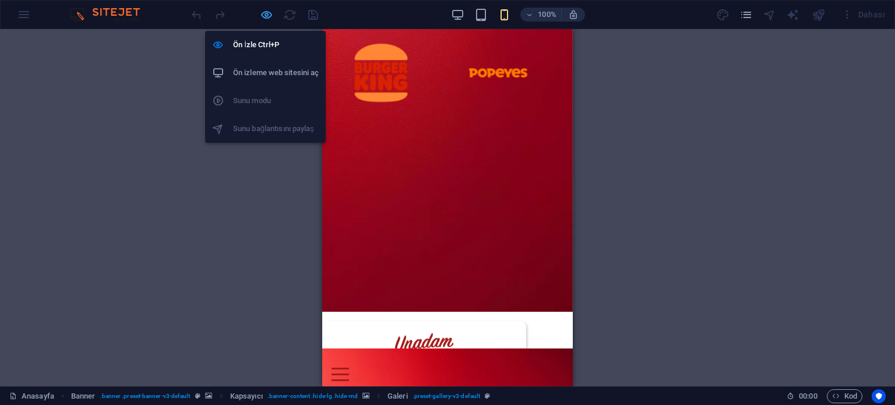
click at [268, 13] on icon "button" at bounding box center [266, 14] width 13 height 13
select select "px"
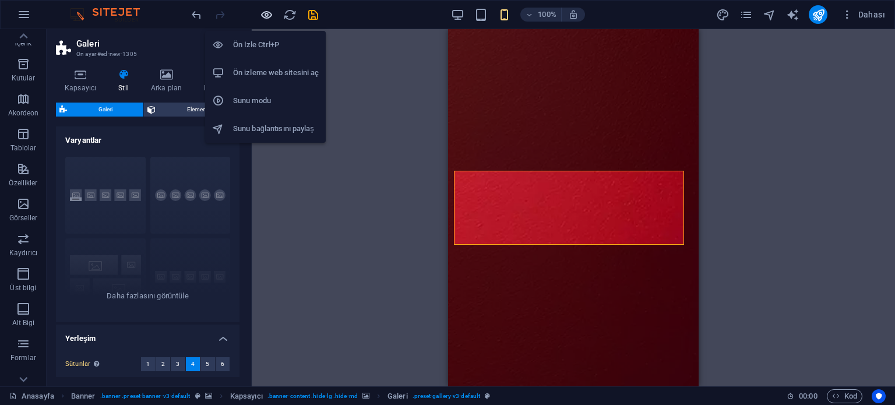
scroll to position [524, 0]
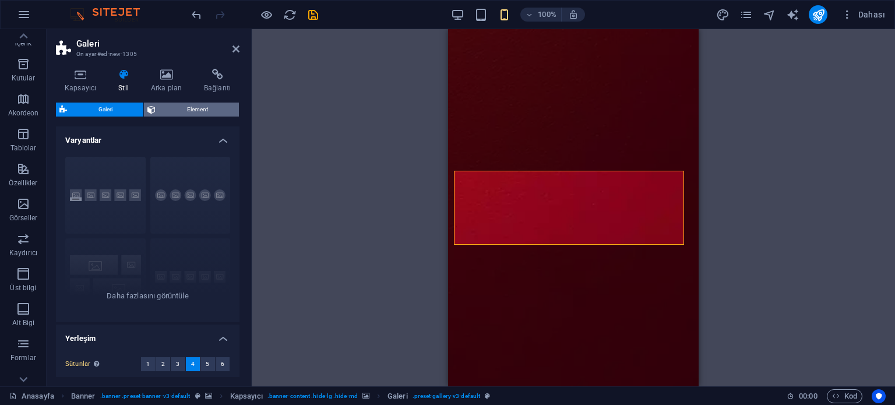
click at [180, 105] on span "Element" at bounding box center [197, 110] width 76 height 14
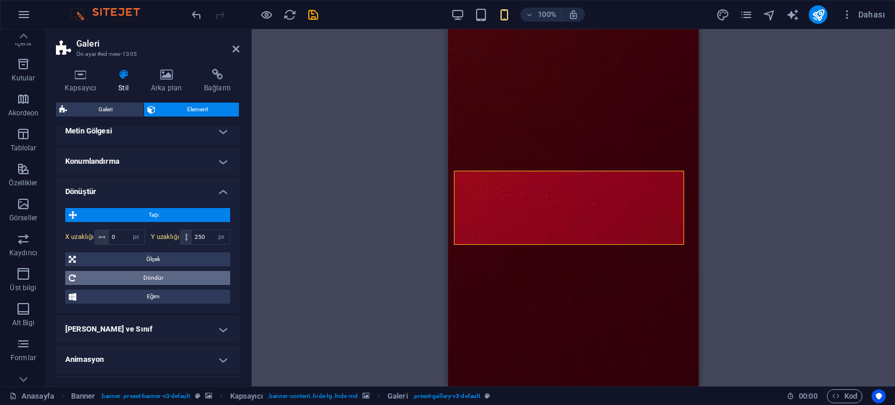
scroll to position [358, 0]
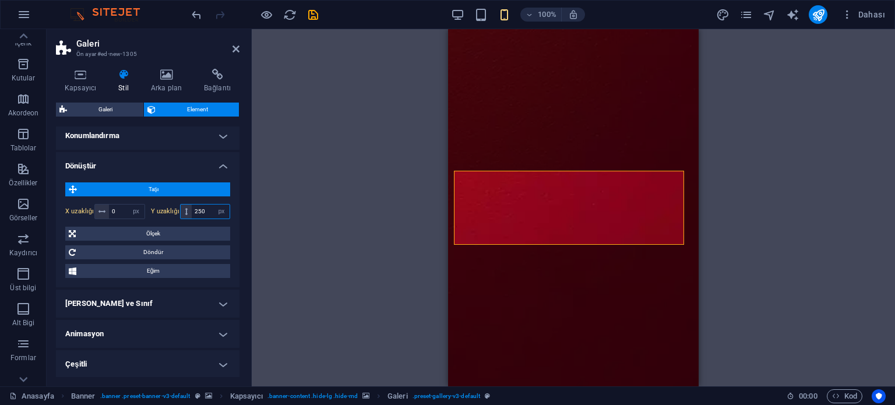
click at [202, 206] on input "250" at bounding box center [211, 212] width 38 height 14
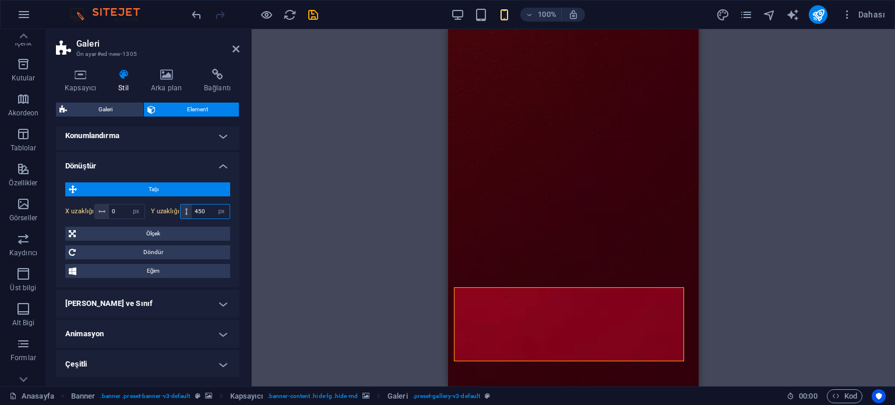
click at [204, 214] on input "450" at bounding box center [211, 212] width 38 height 14
type input "500"
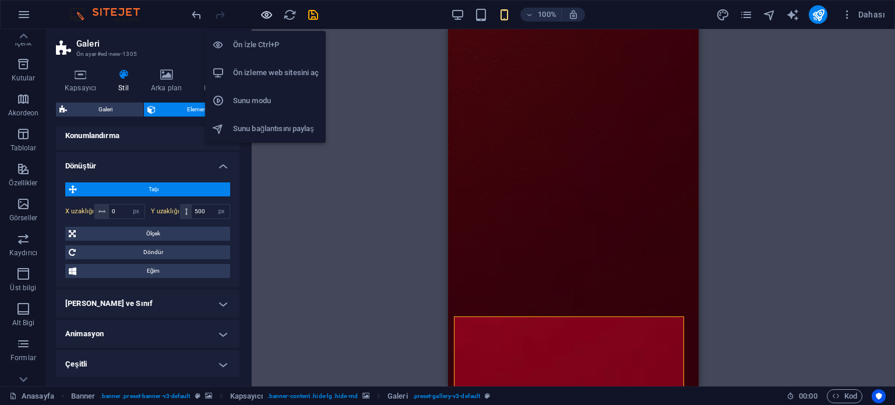
click at [270, 12] on icon "button" at bounding box center [266, 14] width 13 height 13
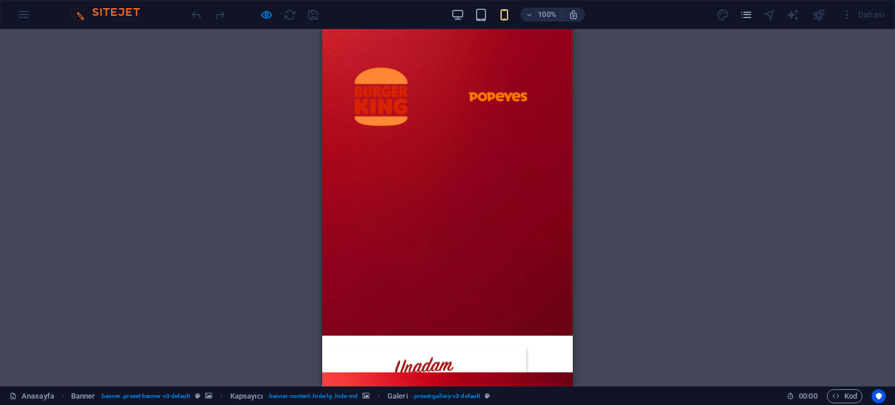
scroll to position [117, 0]
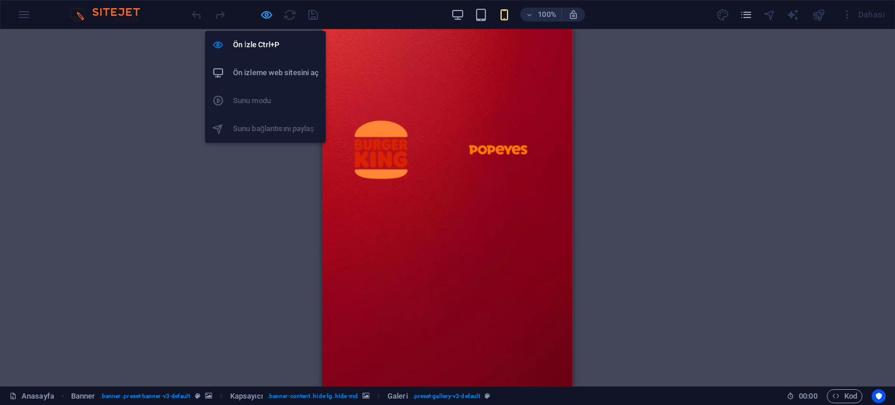
click at [268, 13] on icon "button" at bounding box center [266, 14] width 13 height 13
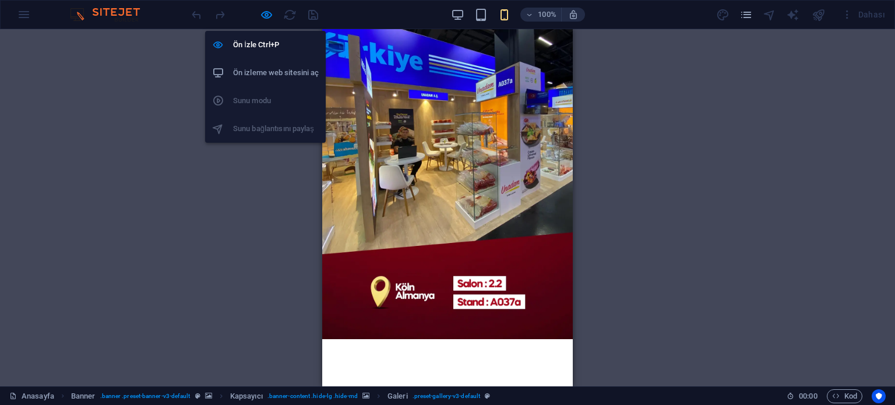
select select "px"
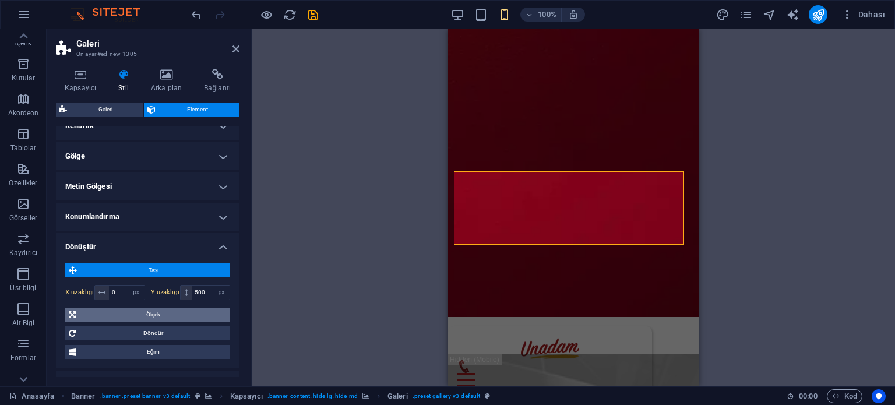
scroll to position [358, 0]
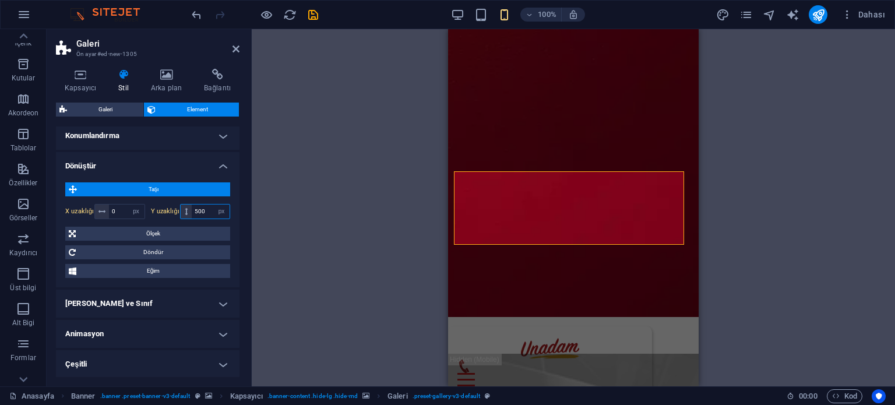
click at [203, 206] on input "500" at bounding box center [211, 212] width 38 height 14
type input "450"
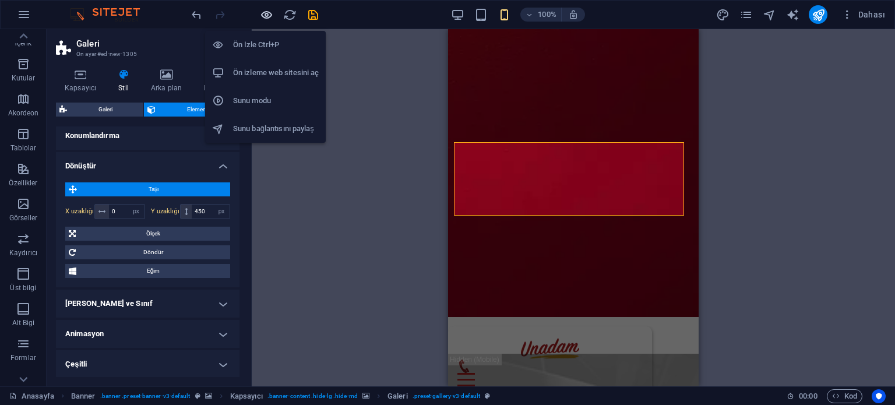
click at [269, 15] on icon "button" at bounding box center [266, 14] width 13 height 13
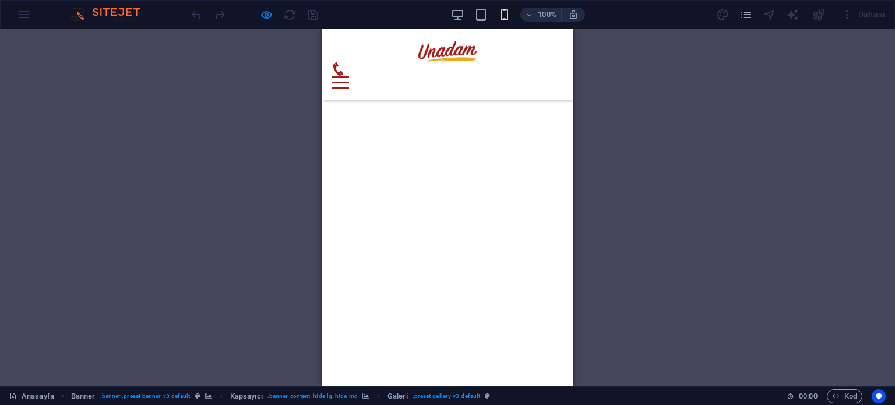
scroll to position [3438, 0]
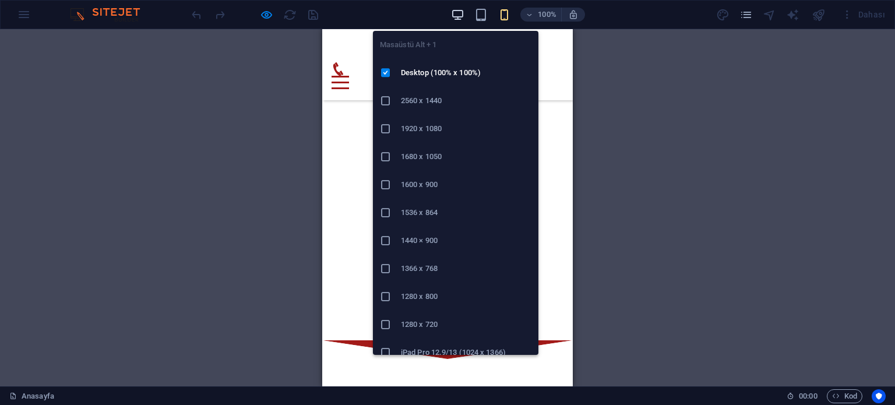
click at [452, 15] on icon "button" at bounding box center [457, 14] width 13 height 13
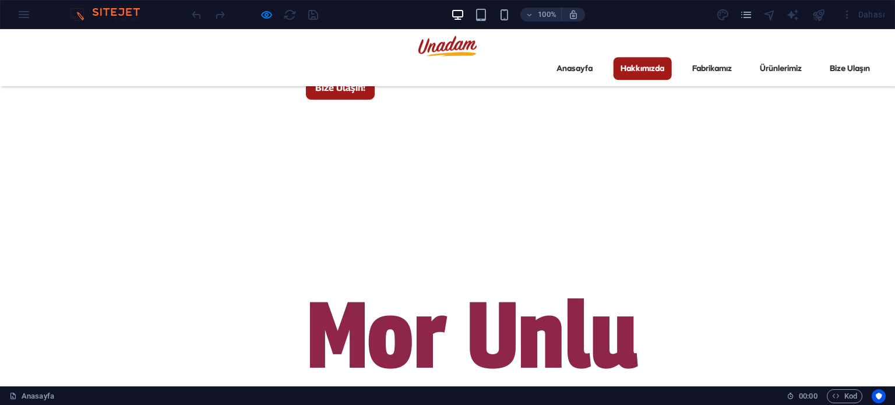
scroll to position [1690, 0]
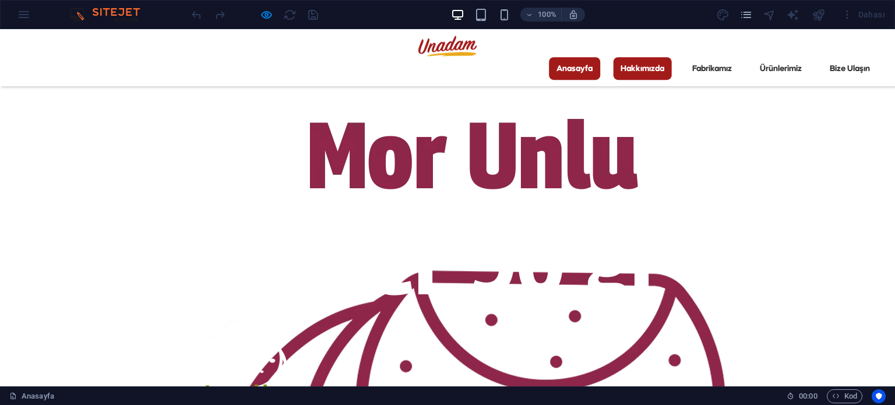
click at [562, 57] on link "Anasayfa" at bounding box center [574, 68] width 51 height 23
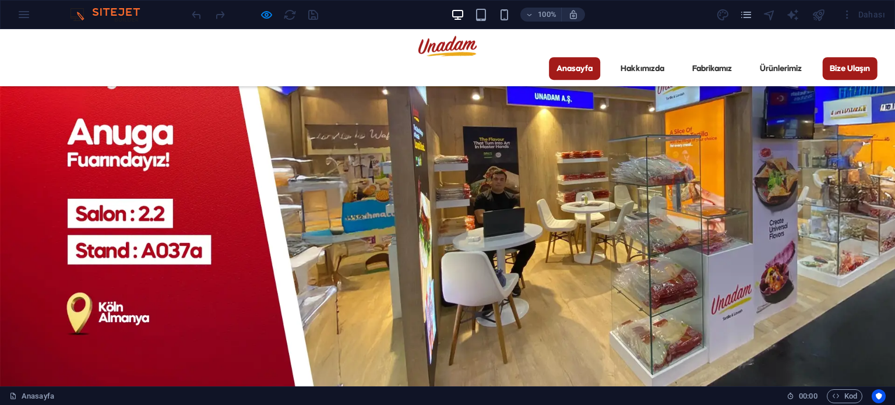
scroll to position [0, 0]
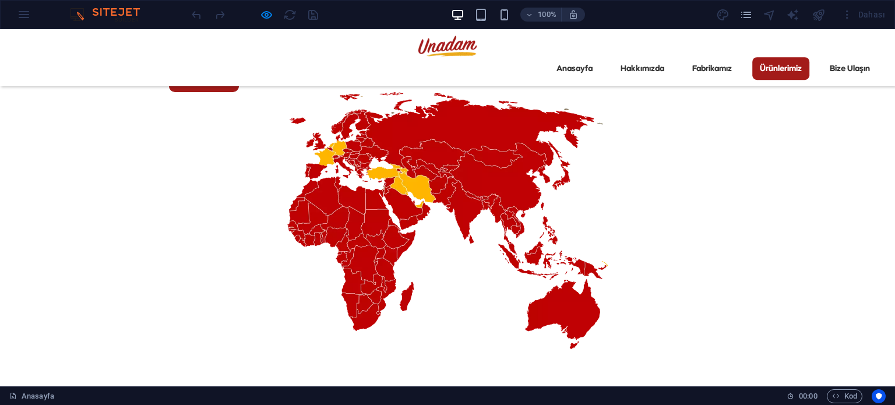
scroll to position [2692, 0]
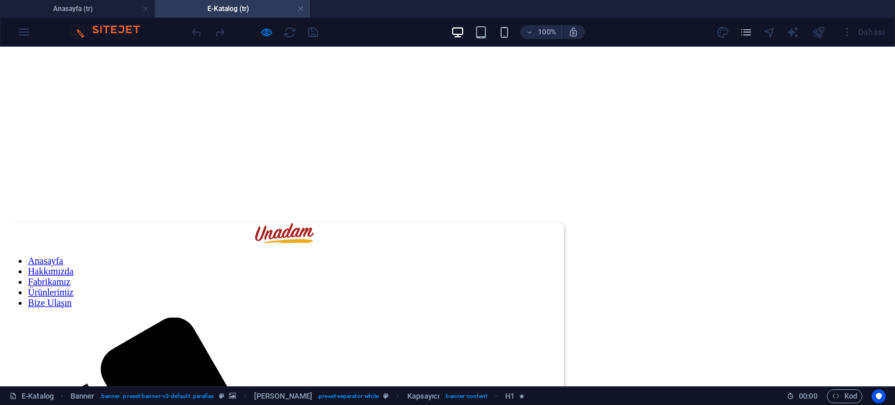
scroll to position [224, 0]
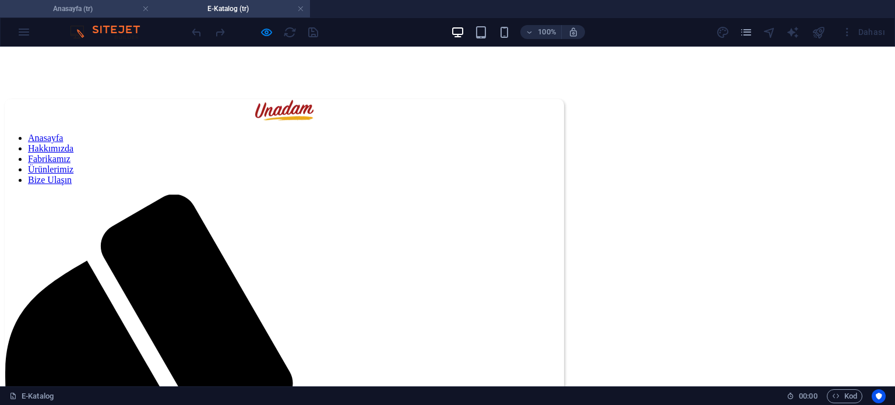
click at [97, 7] on h4 "Anasayfa (tr)" at bounding box center [77, 8] width 155 height 13
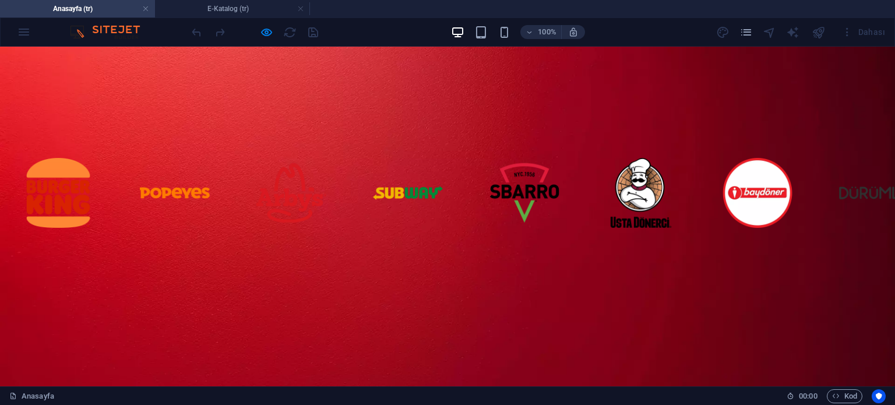
scroll to position [0, 0]
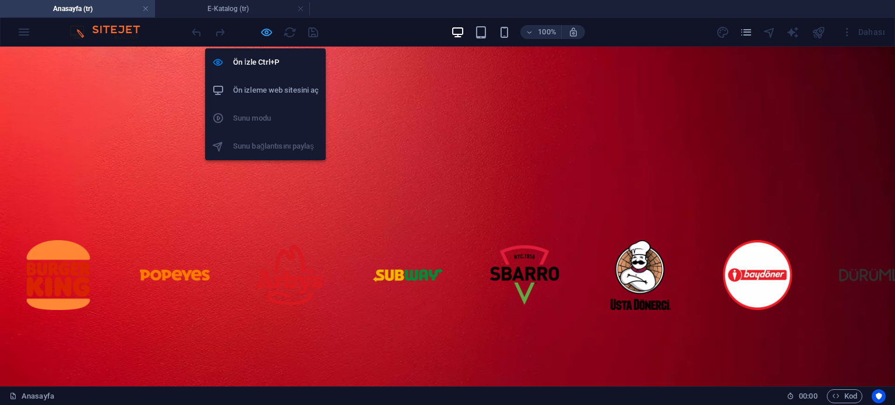
click at [267, 34] on icon "button" at bounding box center [266, 32] width 13 height 13
select select "px"
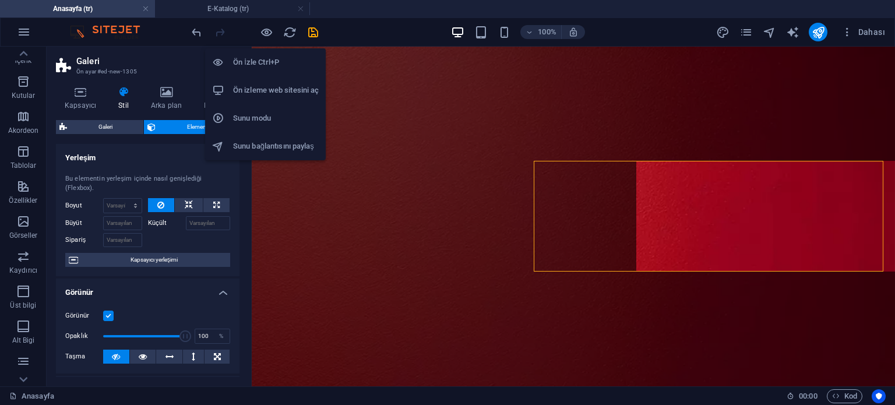
type input "200"
type input "250"
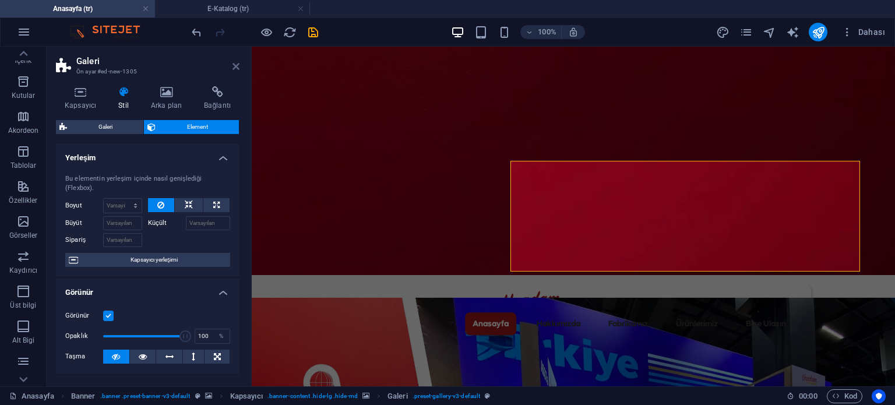
click at [236, 67] on icon at bounding box center [236, 66] width 7 height 9
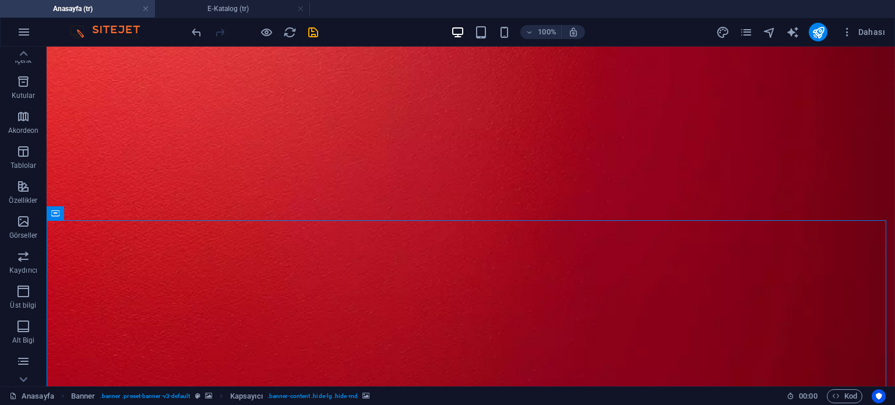
scroll to position [78, 0]
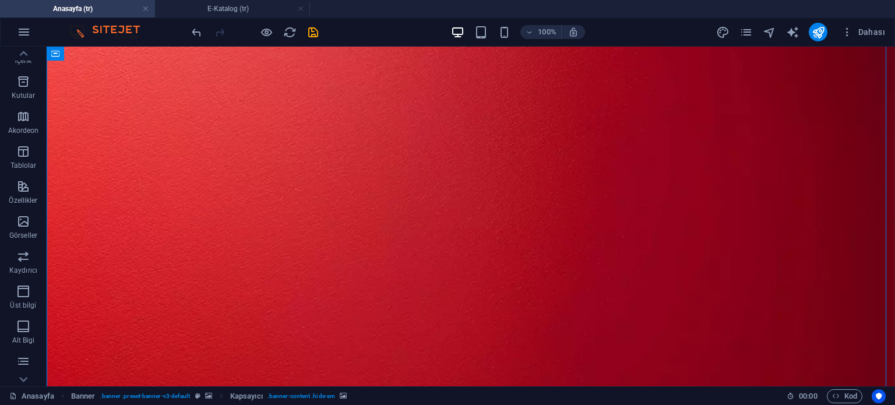
select select "px"
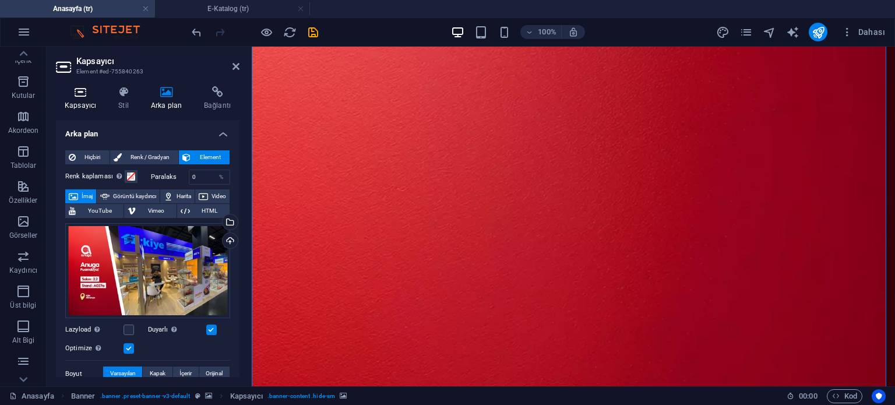
click at [85, 97] on icon at bounding box center [80, 92] width 49 height 12
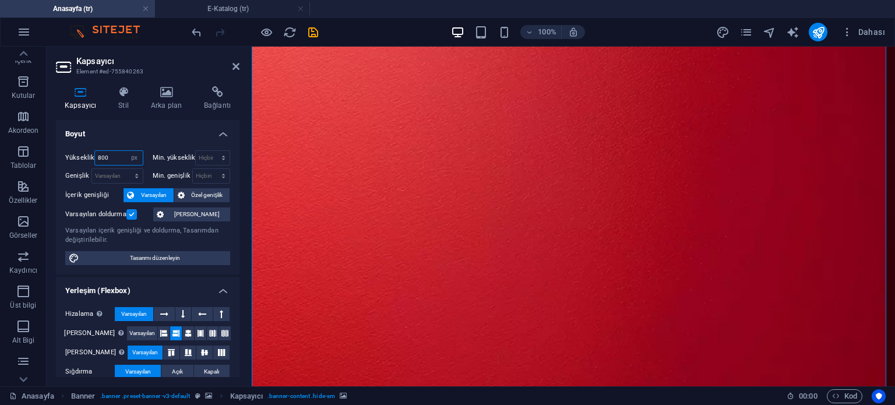
click at [118, 159] on input "800" at bounding box center [118, 158] width 47 height 14
type input "700"
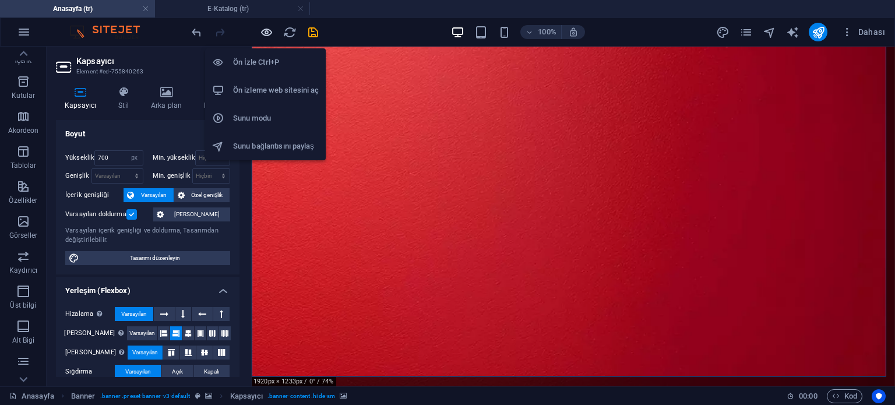
click at [266, 34] on icon "button" at bounding box center [266, 32] width 13 height 13
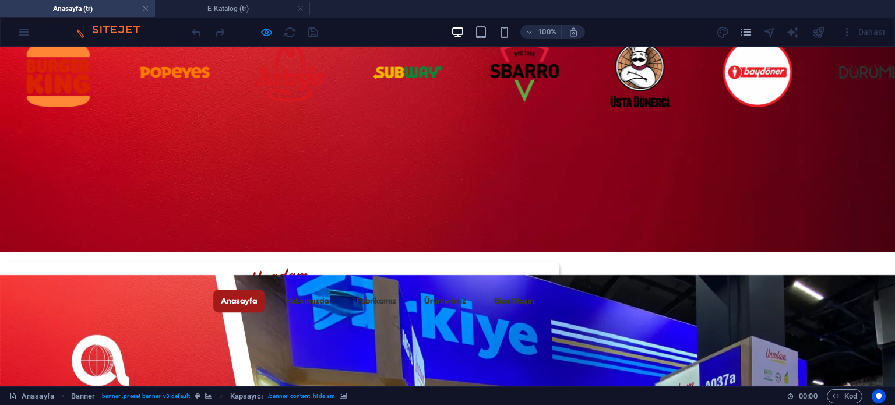
scroll to position [117, 0]
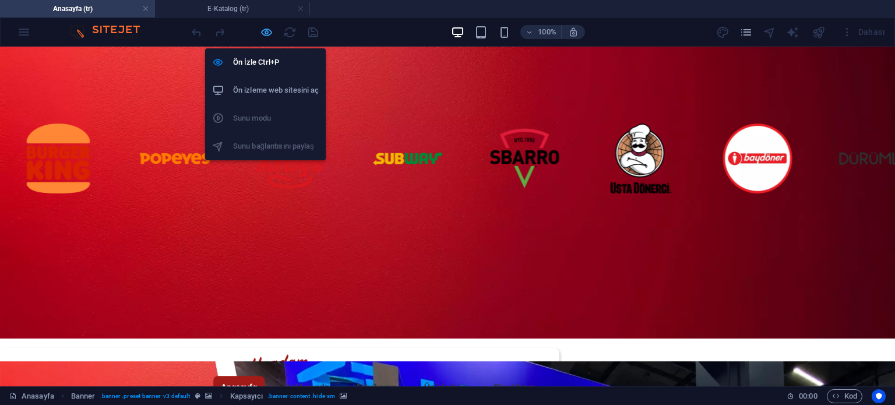
click at [270, 33] on icon "button" at bounding box center [266, 32] width 13 height 13
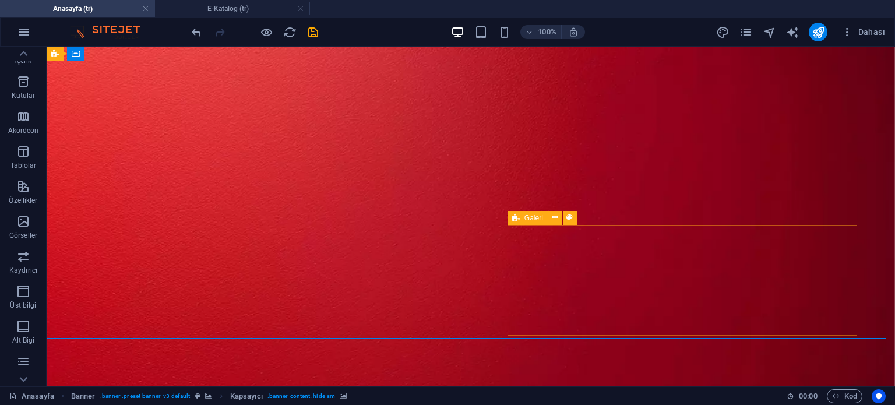
click at [520, 219] on div "Galeri" at bounding box center [528, 218] width 40 height 14
drag, startPoint x: 520, startPoint y: 219, endPoint x: 110, endPoint y: 154, distance: 414.6
click at [520, 219] on div "Galeri" at bounding box center [528, 218] width 40 height 14
select select "px"
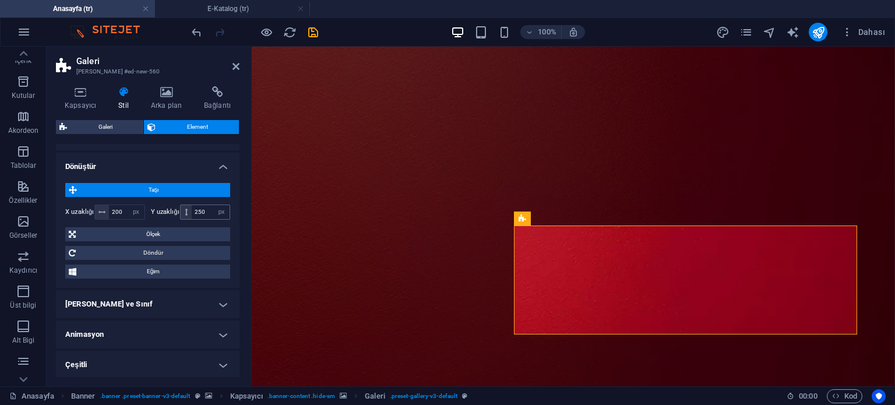
scroll to position [375, 0]
click at [207, 209] on input "250" at bounding box center [211, 212] width 38 height 14
type input "200"
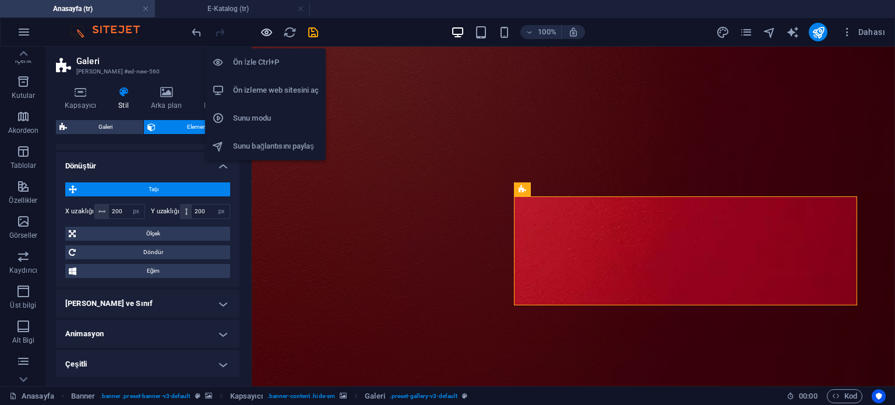
click at [261, 36] on icon "button" at bounding box center [266, 32] width 13 height 13
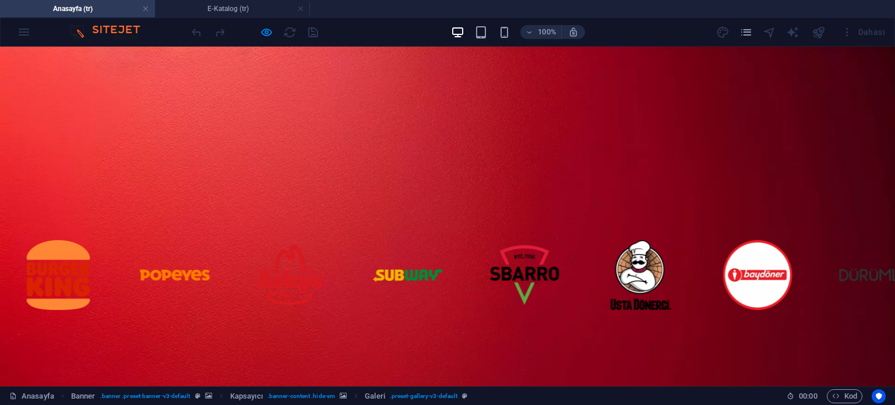
scroll to position [0, 0]
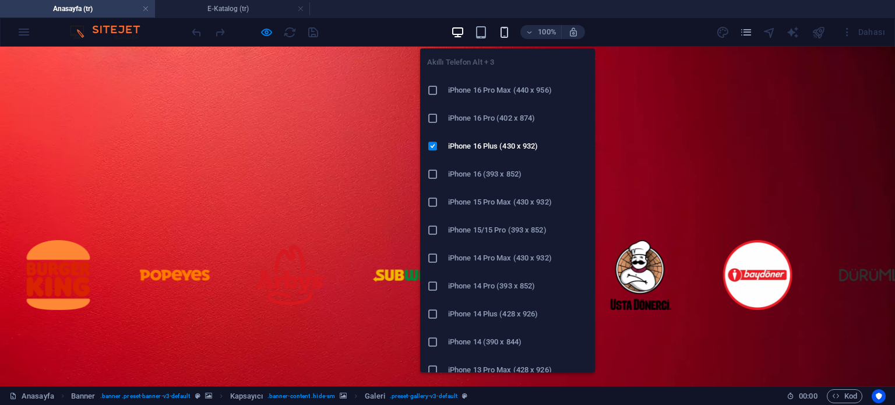
click at [508, 29] on icon "button" at bounding box center [504, 32] width 13 height 13
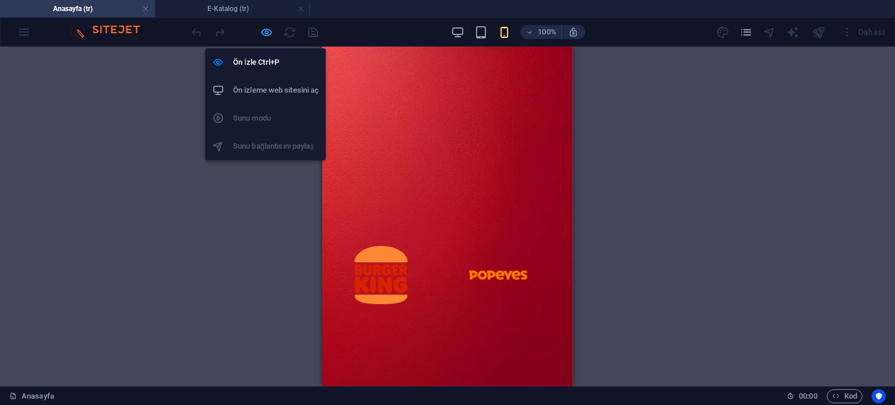
click at [266, 34] on icon "button" at bounding box center [266, 32] width 13 height 13
select select "px"
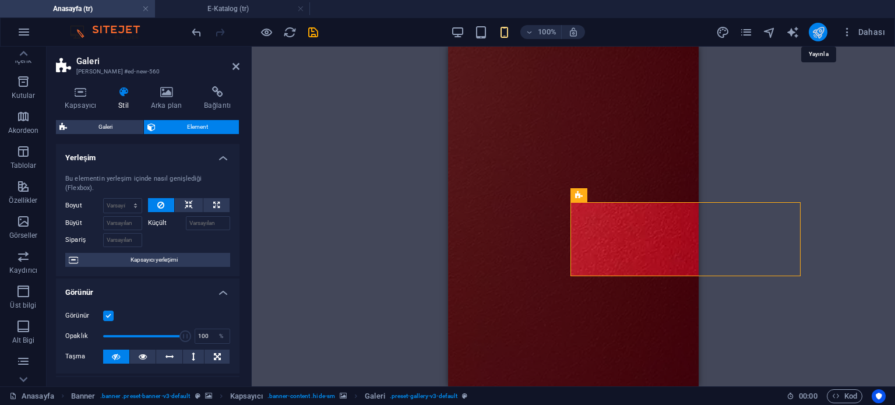
click at [818, 32] on icon "publish" at bounding box center [818, 32] width 13 height 13
checkbox input "false"
select select "px"
checkbox input "false"
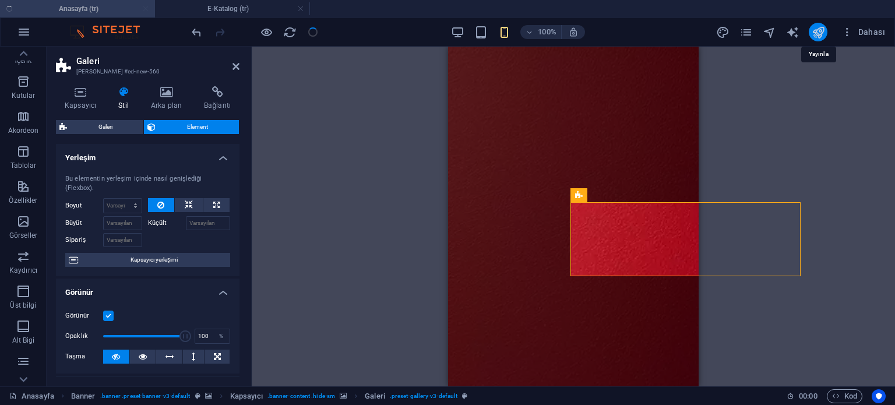
select select "px"
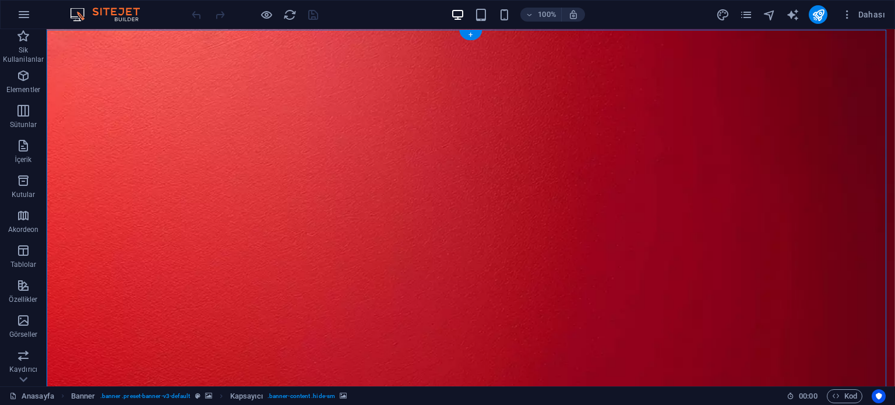
select select "px"
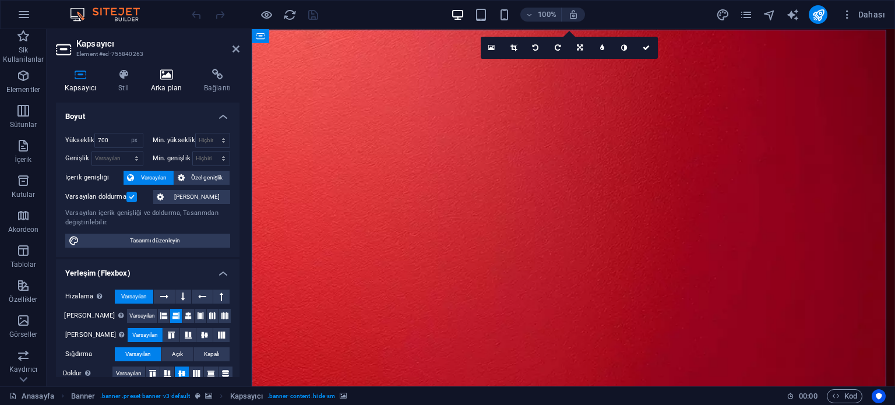
click at [159, 82] on h4 "Arka plan" at bounding box center [168, 81] width 53 height 24
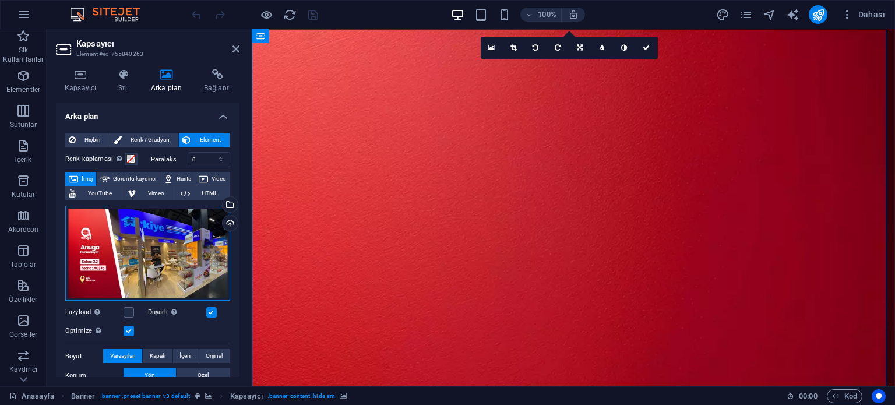
click at [147, 228] on div "Dosyaları buraya sürükleyin, dosyaları seçmek için tıklayın veya Dosyalardan ya…" at bounding box center [147, 254] width 165 height 96
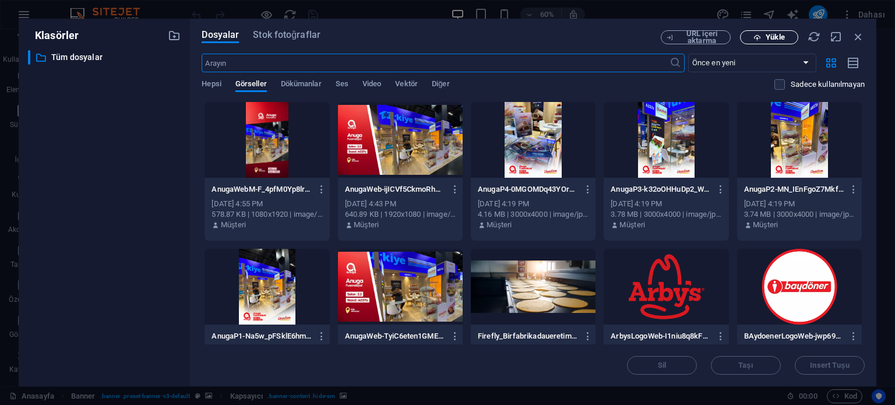
click at [760, 37] on icon "button" at bounding box center [757, 38] width 8 height 8
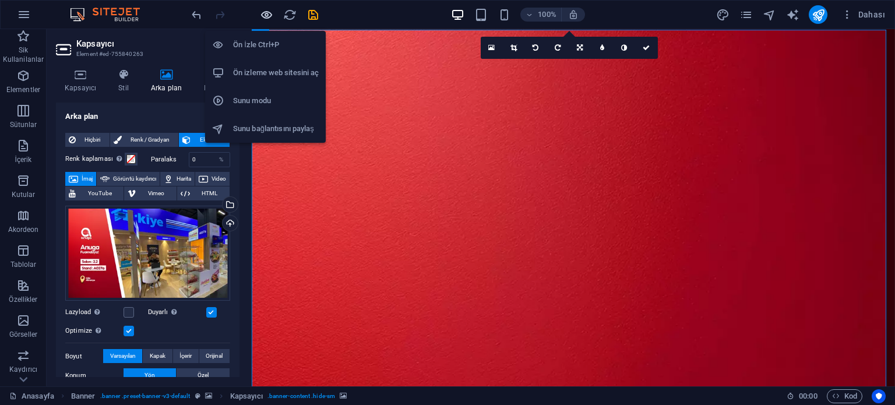
click at [264, 13] on icon "button" at bounding box center [266, 14] width 13 height 13
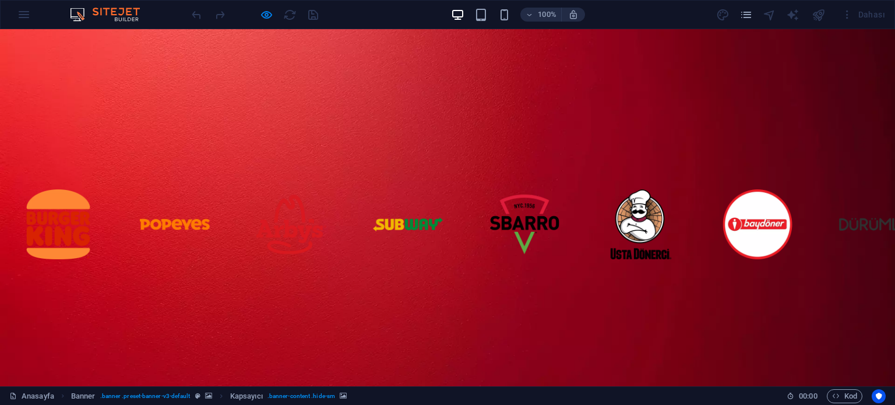
scroll to position [58, 0]
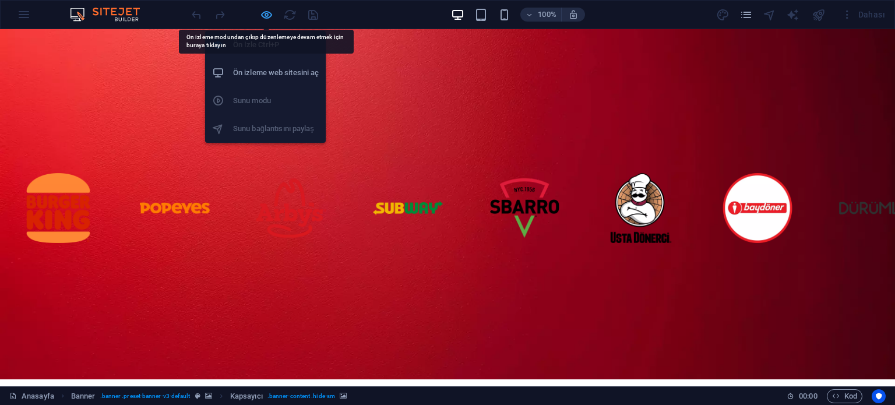
click at [268, 11] on icon "button" at bounding box center [266, 14] width 13 height 13
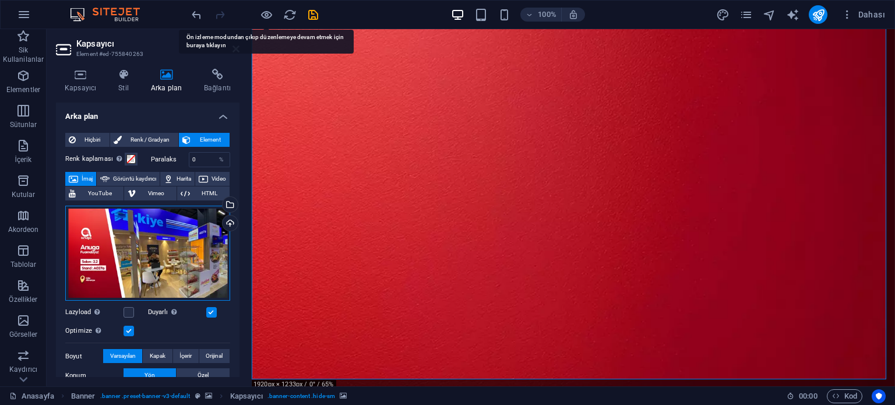
click at [186, 246] on div "Dosyaları buraya sürükleyin, dosyaları seçmek için tıklayın veya Dosyalardan ya…" at bounding box center [147, 254] width 165 height 96
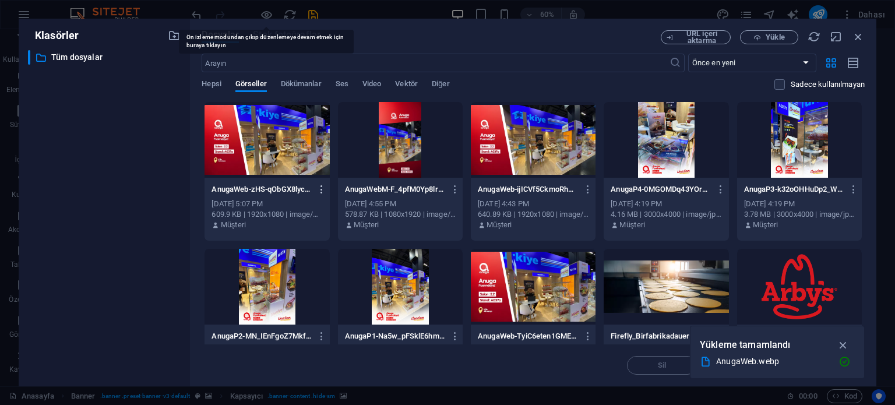
click at [321, 189] on icon "button" at bounding box center [321, 189] width 11 height 10
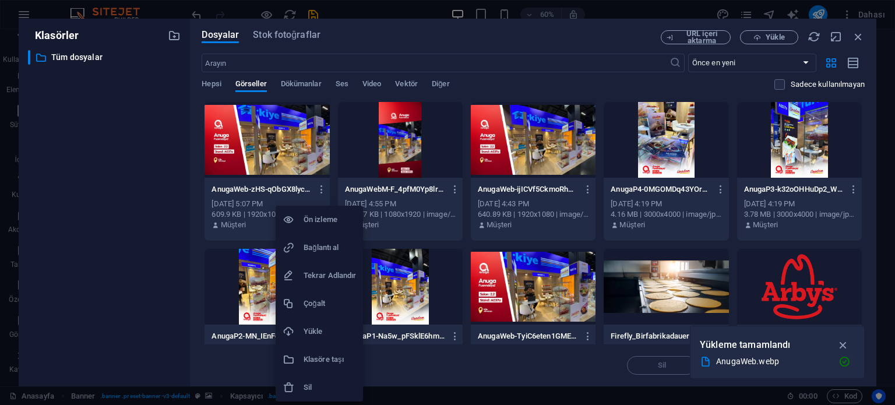
click at [324, 377] on li "Sil" at bounding box center [319, 388] width 87 height 28
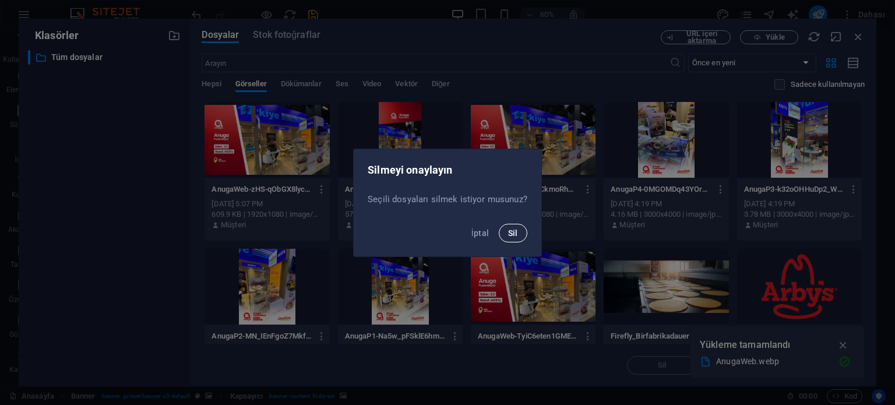
click at [508, 230] on span "Sil" at bounding box center [513, 232] width 10 height 9
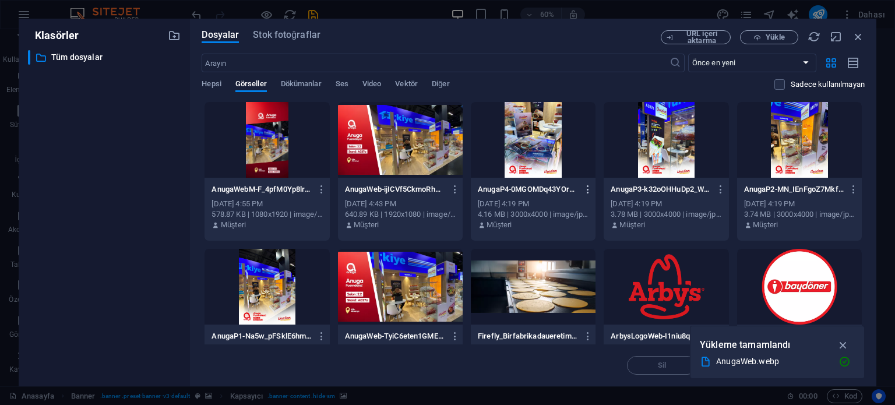
click at [584, 190] on icon "button" at bounding box center [588, 189] width 11 height 10
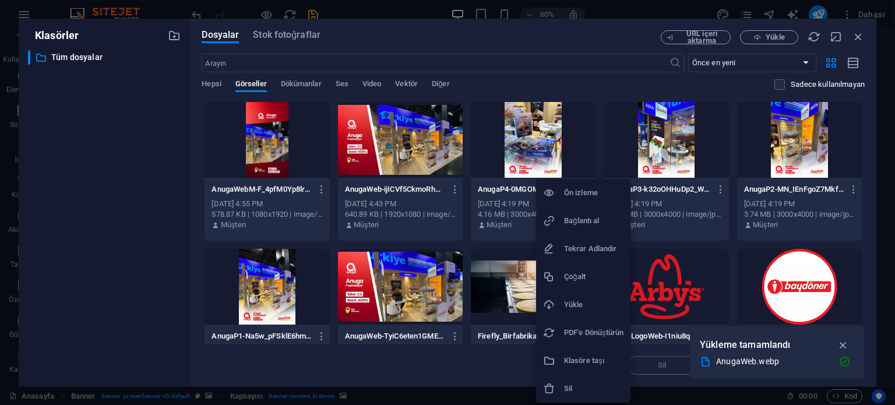
click at [453, 191] on div at bounding box center [447, 202] width 895 height 405
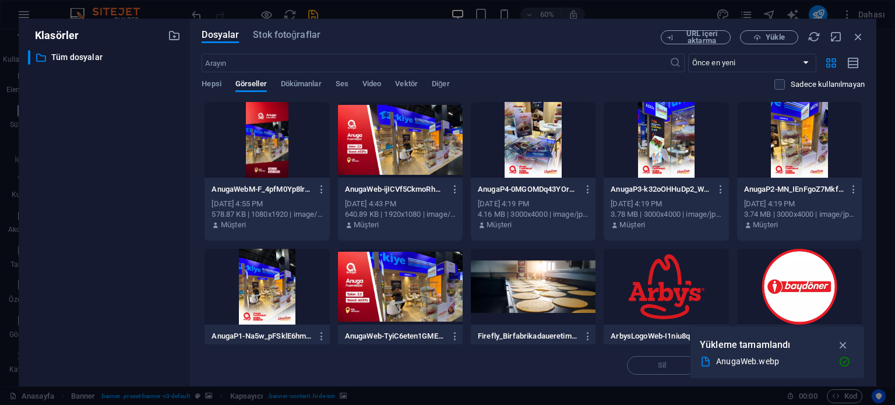
click at [455, 189] on icon "button" at bounding box center [455, 189] width 11 height 10
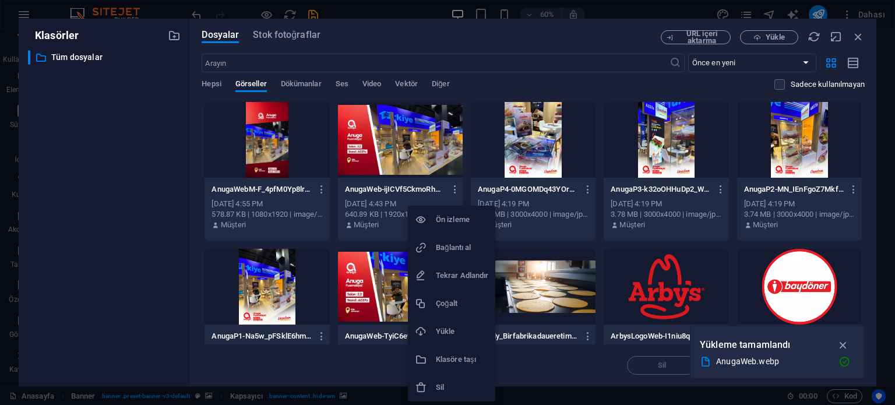
click at [450, 385] on h6 "Sil" at bounding box center [462, 388] width 52 height 14
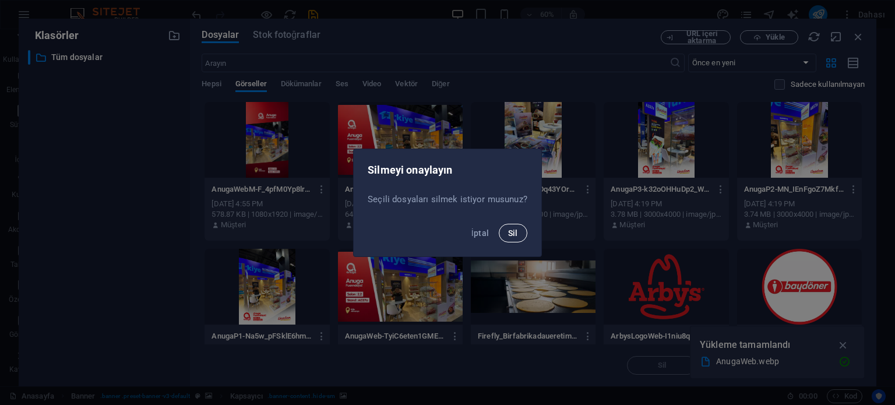
click at [505, 231] on button "Sil" at bounding box center [513, 233] width 29 height 19
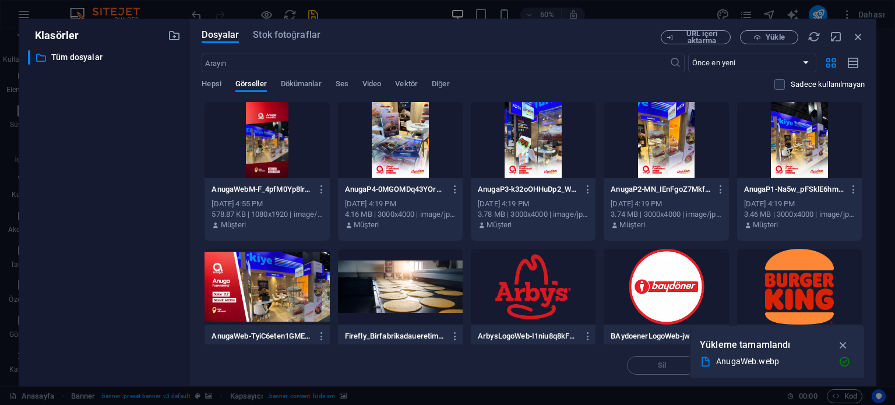
click at [287, 277] on div at bounding box center [267, 287] width 125 height 76
click at [287, 277] on div "1" at bounding box center [267, 287] width 125 height 76
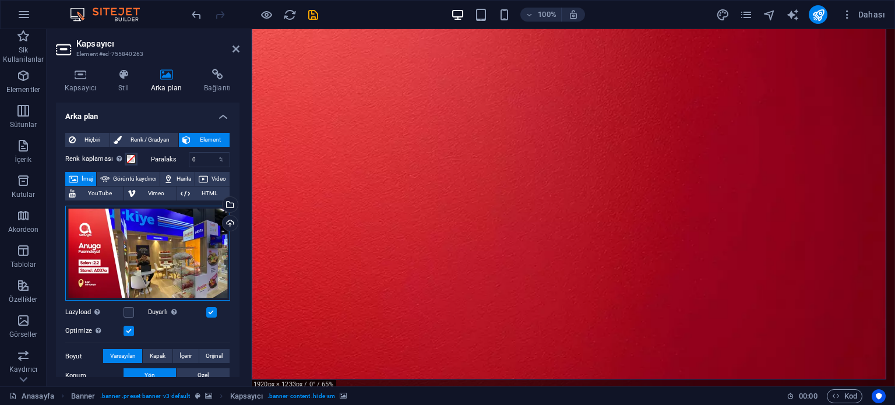
click at [185, 244] on div "Dosyaları buraya sürükleyin, dosyaları seçmek için tıklayın veya Dosyalardan ya…" at bounding box center [147, 254] width 165 height 96
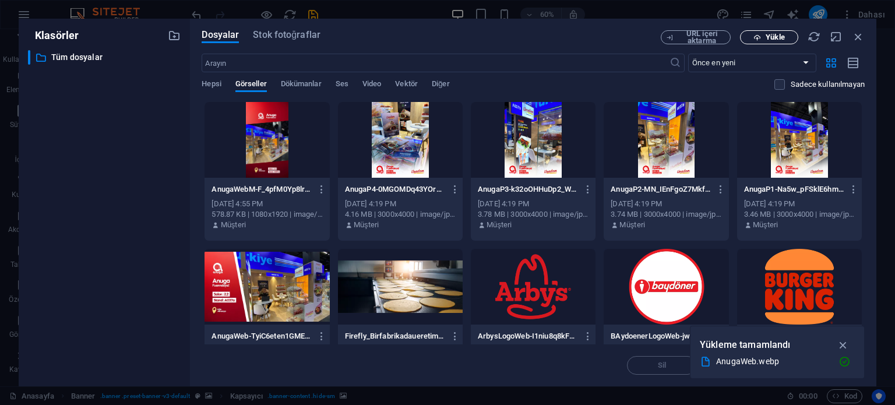
click at [772, 41] on span "Yükle" at bounding box center [775, 37] width 19 height 7
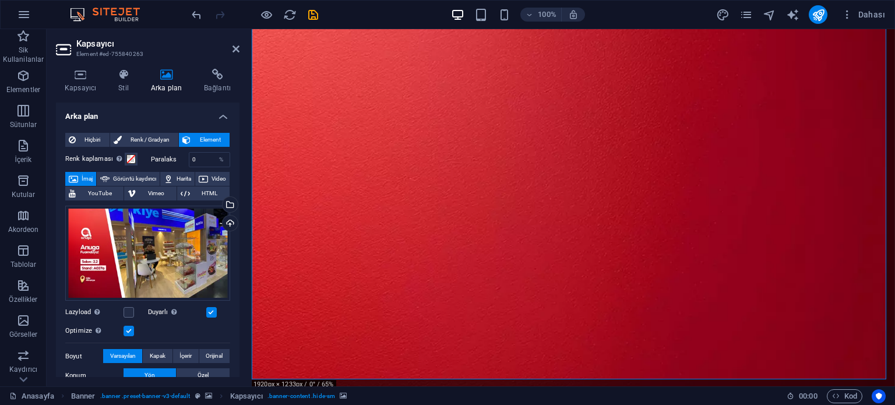
scroll to position [0, 0]
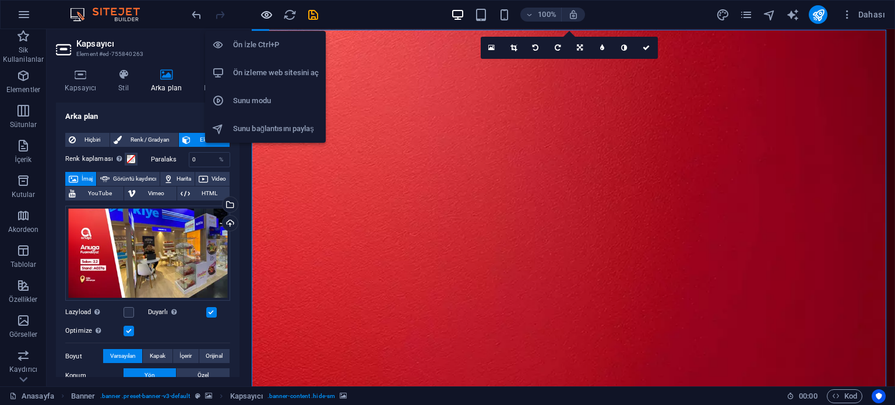
click at [268, 14] on icon "button" at bounding box center [266, 14] width 13 height 13
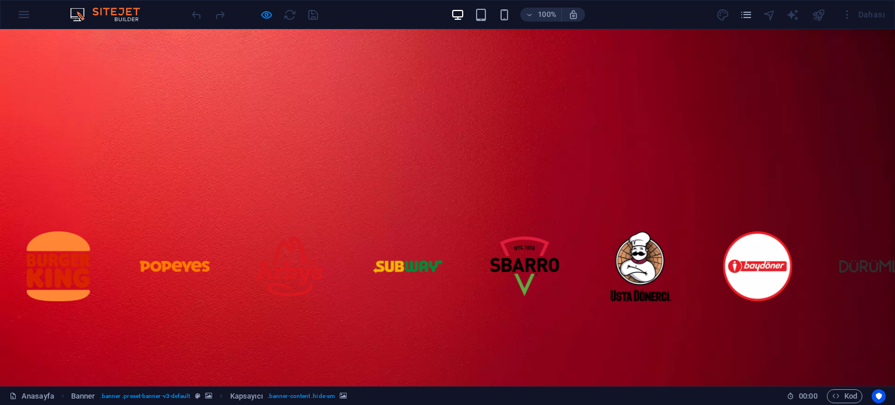
scroll to position [58, 0]
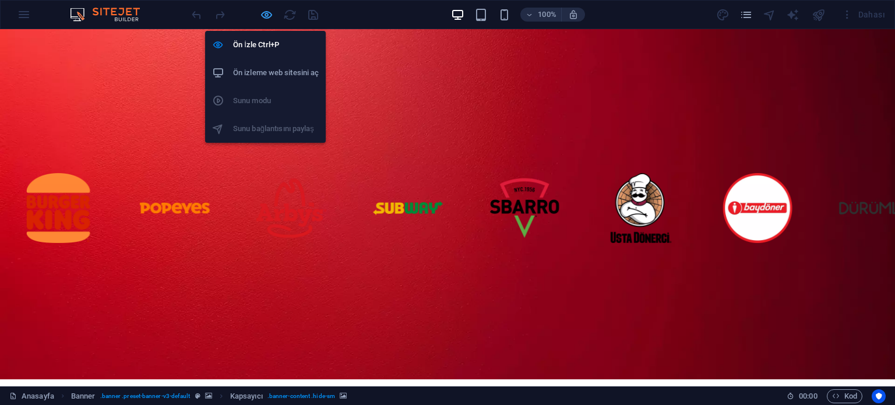
click at [270, 11] on icon "button" at bounding box center [266, 14] width 13 height 13
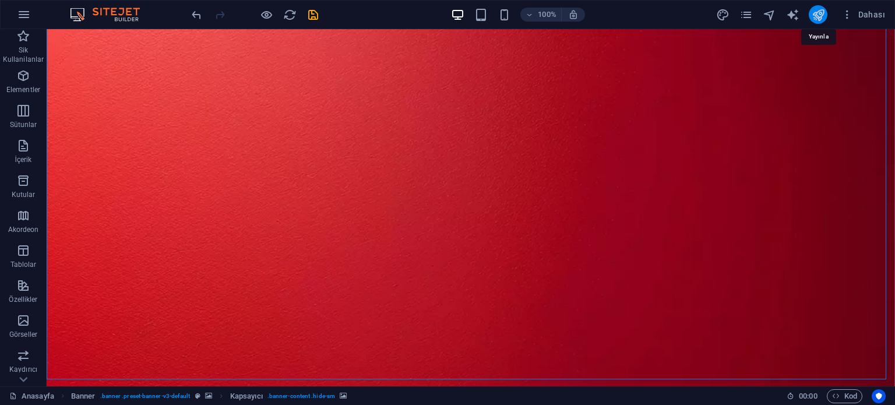
click at [818, 17] on icon "publish" at bounding box center [818, 14] width 13 height 13
checkbox input "false"
